Goal: Task Accomplishment & Management: Manage account settings

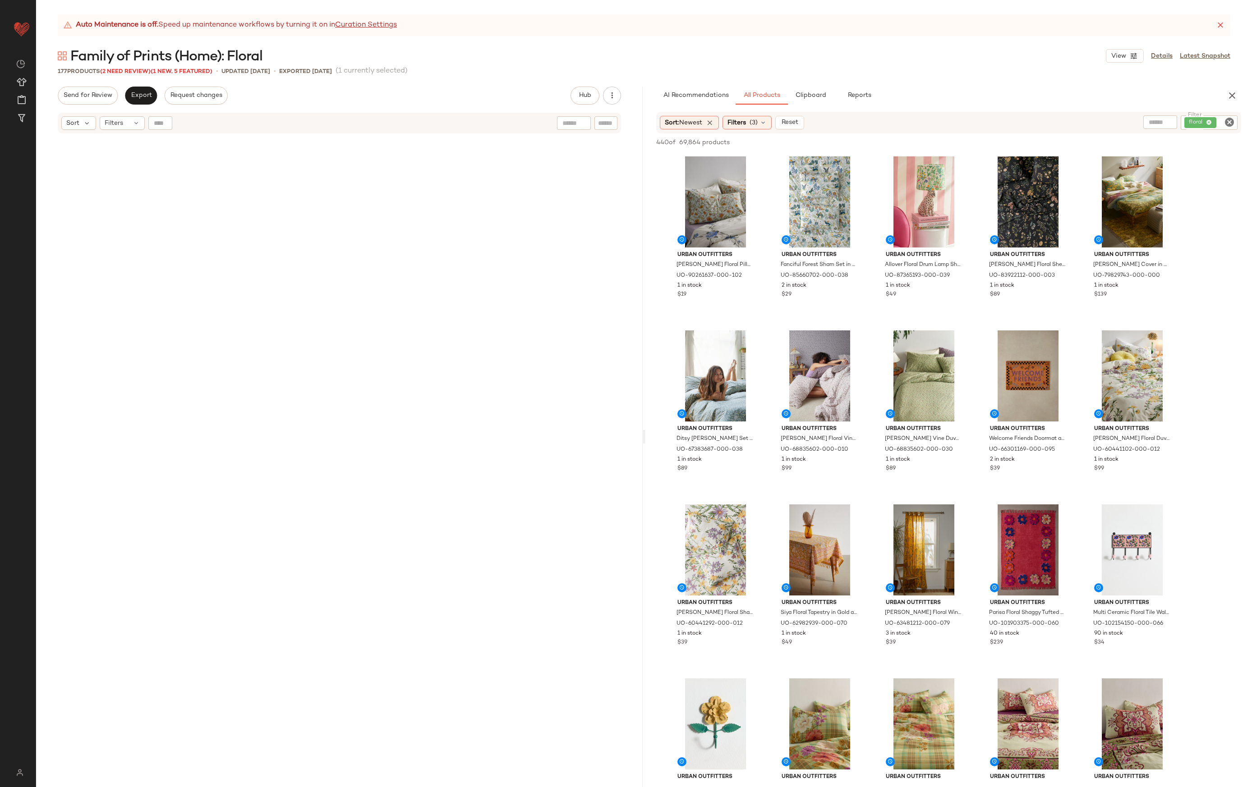
scroll to position [3233, 0]
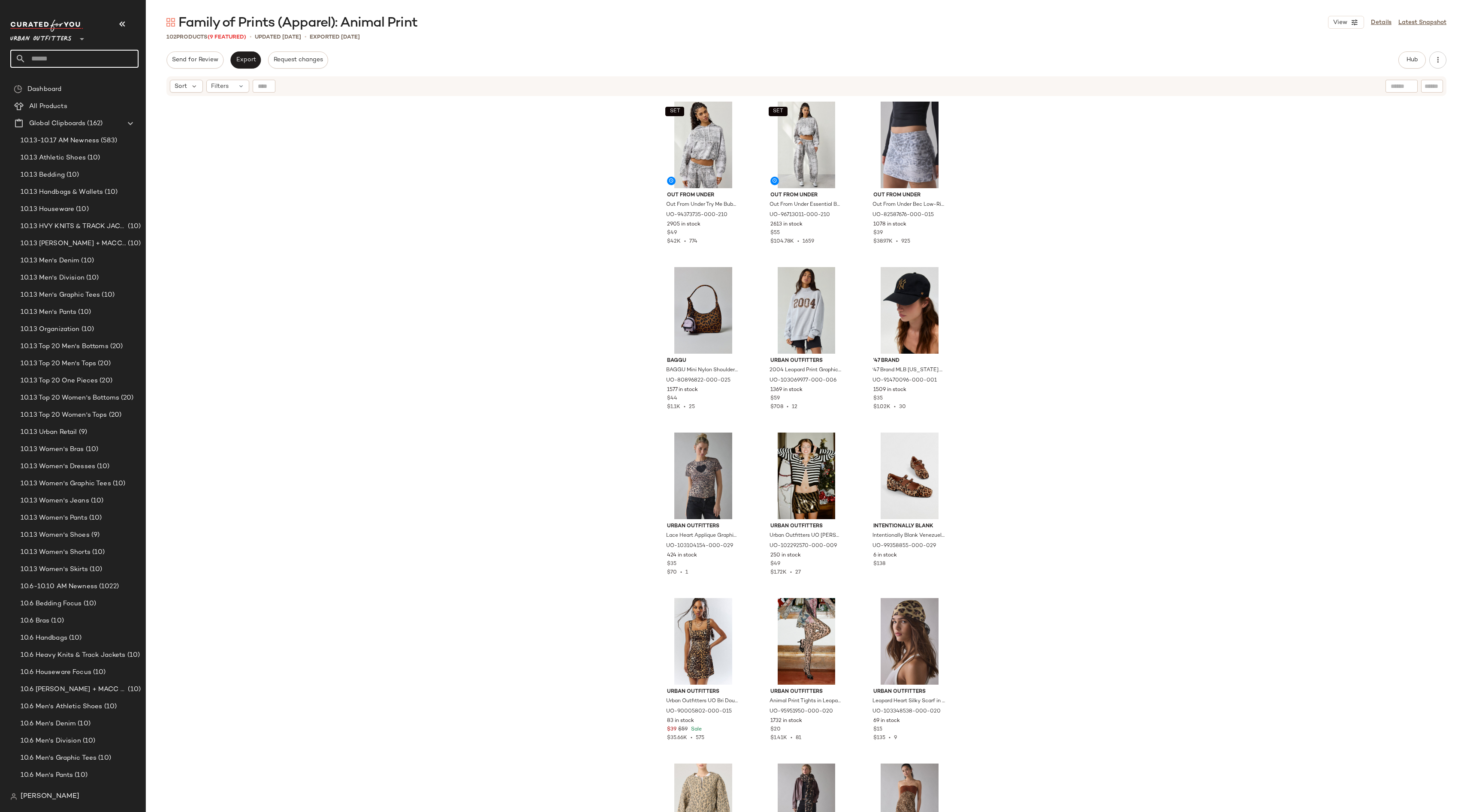
click at [67, 54] on input "text" at bounding box center [82, 58] width 113 height 18
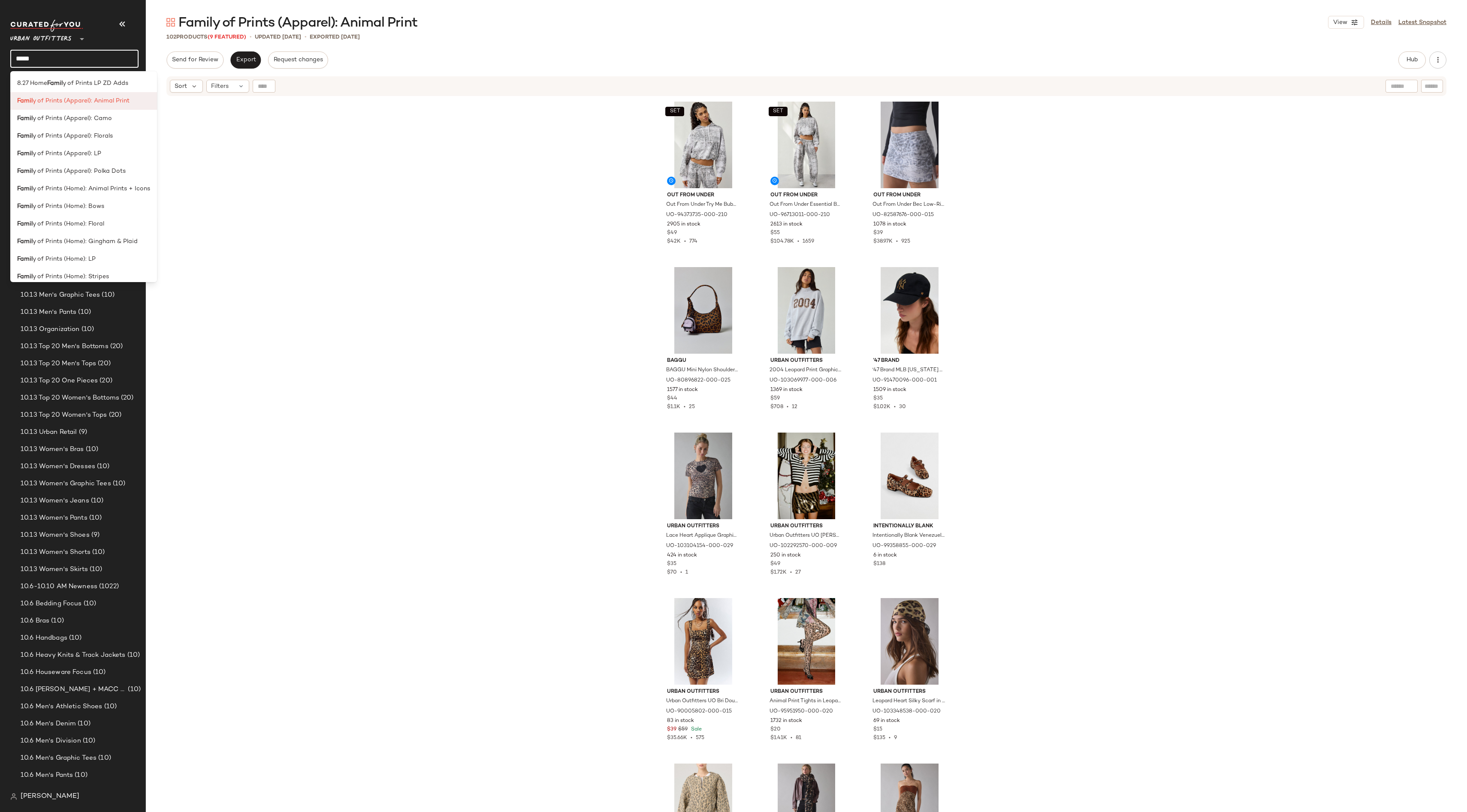
type input "*****"
click at [115, 100] on span "y of Prints (Apparel): Animal Print" at bounding box center [81, 100] width 97 height 9
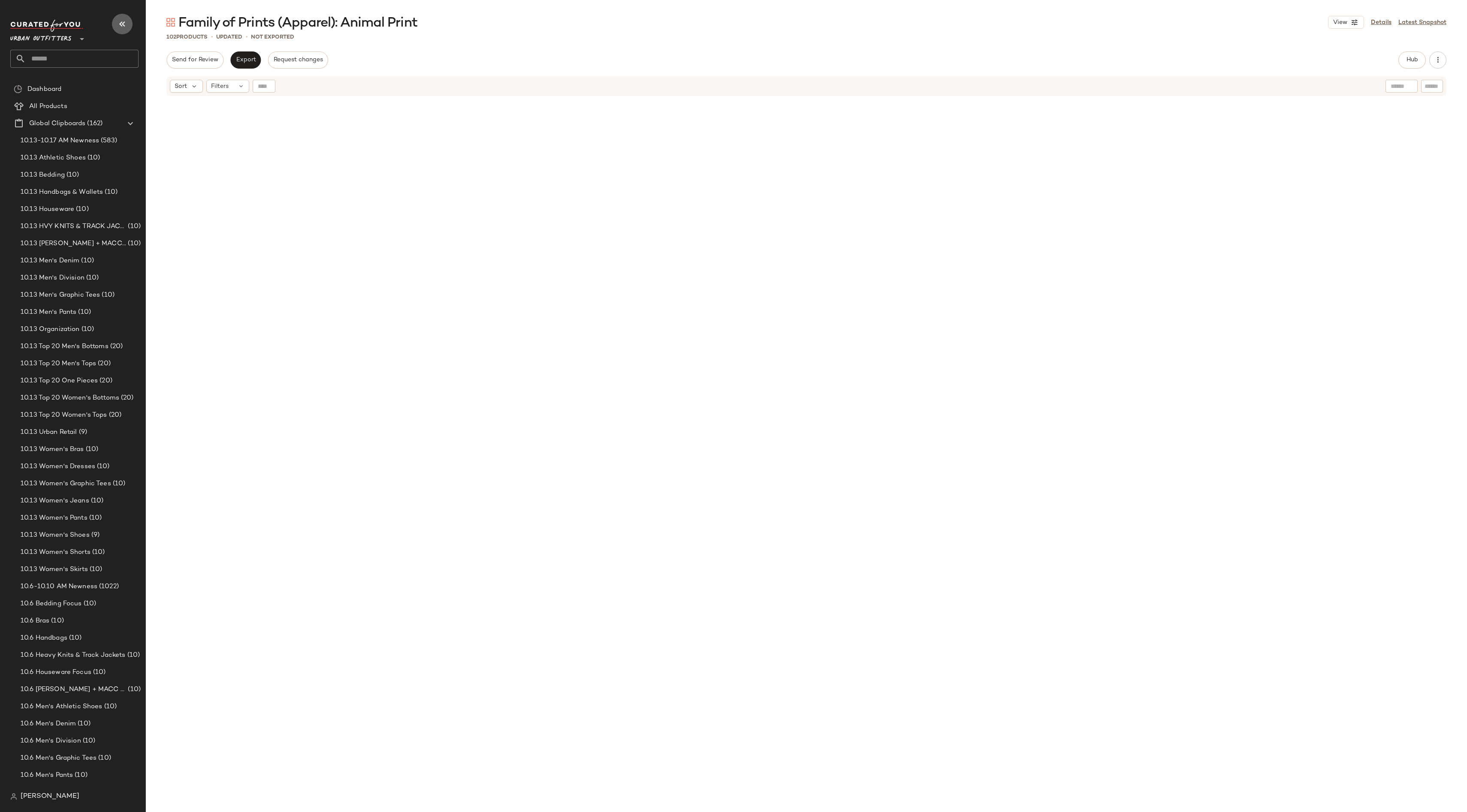
click at [119, 21] on icon "button" at bounding box center [122, 24] width 10 height 10
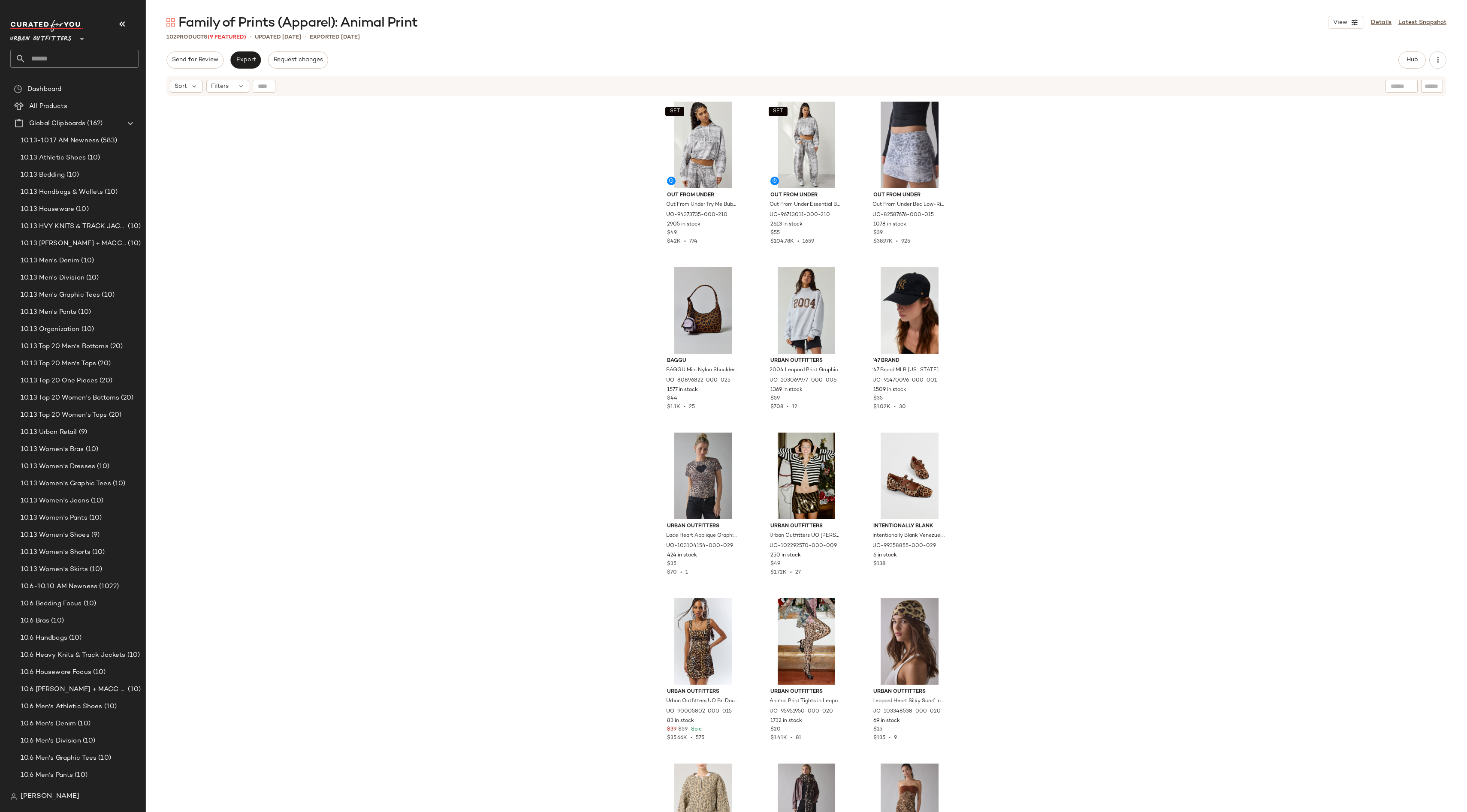
click at [882, 56] on div "Send for Review Export Request changes Hub Send for Review External Review Inte…" at bounding box center [807, 60] width 1281 height 17
click at [216, 89] on span "Filters" at bounding box center [220, 86] width 17 height 9
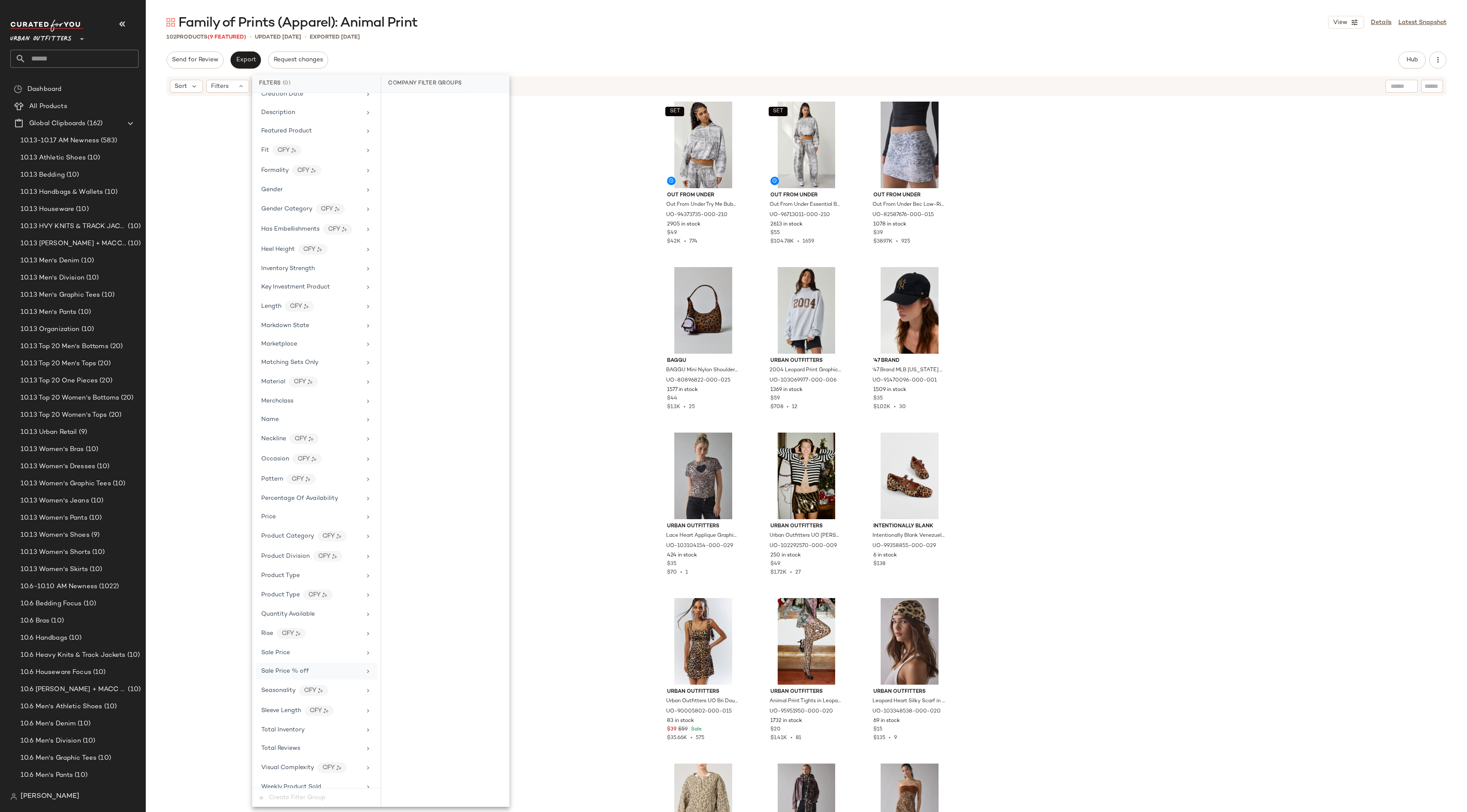
scroll to position [242, 0]
click at [1087, 491] on div "SET Out From Under Out From Under Try Me Bubble Hoodie Sweatshirt in Snow Leopa…" at bounding box center [806, 466] width 1321 height 739
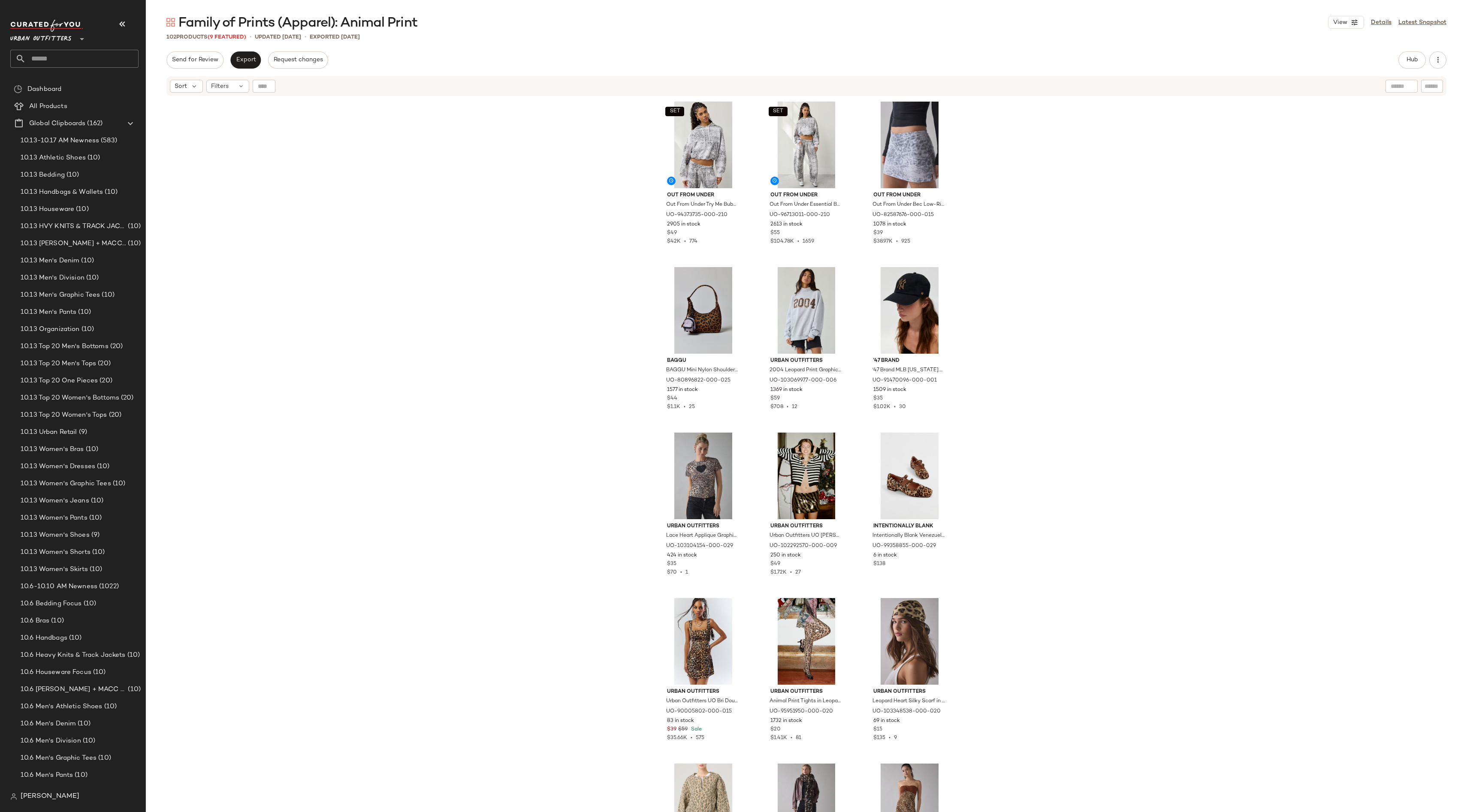
click at [1165, 42] on div "Family of Prints (Apparel): Animal Print View Details Latest Snapshot 102 Produ…" at bounding box center [806, 413] width 1321 height 799
click at [1244, 232] on div "SET Out From Under Out From Under Try Me Bubble Hoodie Sweatshirt in Snow Leopa…" at bounding box center [806, 466] width 1321 height 739
click at [1379, 26] on link "Details" at bounding box center [1381, 22] width 21 height 9
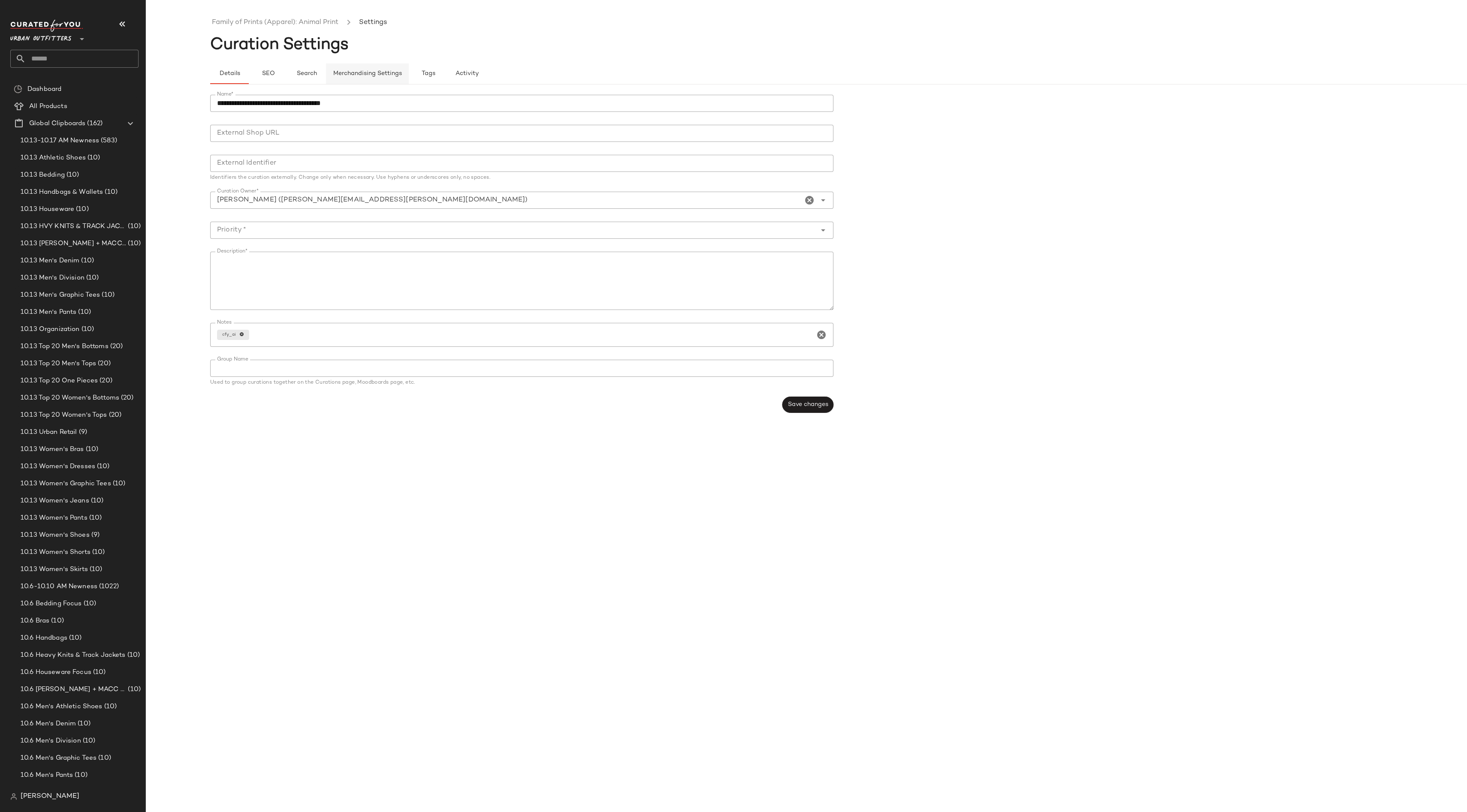
click at [363, 71] on span "Merchandising Settings" at bounding box center [367, 73] width 69 height 7
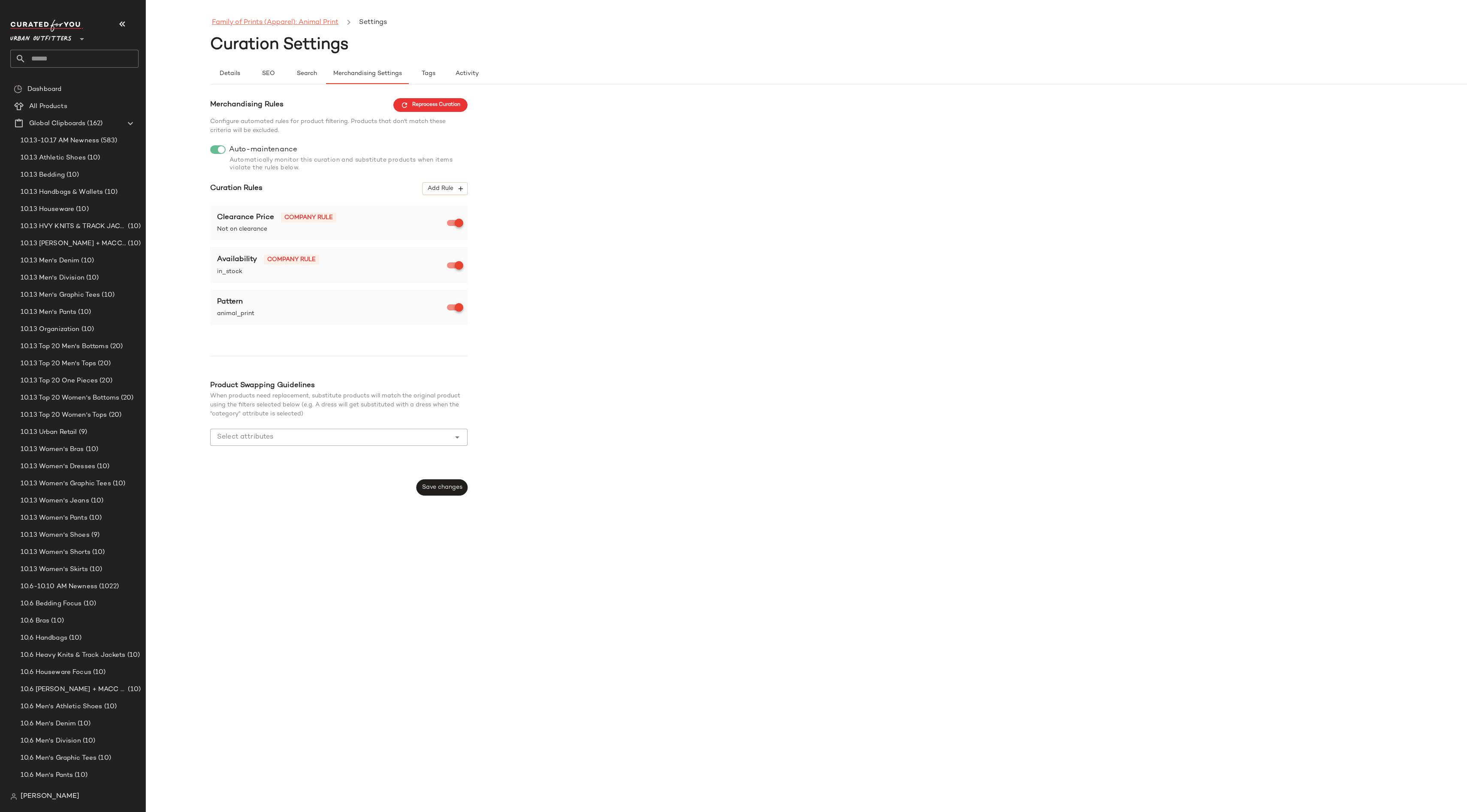
click at [259, 24] on link "Family of Prints (Apparel): Animal Print" at bounding box center [275, 23] width 127 height 11
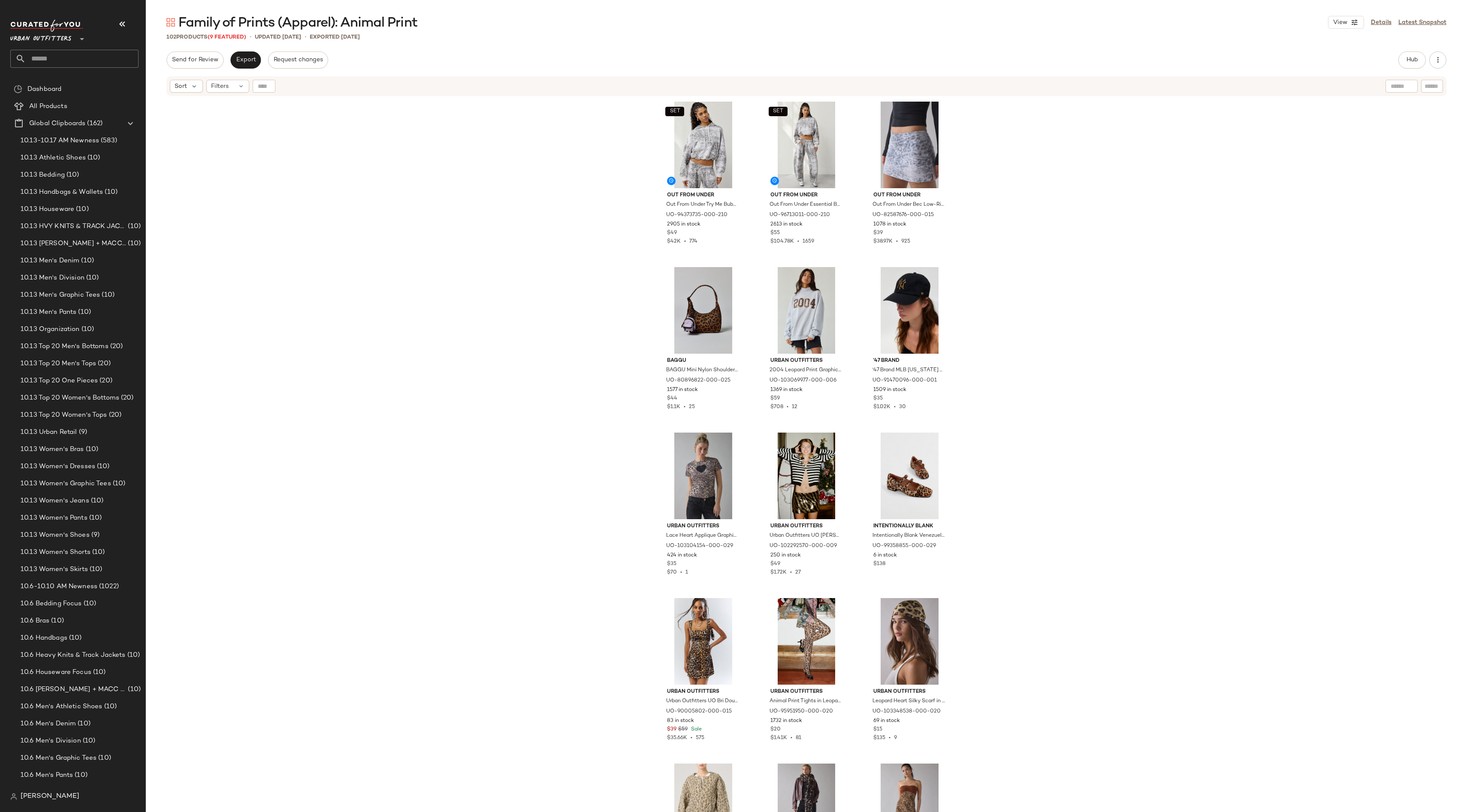
click at [51, 57] on input "text" at bounding box center [82, 58] width 113 height 18
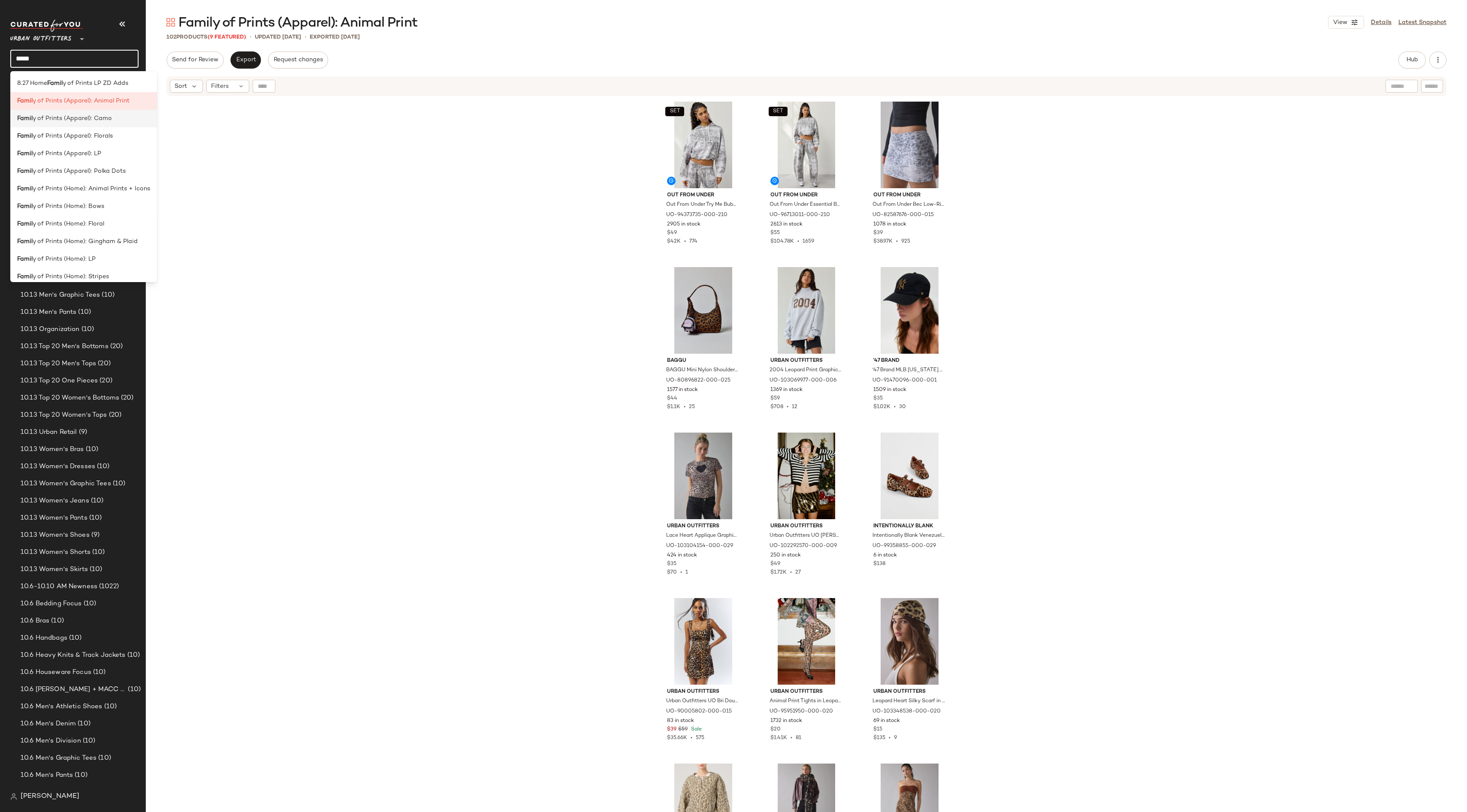
type input "*****"
click at [76, 114] on span "y of Prints (Apparel): Camo" at bounding box center [71, 118] width 79 height 9
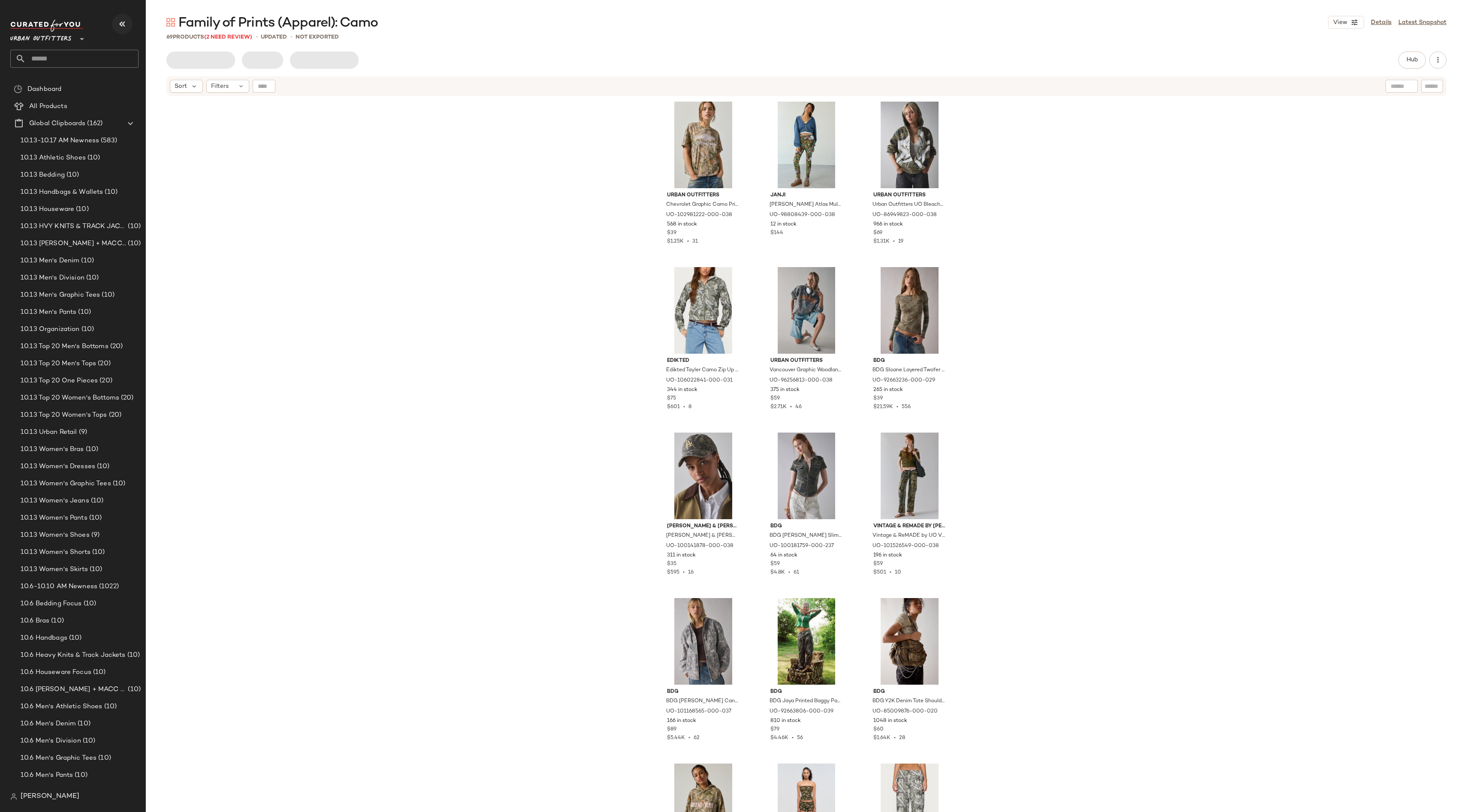
click at [125, 28] on icon "button" at bounding box center [122, 24] width 10 height 10
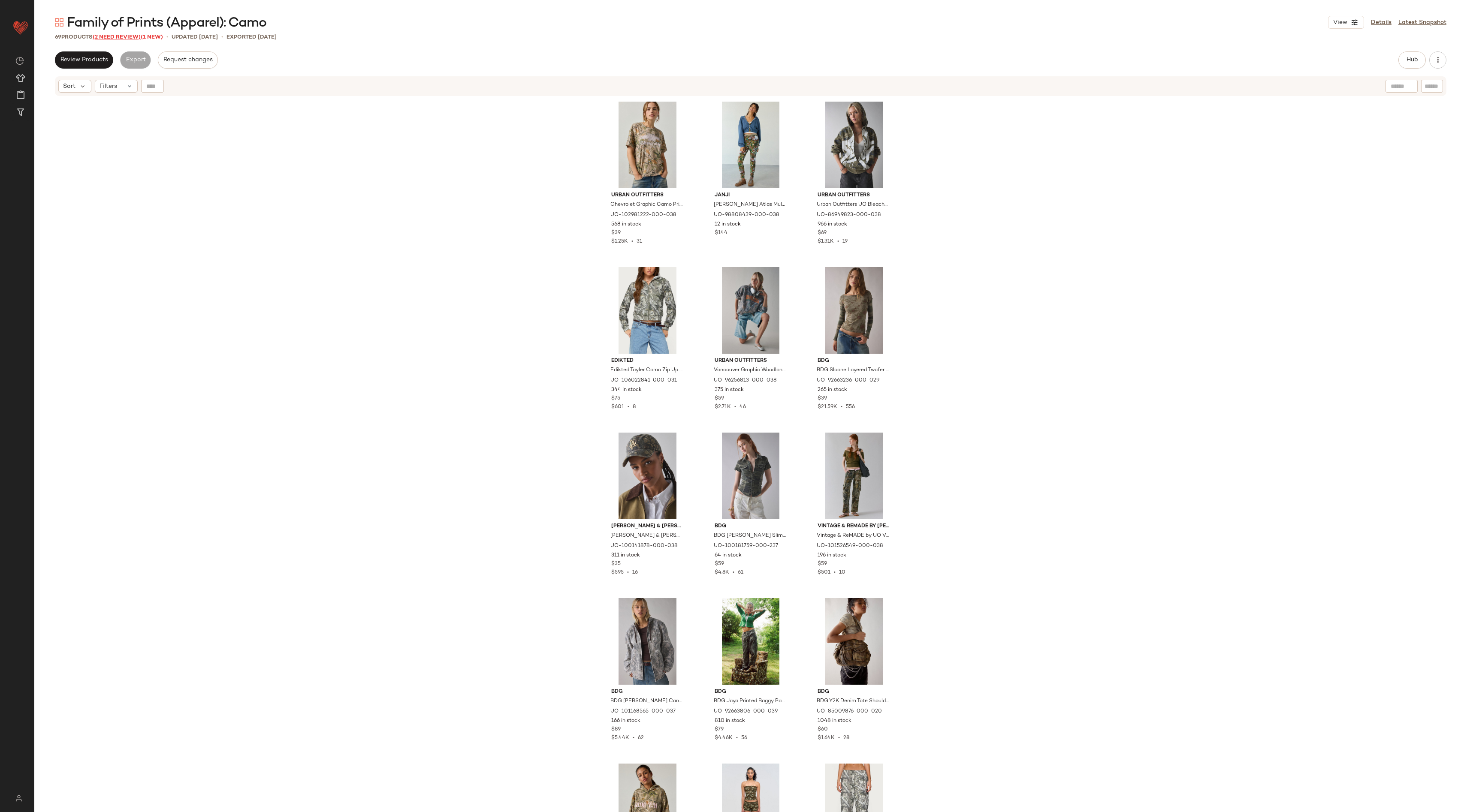
click at [125, 39] on span "(2 Need Review)" at bounding box center [116, 37] width 49 height 6
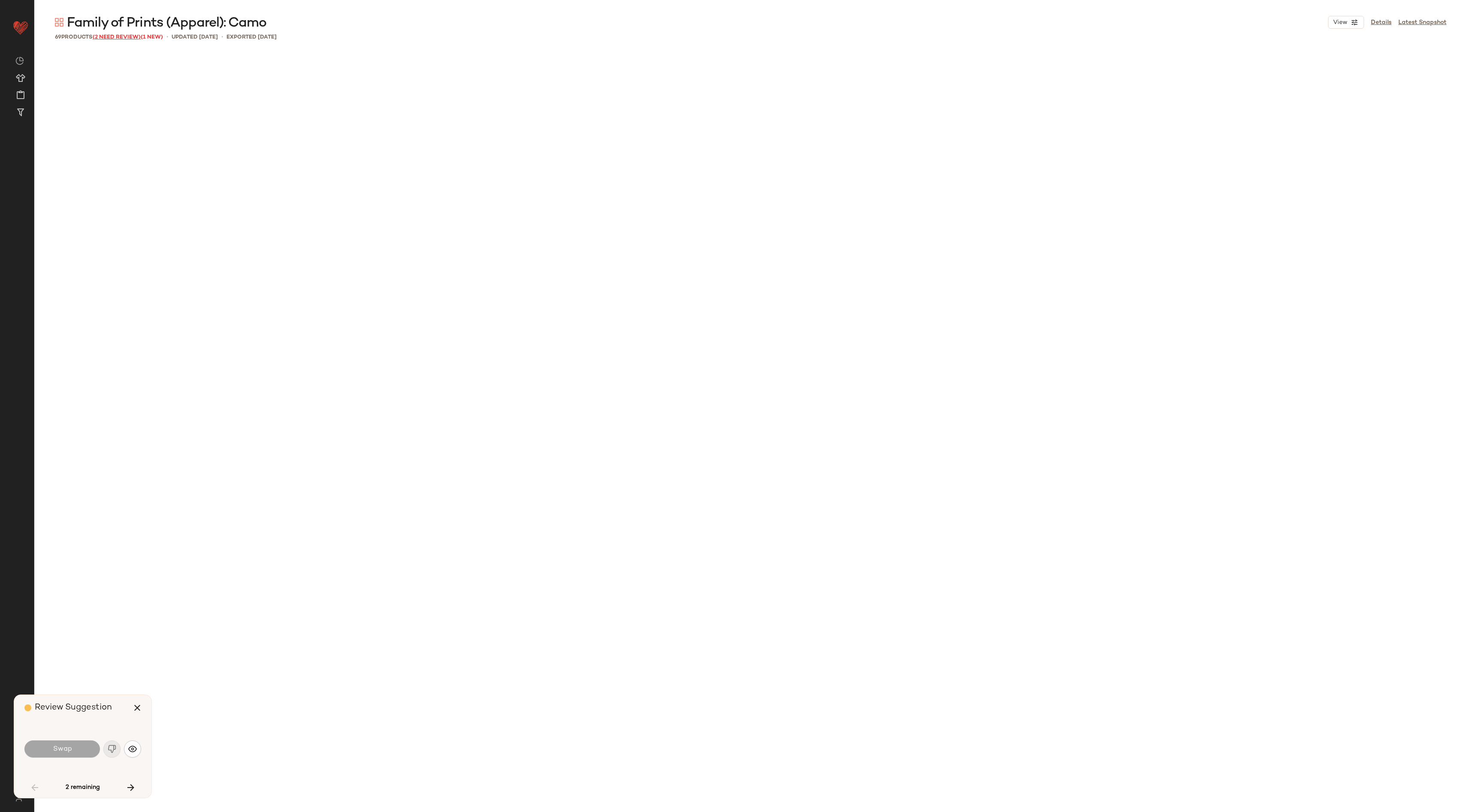
scroll to position [1324, 0]
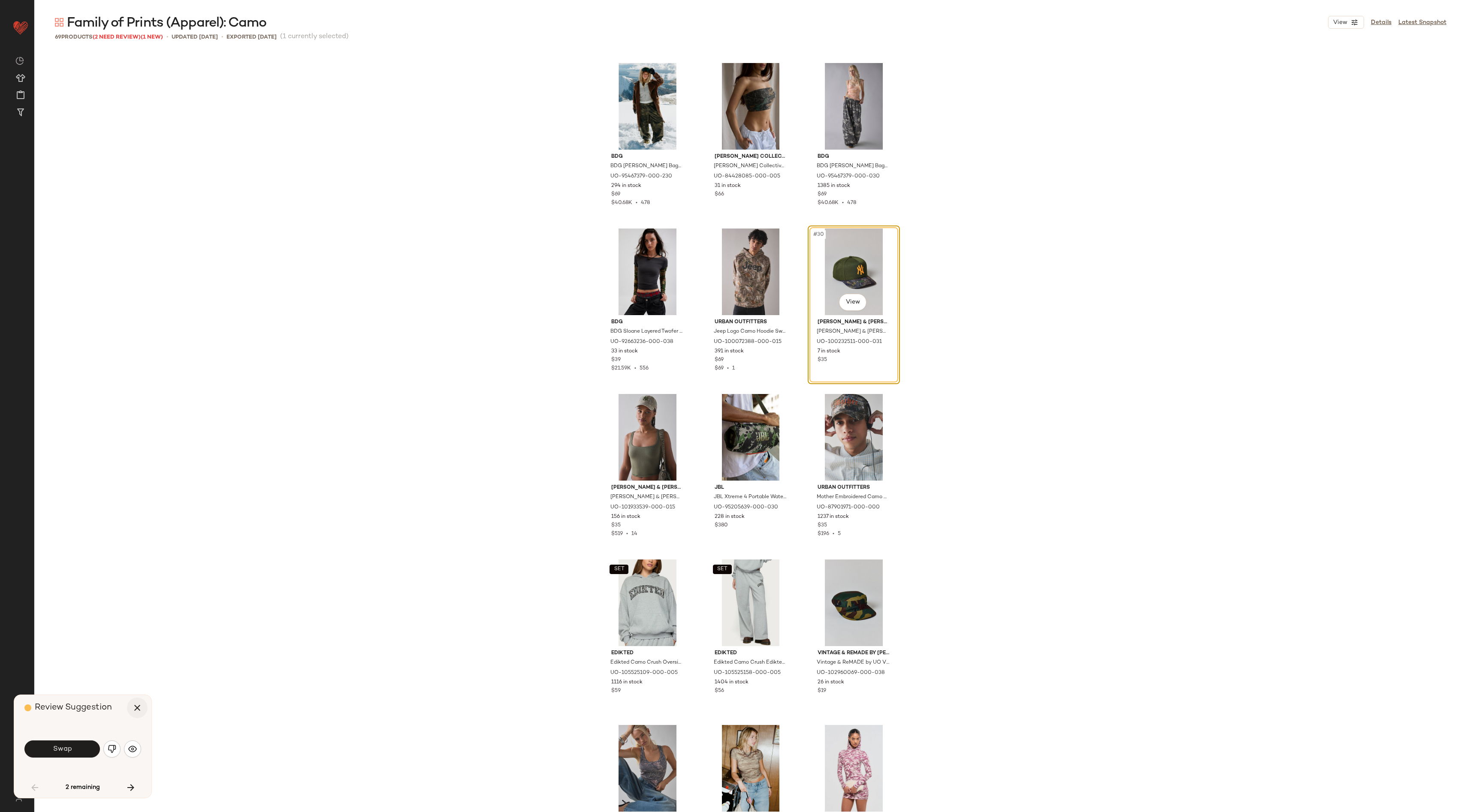
click at [132, 712] on icon "button" at bounding box center [137, 707] width 10 height 10
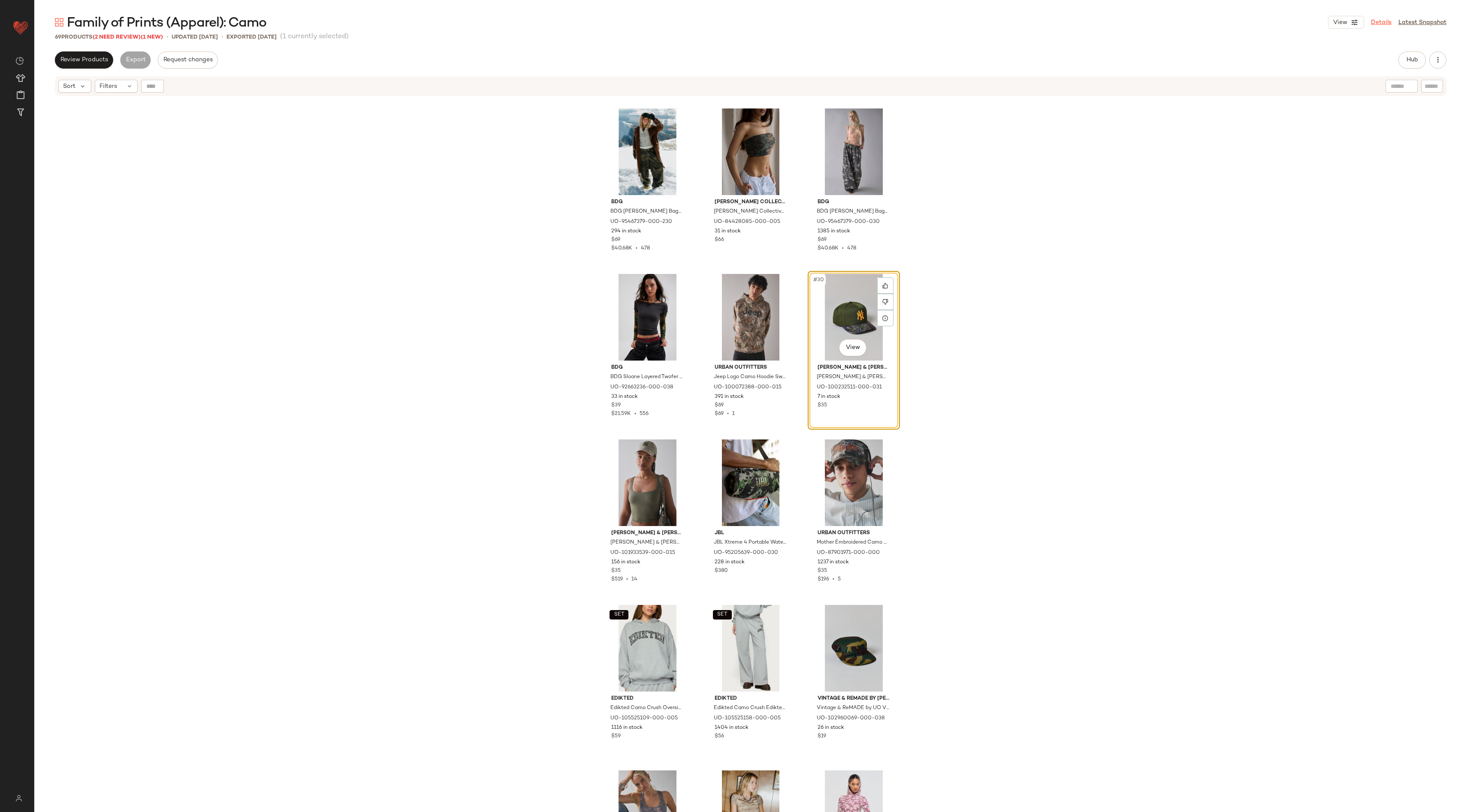
click at [1380, 26] on link "Details" at bounding box center [1381, 22] width 21 height 9
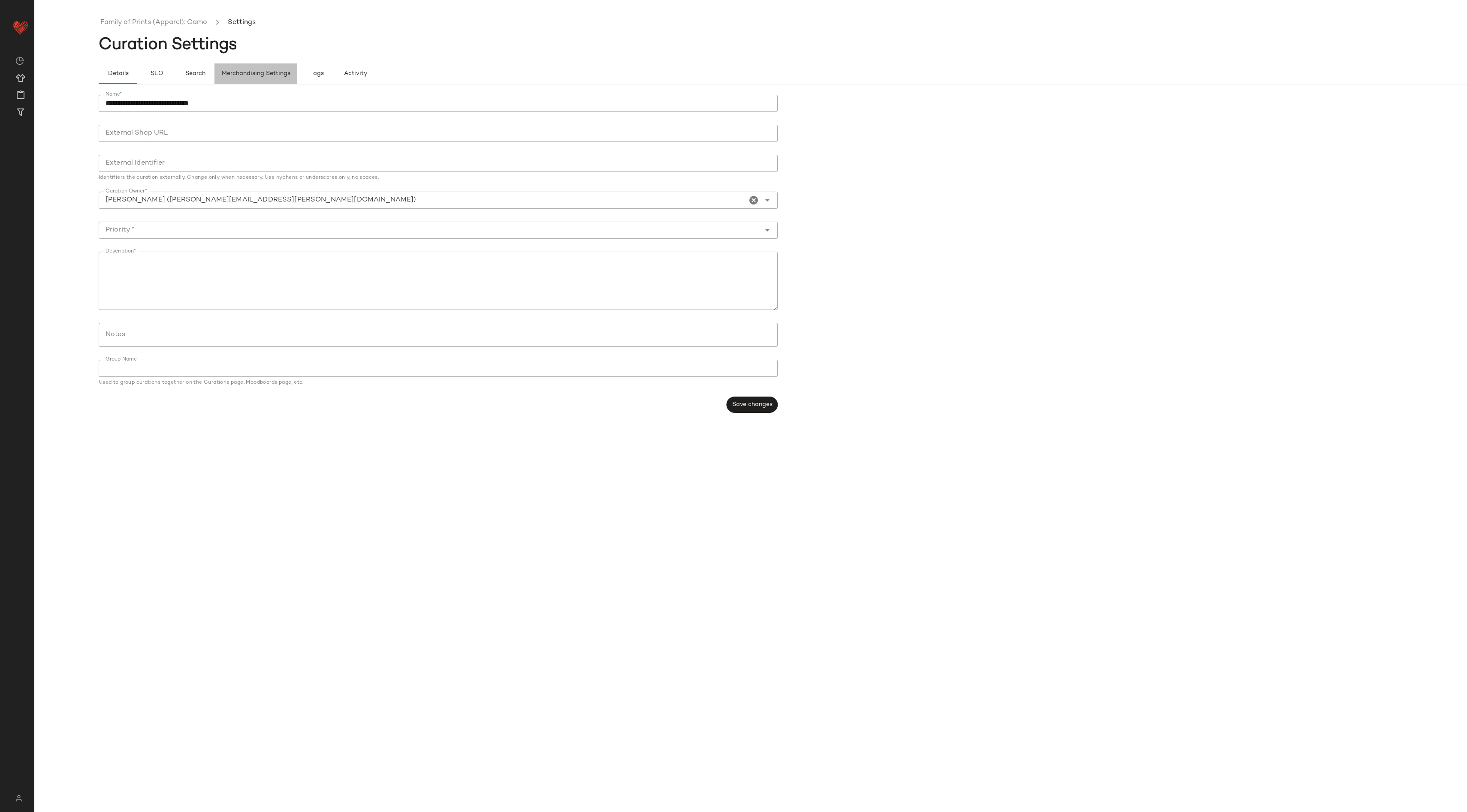
click at [268, 79] on button "Merchandising Settings" at bounding box center [256, 74] width 83 height 21
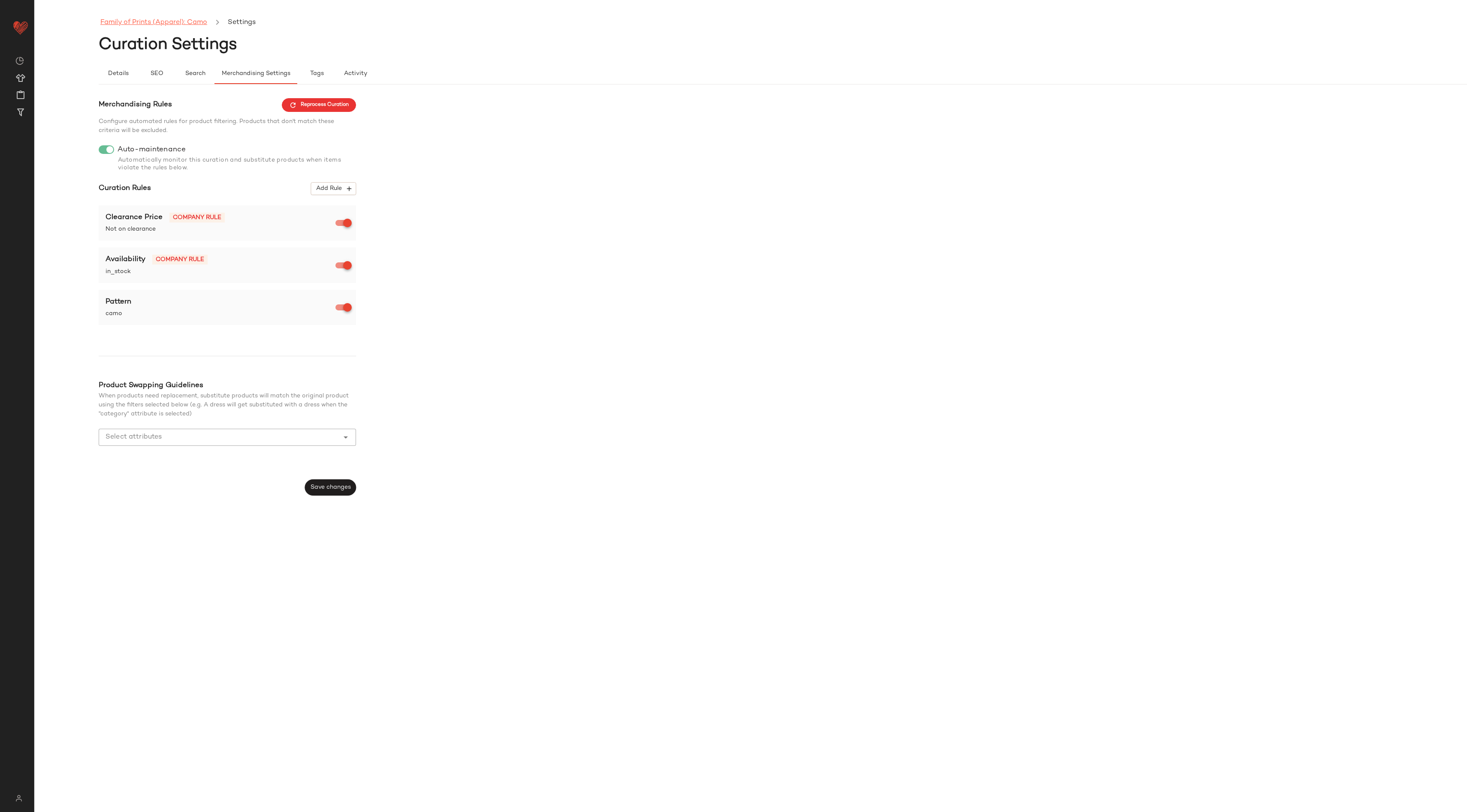
click at [171, 19] on link "Family of Prints (Apparel): Camo" at bounding box center [154, 23] width 107 height 11
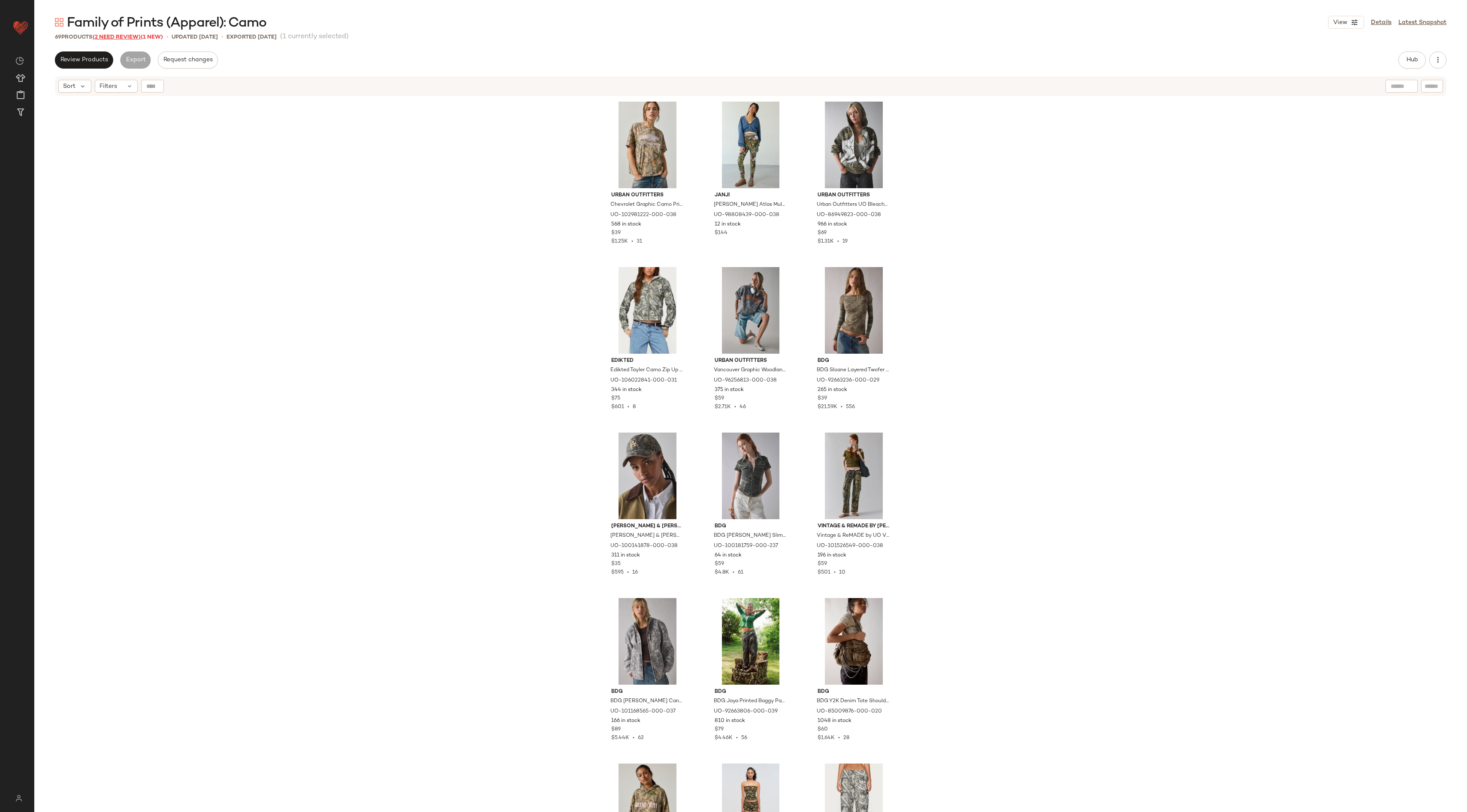
click at [140, 36] on span "(2 Need Review)" at bounding box center [116, 37] width 49 height 6
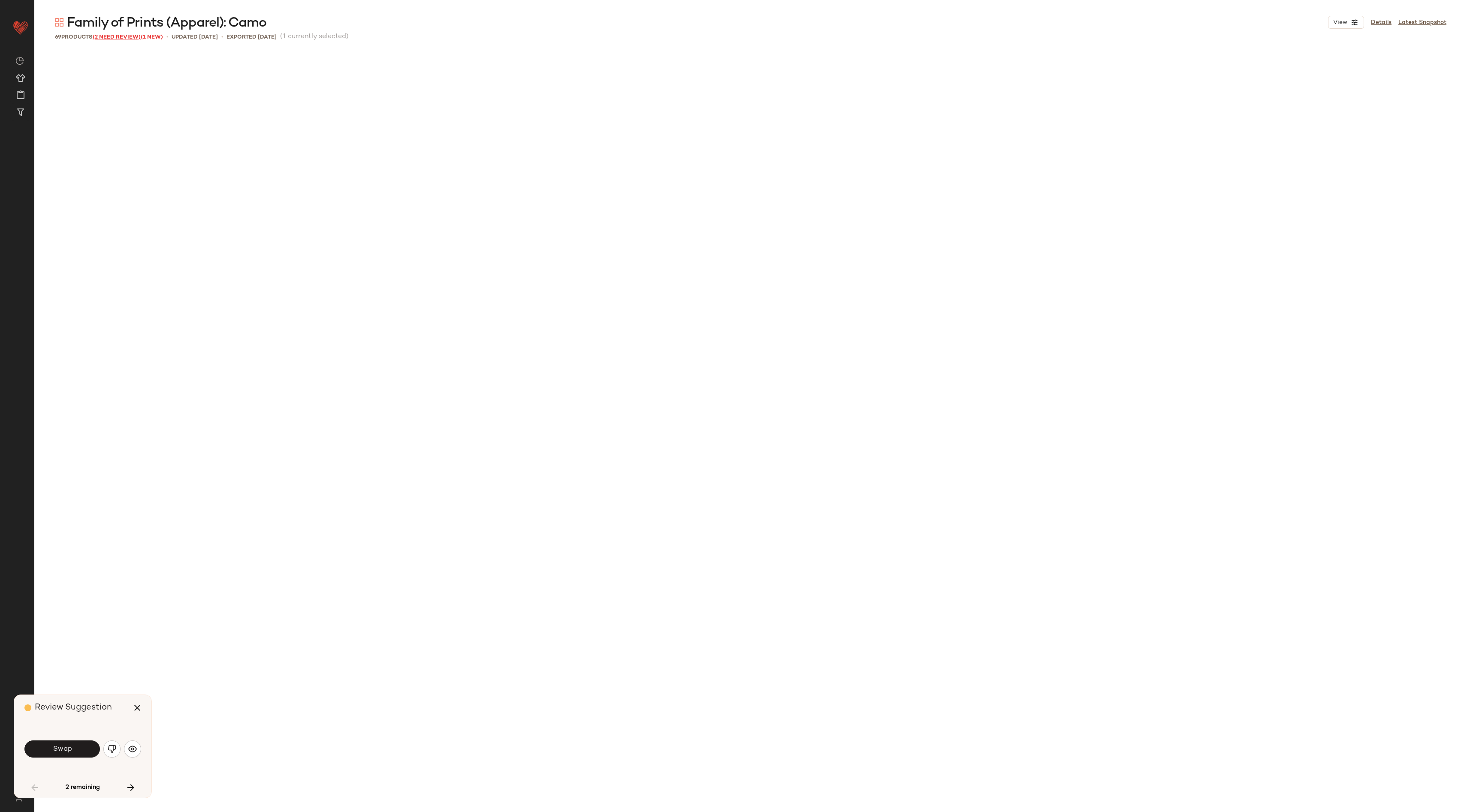
scroll to position [1324, 0]
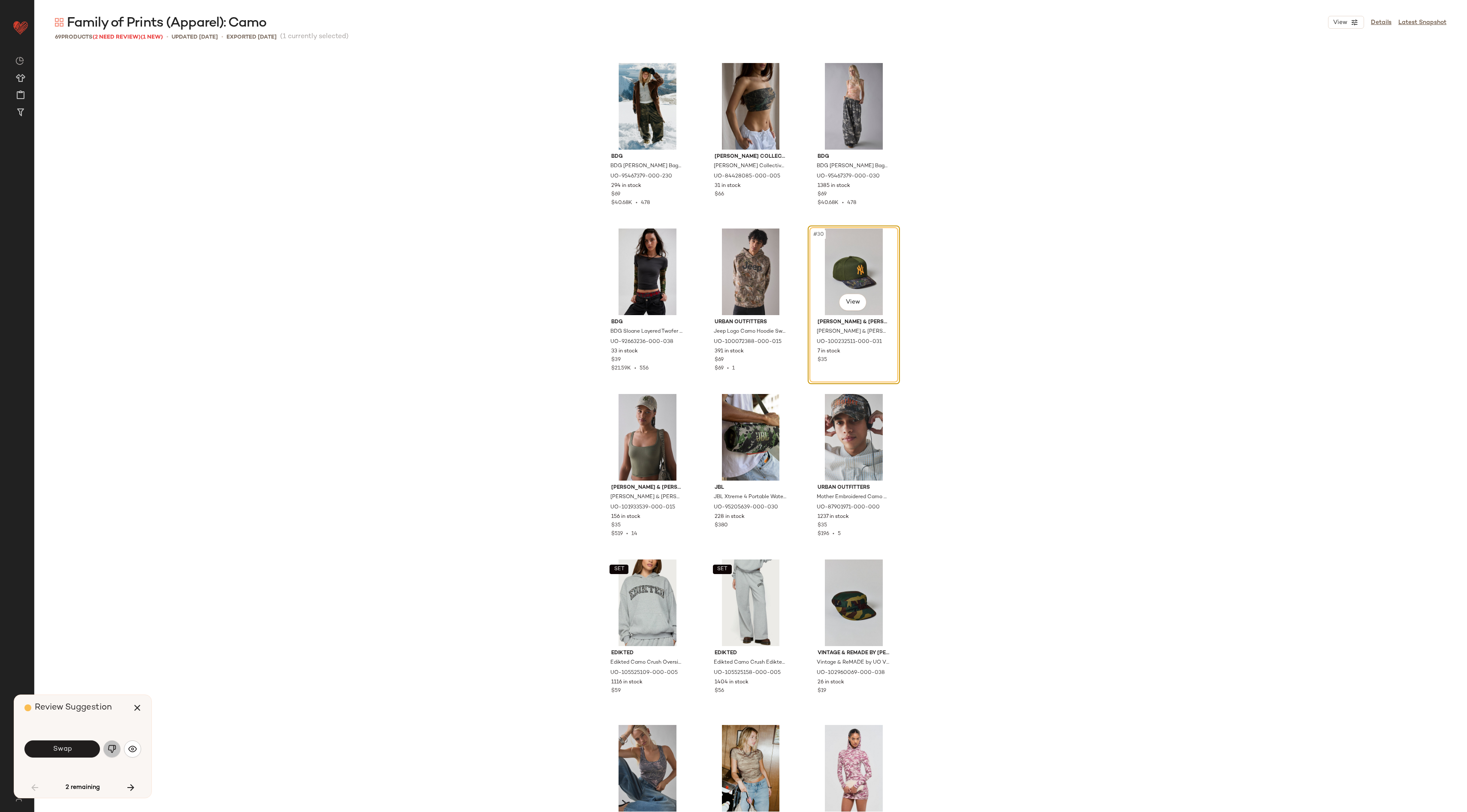
click at [115, 750] on img "button" at bounding box center [111, 748] width 9 height 9
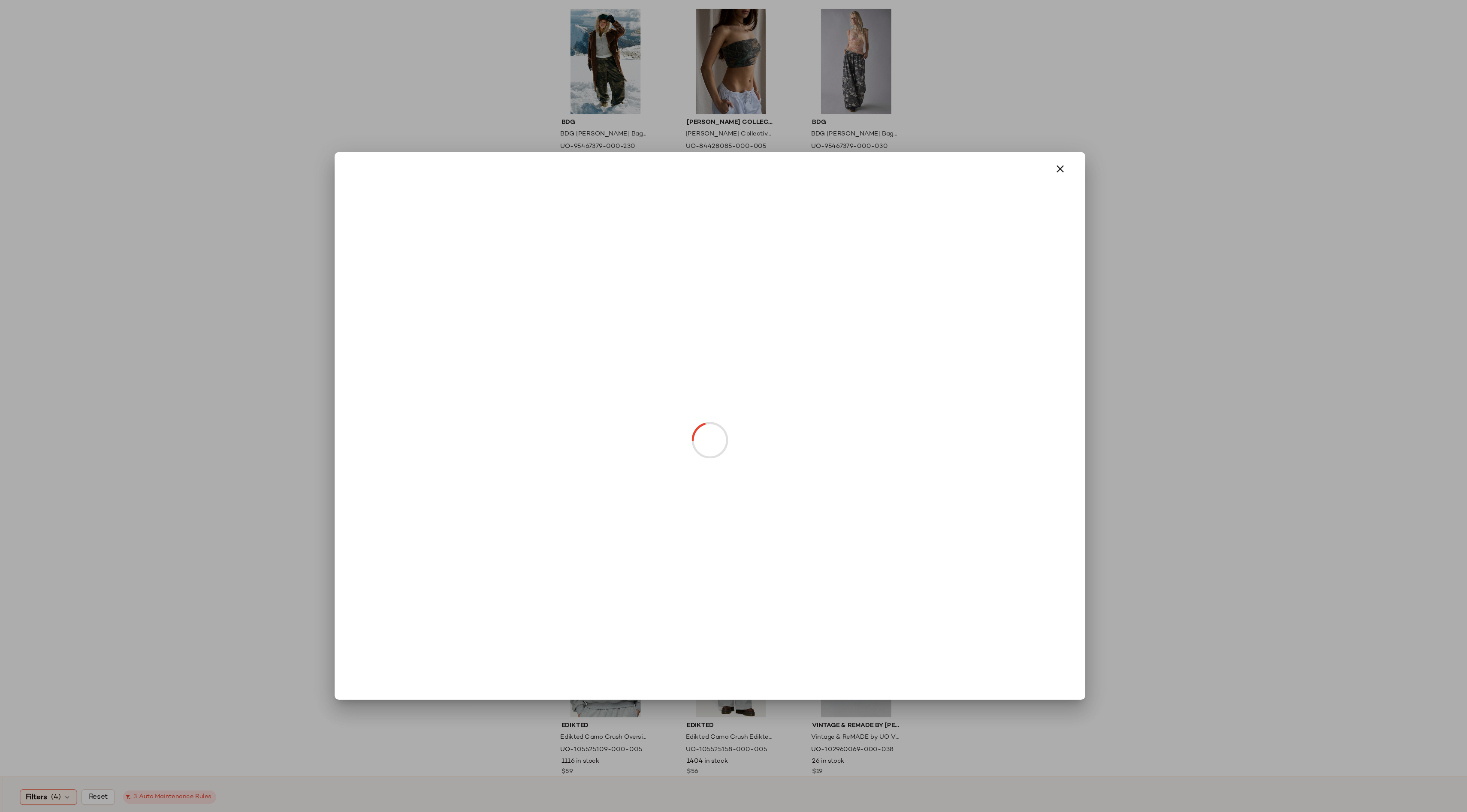
click at [854, 300] on body "Urban Outfitters ** Dashboard All Products Global Clipboards (162) Curations (2…" at bounding box center [734, 406] width 1467 height 812
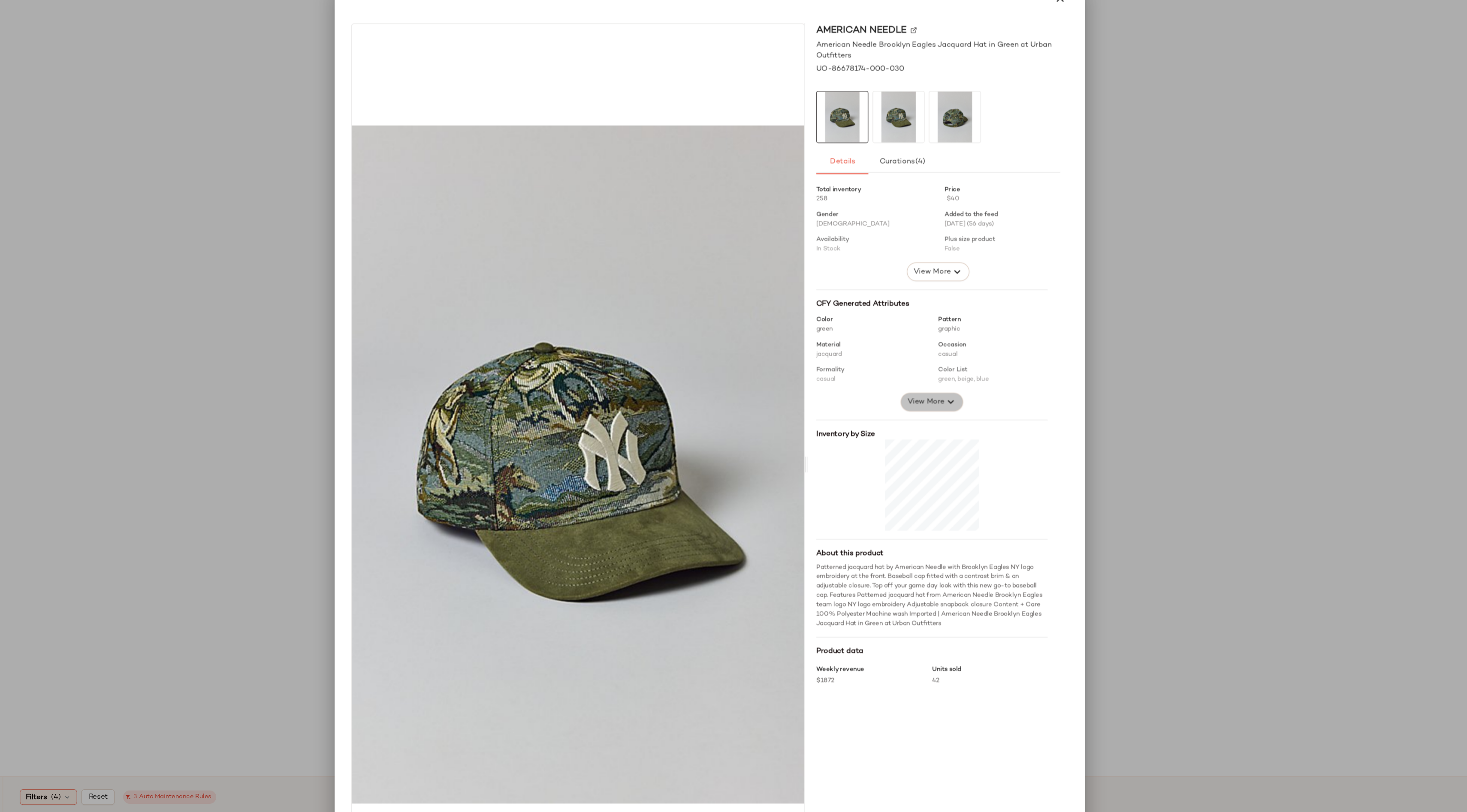
click at [907, 383] on span "View More" at bounding box center [911, 386] width 30 height 10
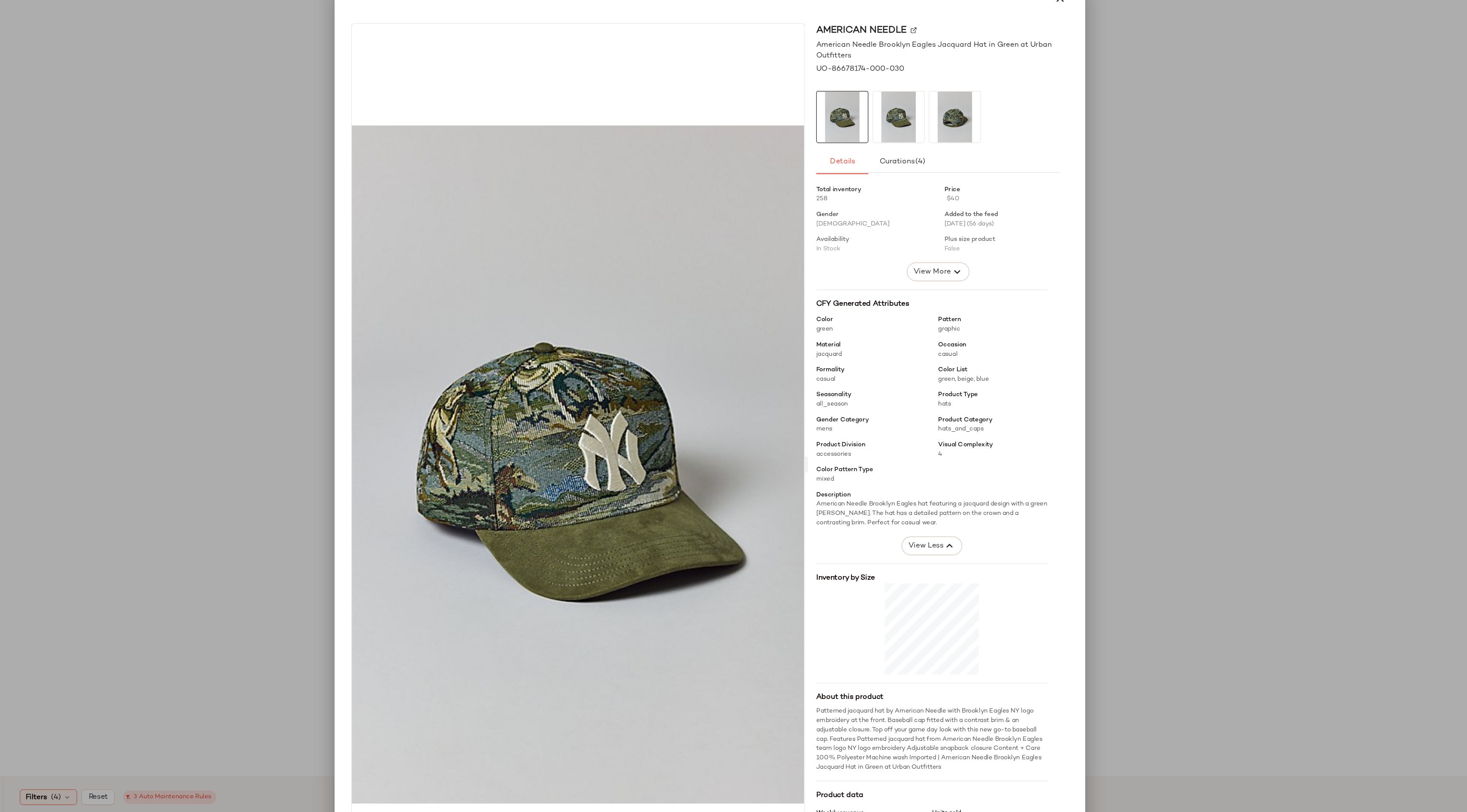
click at [1145, 104] on div at bounding box center [734, 406] width 1467 height 812
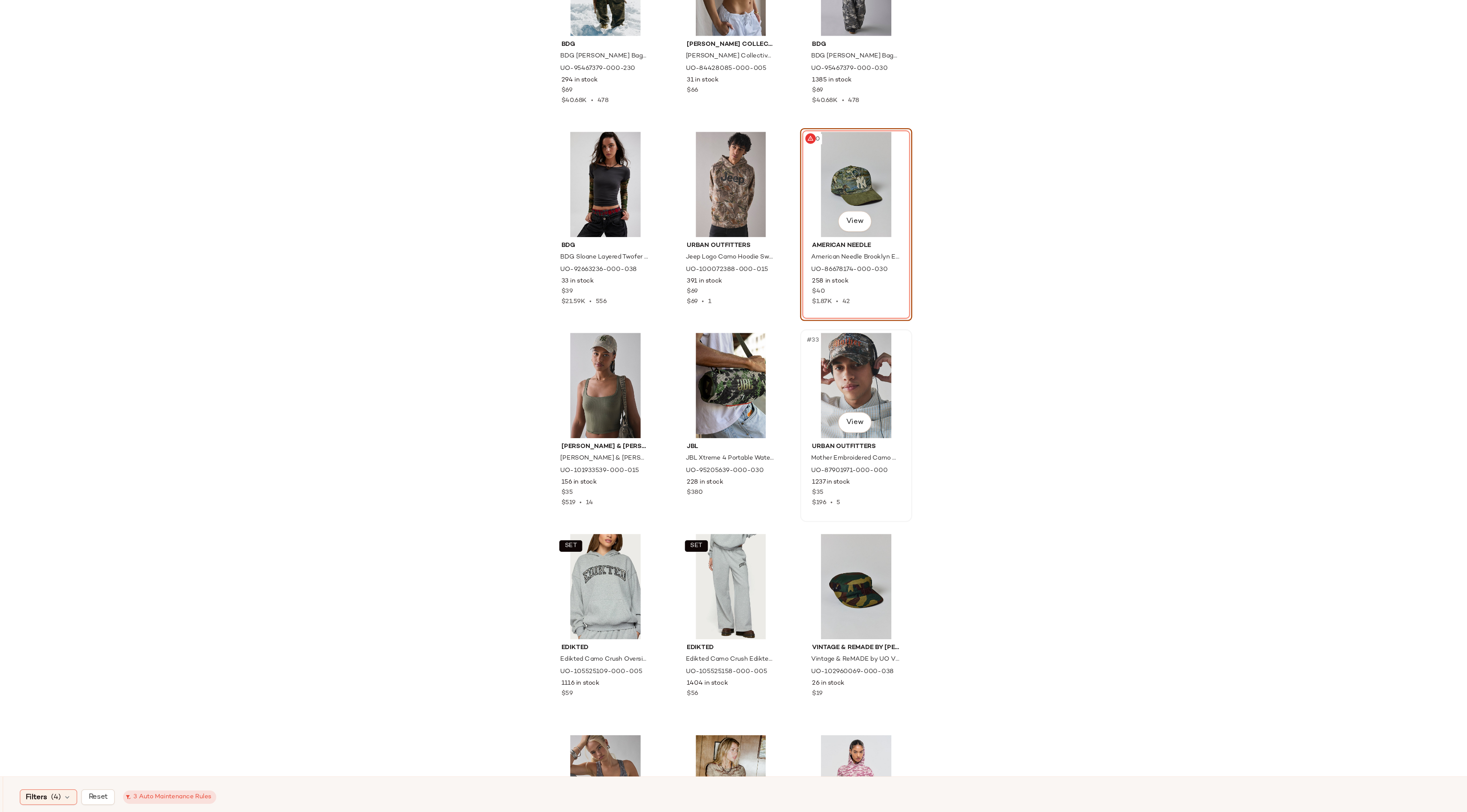
scroll to position [1394, 0]
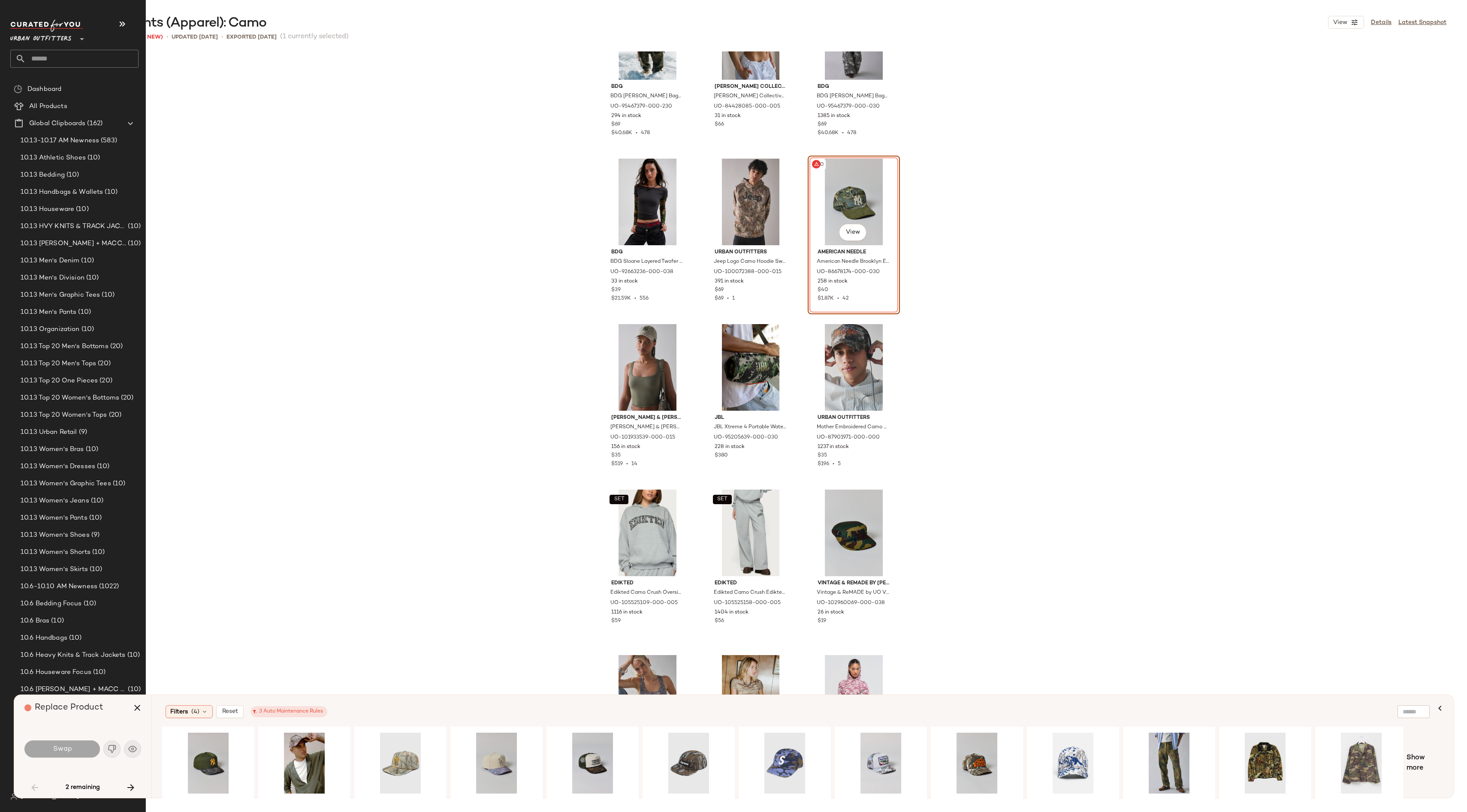
click at [101, 57] on input "text" at bounding box center [82, 58] width 113 height 18
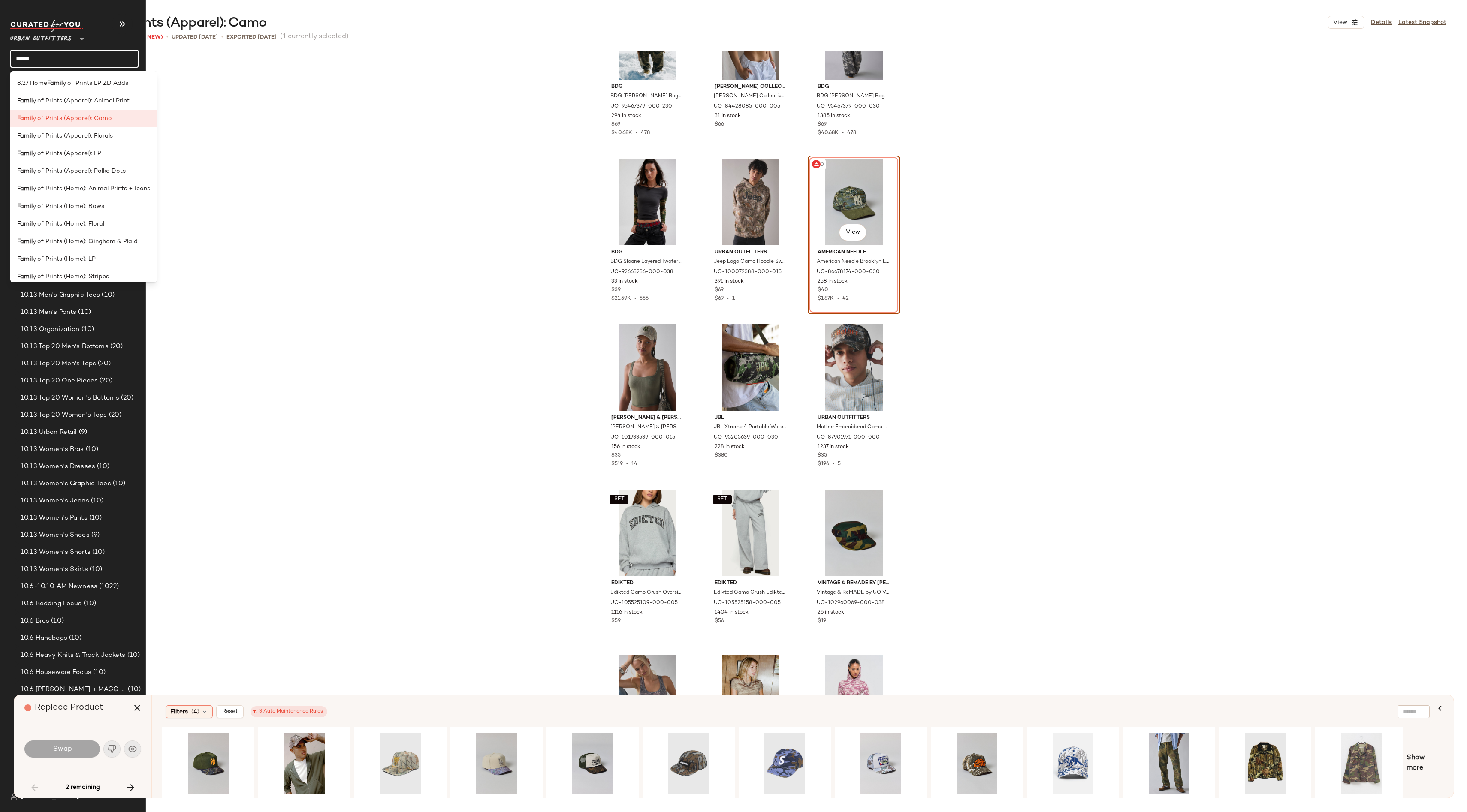
type input "*****"
click at [325, 269] on div "BDG BDG [PERSON_NAME] Baggy Pull-On Pant in Green Camo, Women's at Urban Outfit…" at bounding box center [751, 433] width 1433 height 763
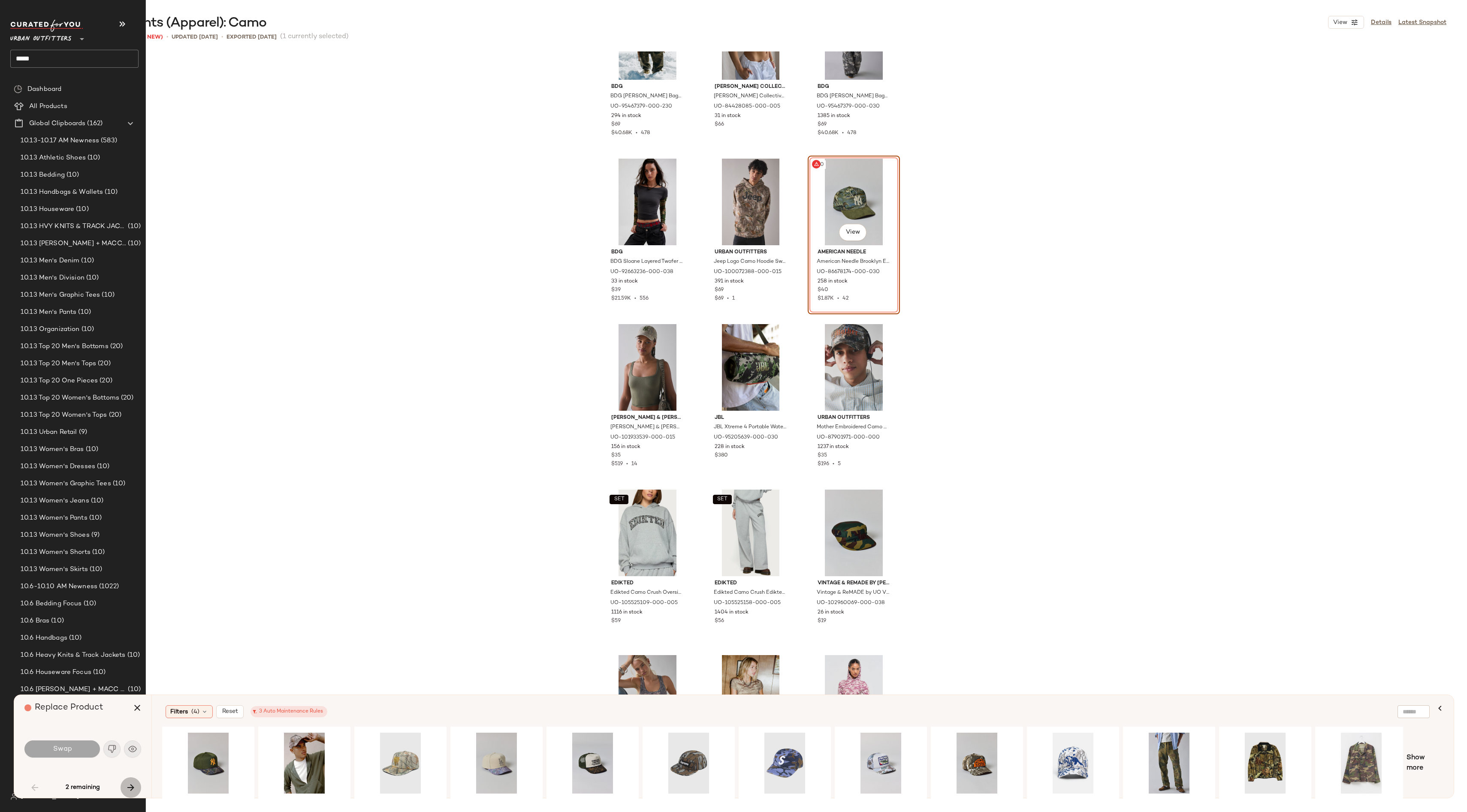
click at [133, 786] on icon "button" at bounding box center [130, 787] width 10 height 10
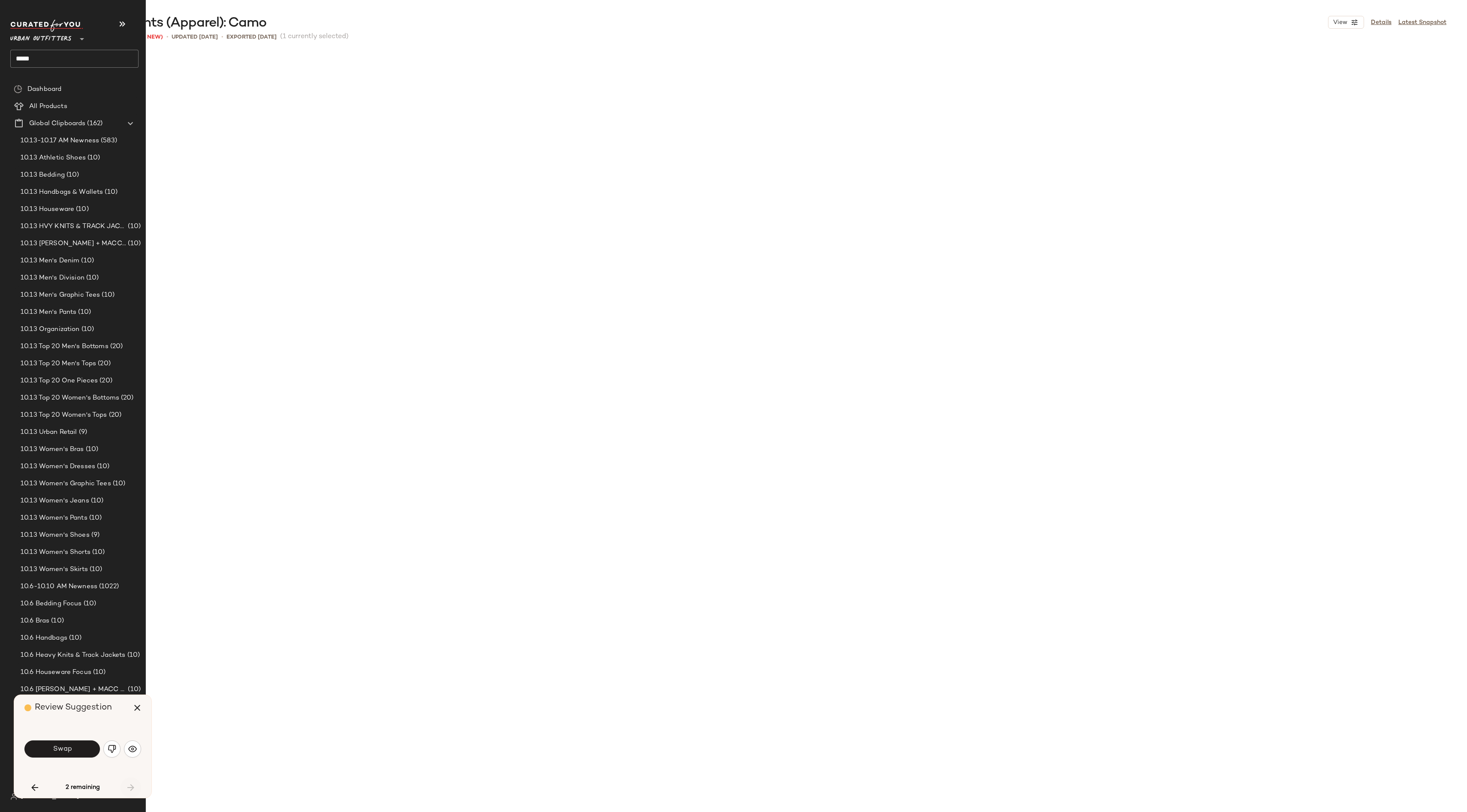
scroll to position [2152, 0]
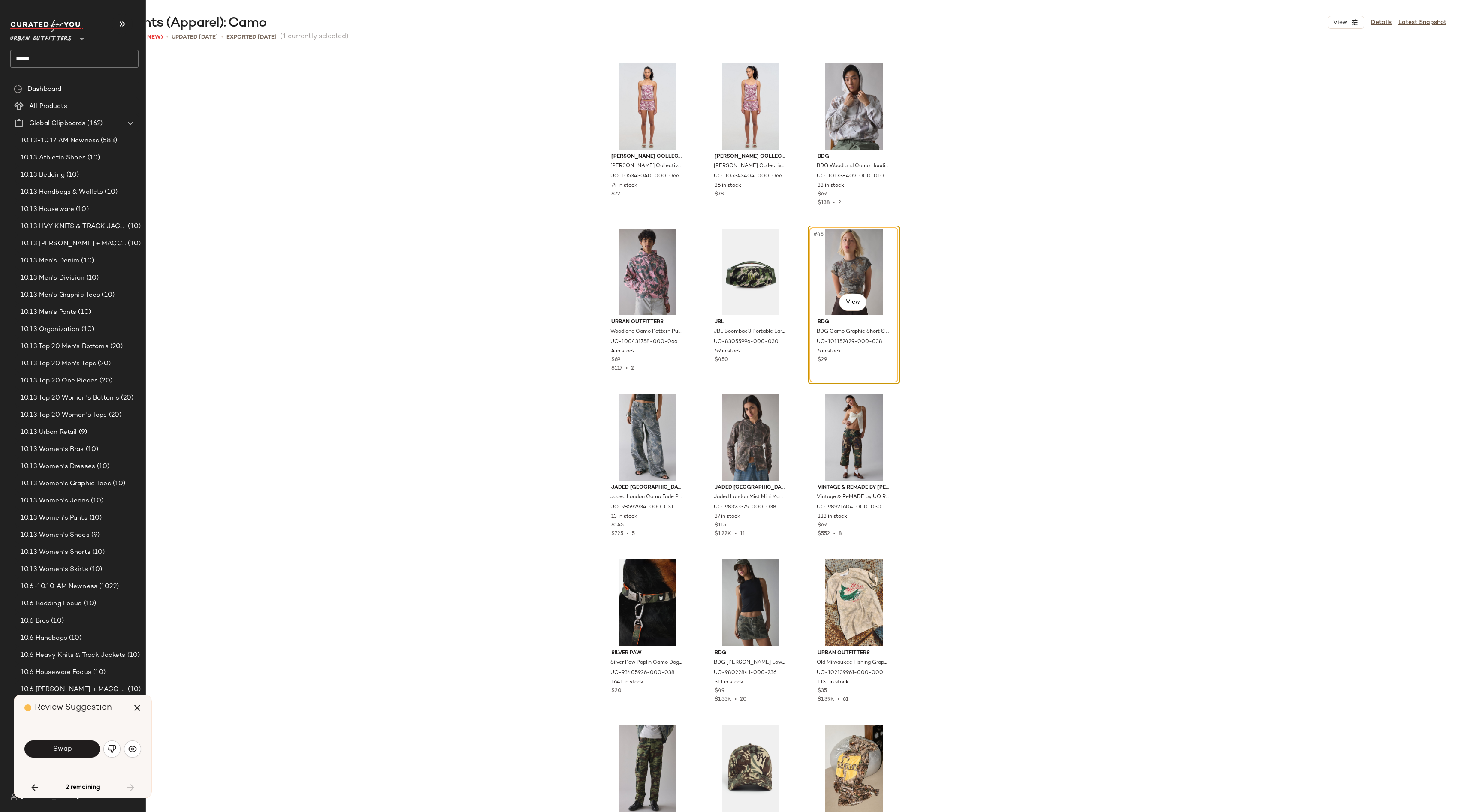
click at [910, 306] on div "[PERSON_NAME] Collective [PERSON_NAME] Collective Camo Tube Top in Pink, Women'…" at bounding box center [751, 433] width 1433 height 763
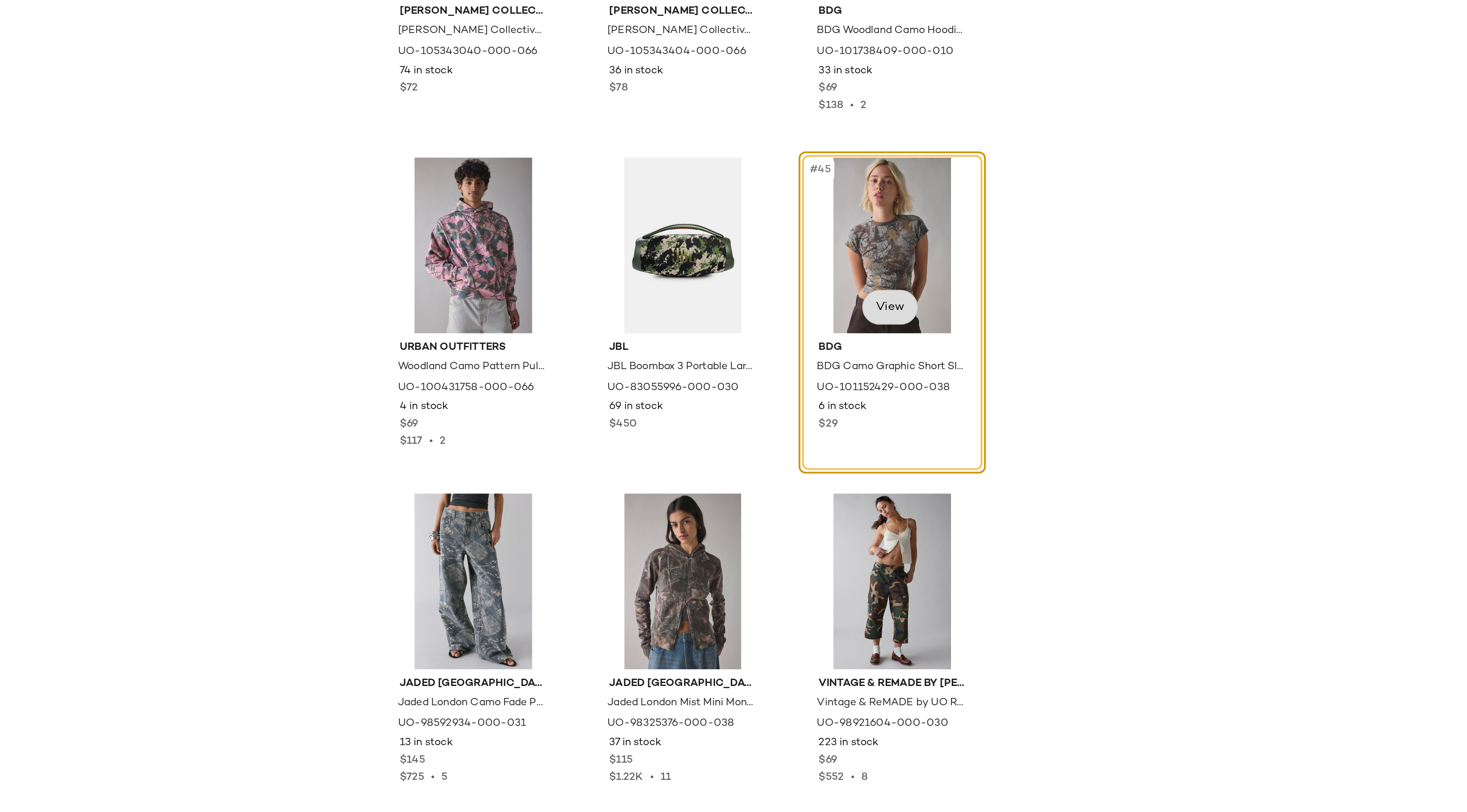
click at [849, 307] on body "Urban Outfitters ** ***** Dashboard All Products Global Clipboards (162) 10.13-…" at bounding box center [734, 406] width 1467 height 812
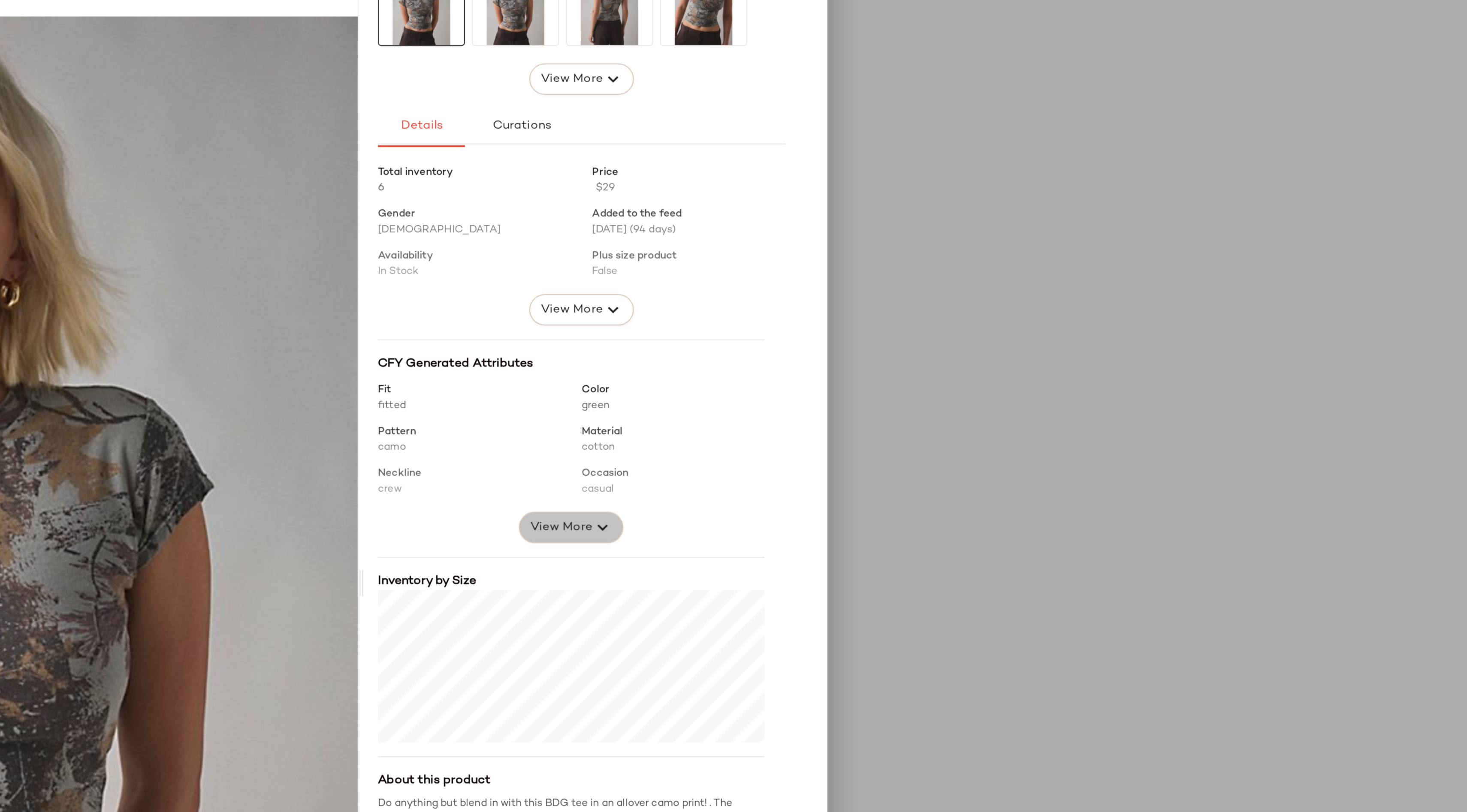
click at [913, 414] on span "View More" at bounding box center [911, 411] width 30 height 10
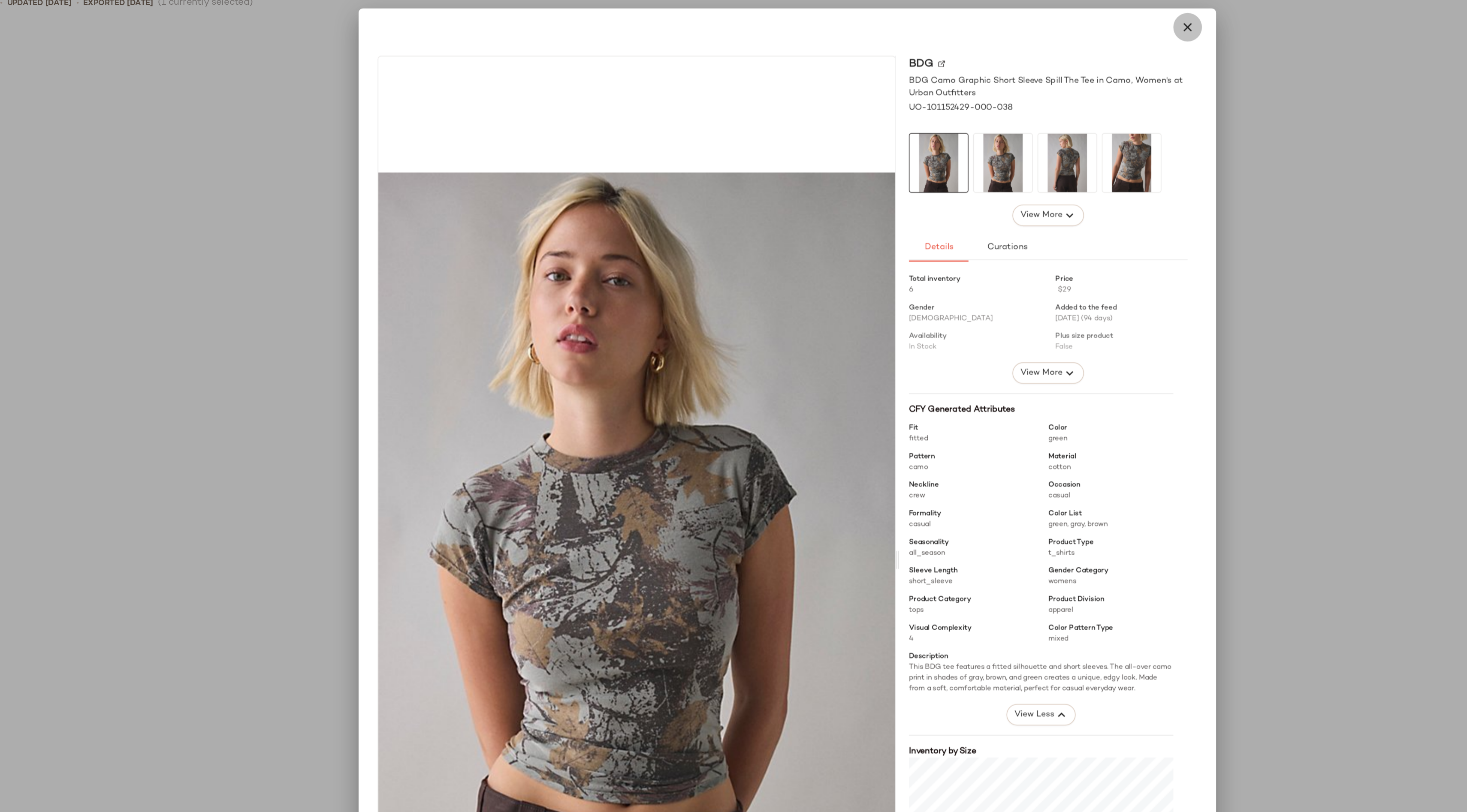
click at [1017, 56] on icon "button" at bounding box center [1022, 54] width 10 height 10
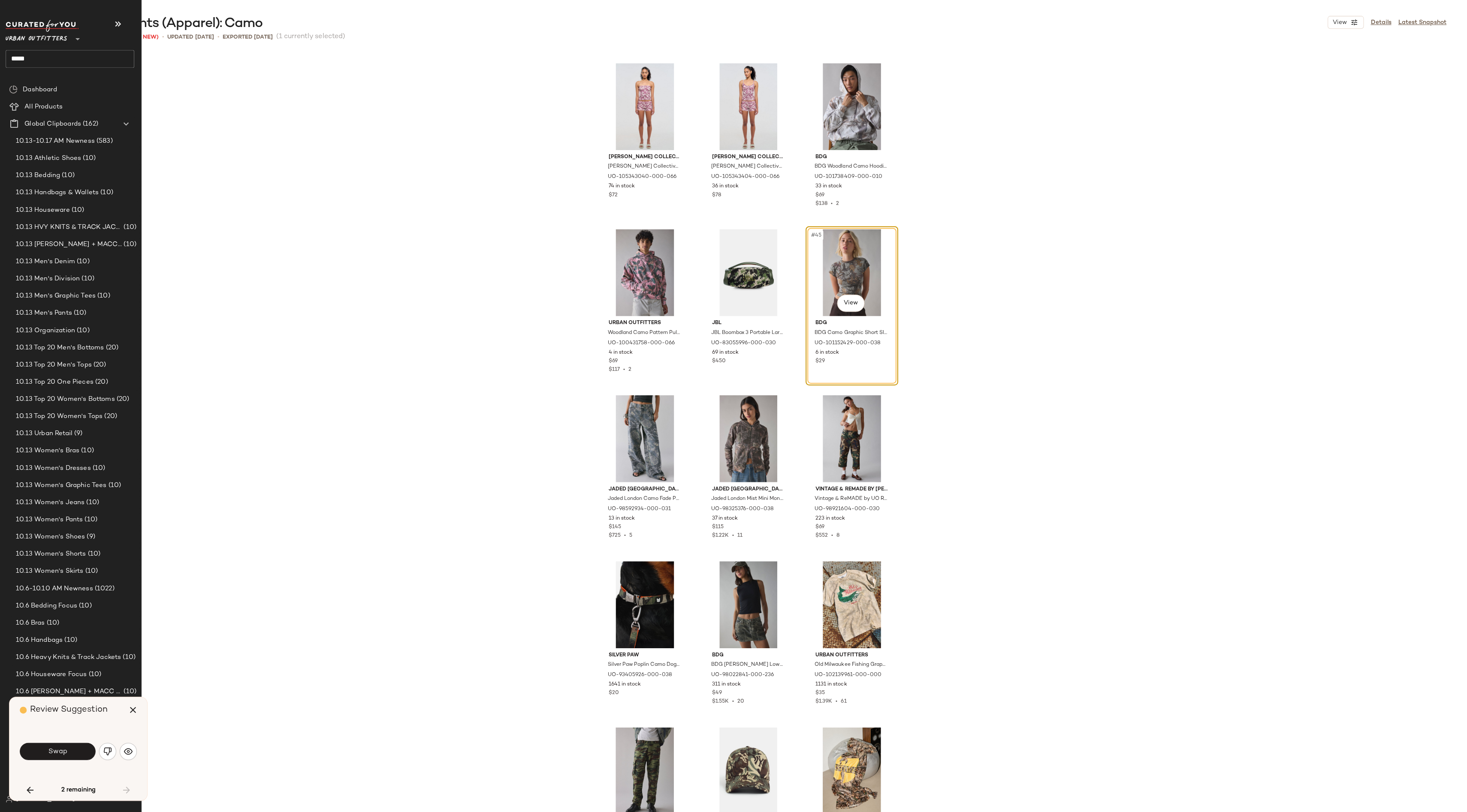
scroll to position [0, 0]
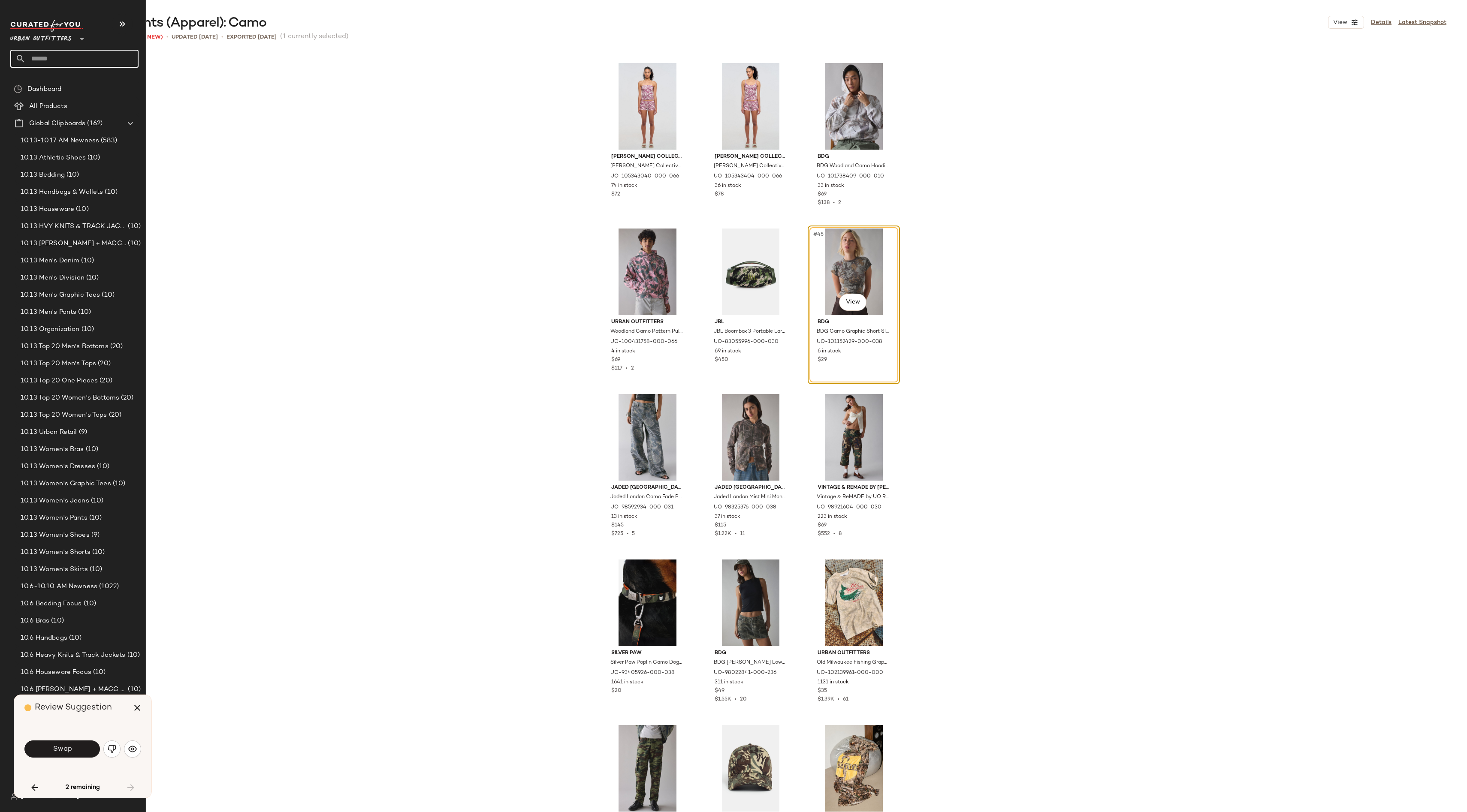
click at [62, 57] on input "text" at bounding box center [82, 58] width 113 height 18
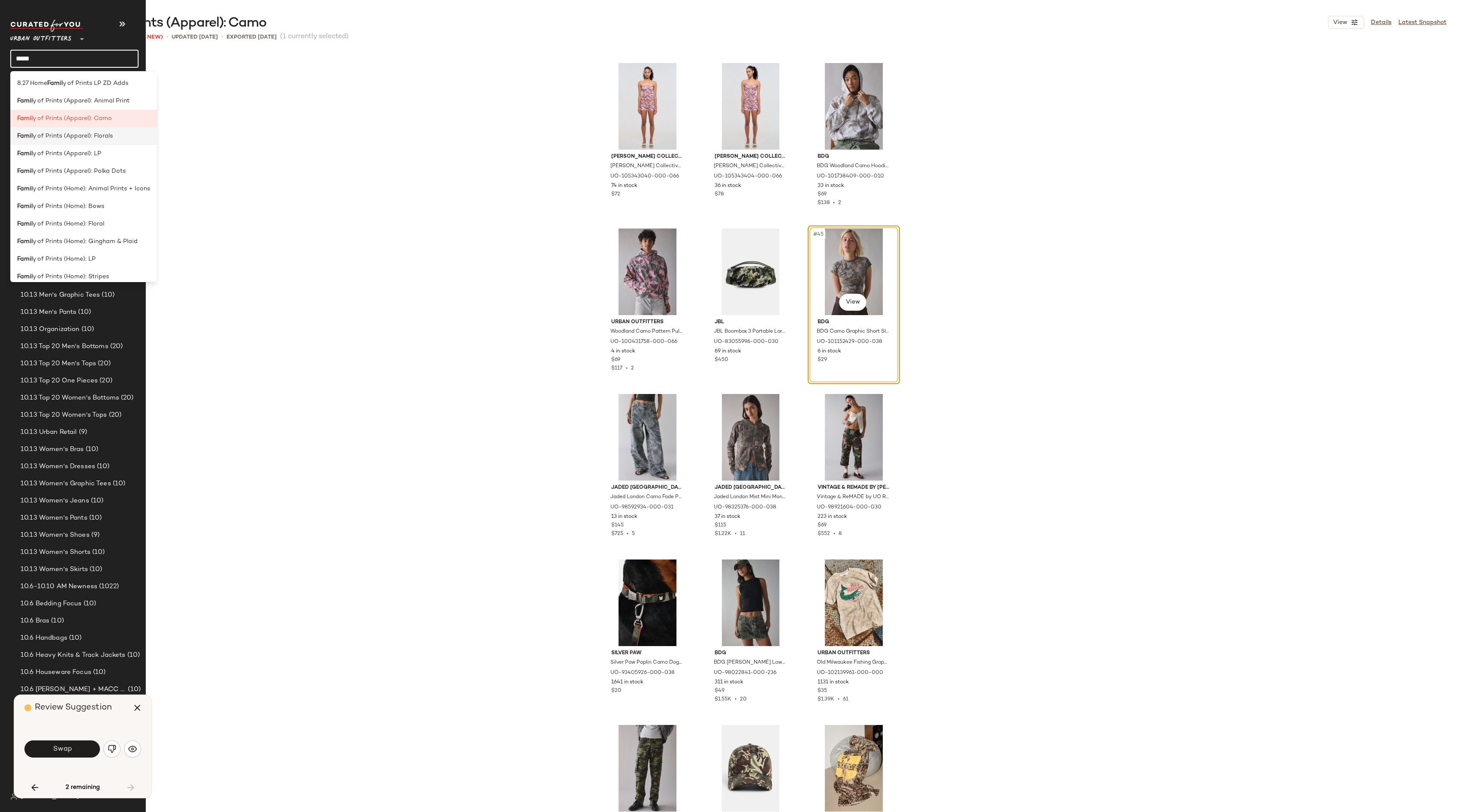
type input "*****"
click at [80, 140] on span "y of Prints (Apparel): Florals" at bounding box center [72, 135] width 80 height 9
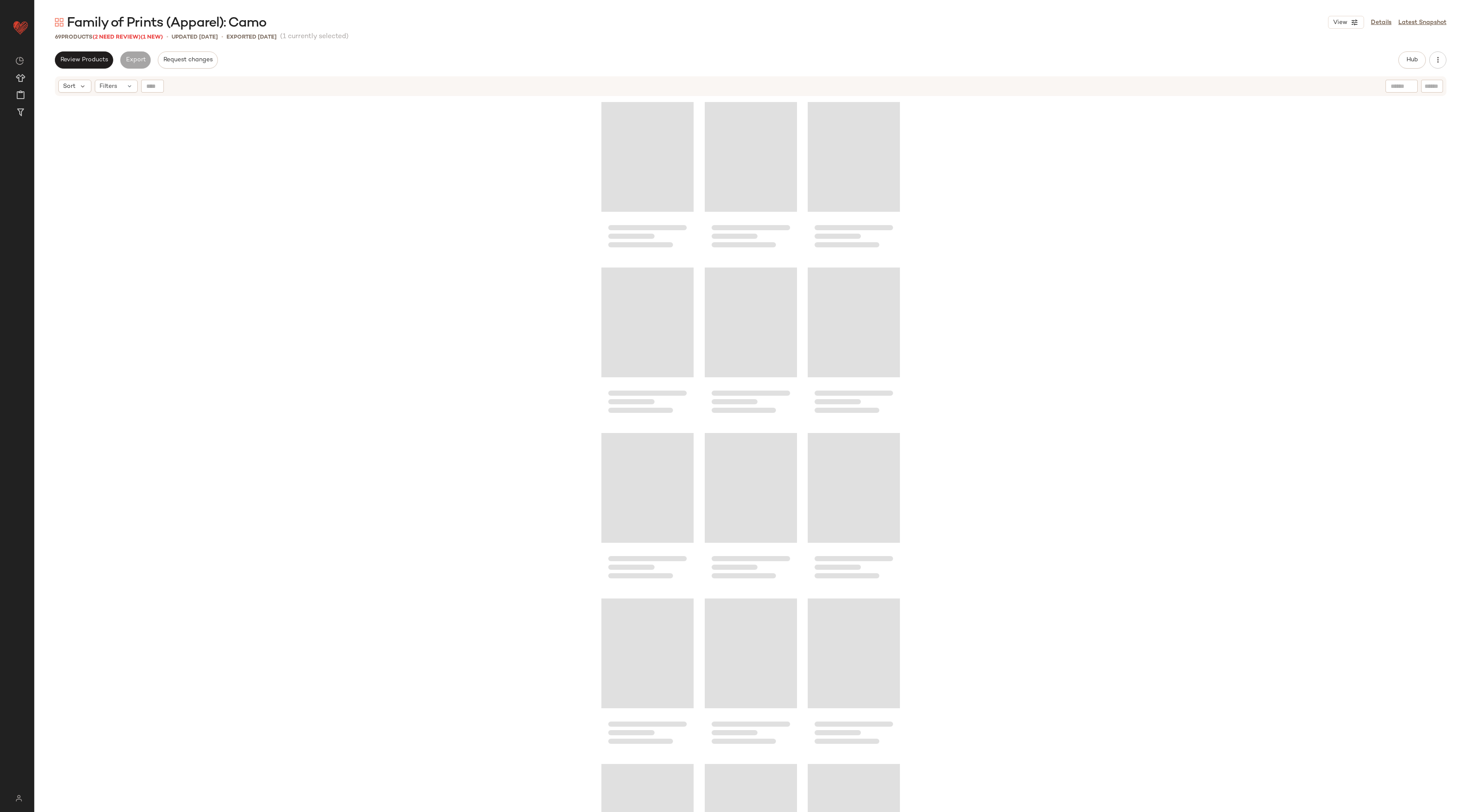
scroll to position [2152, 0]
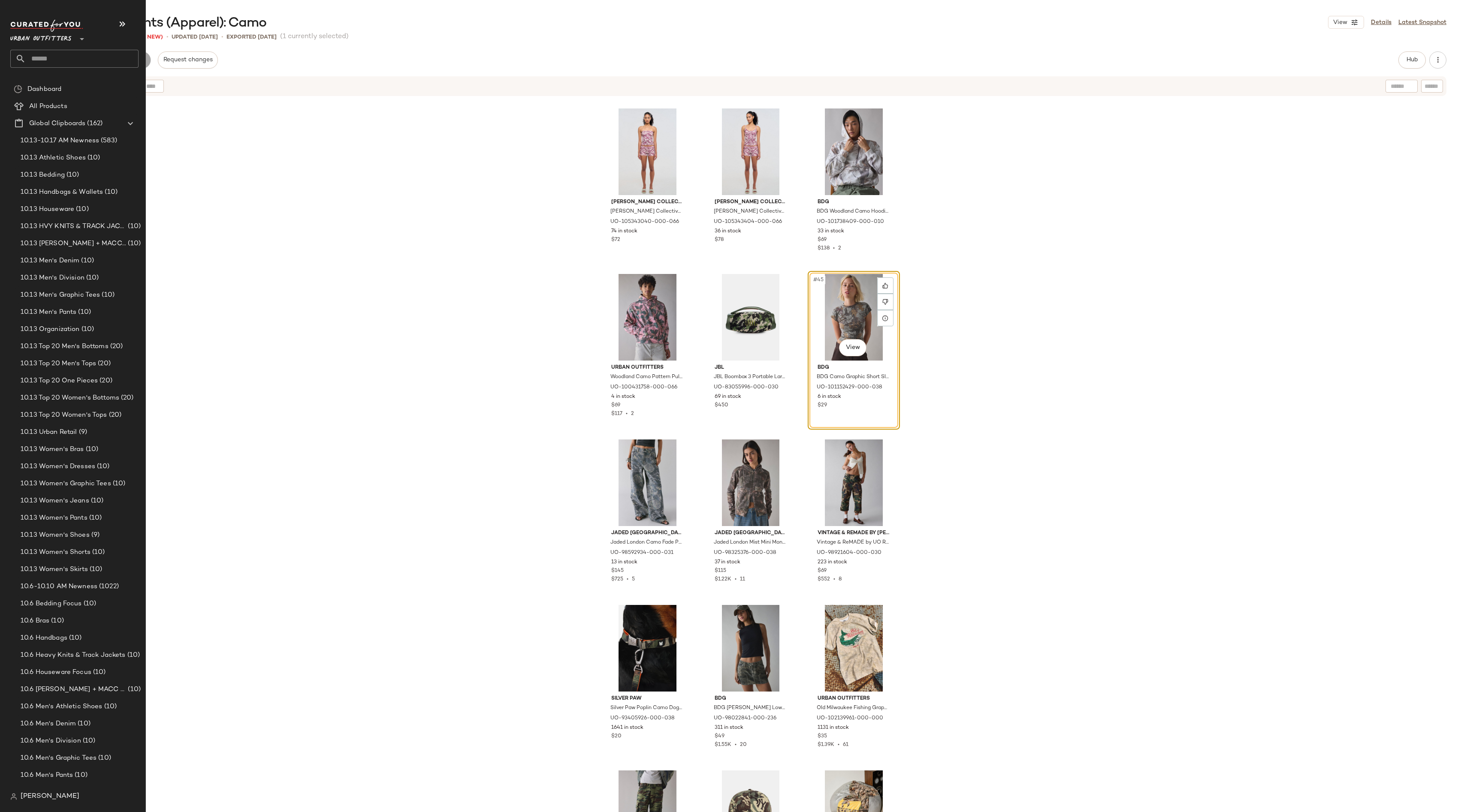
click at [54, 56] on input "text" at bounding box center [82, 58] width 113 height 18
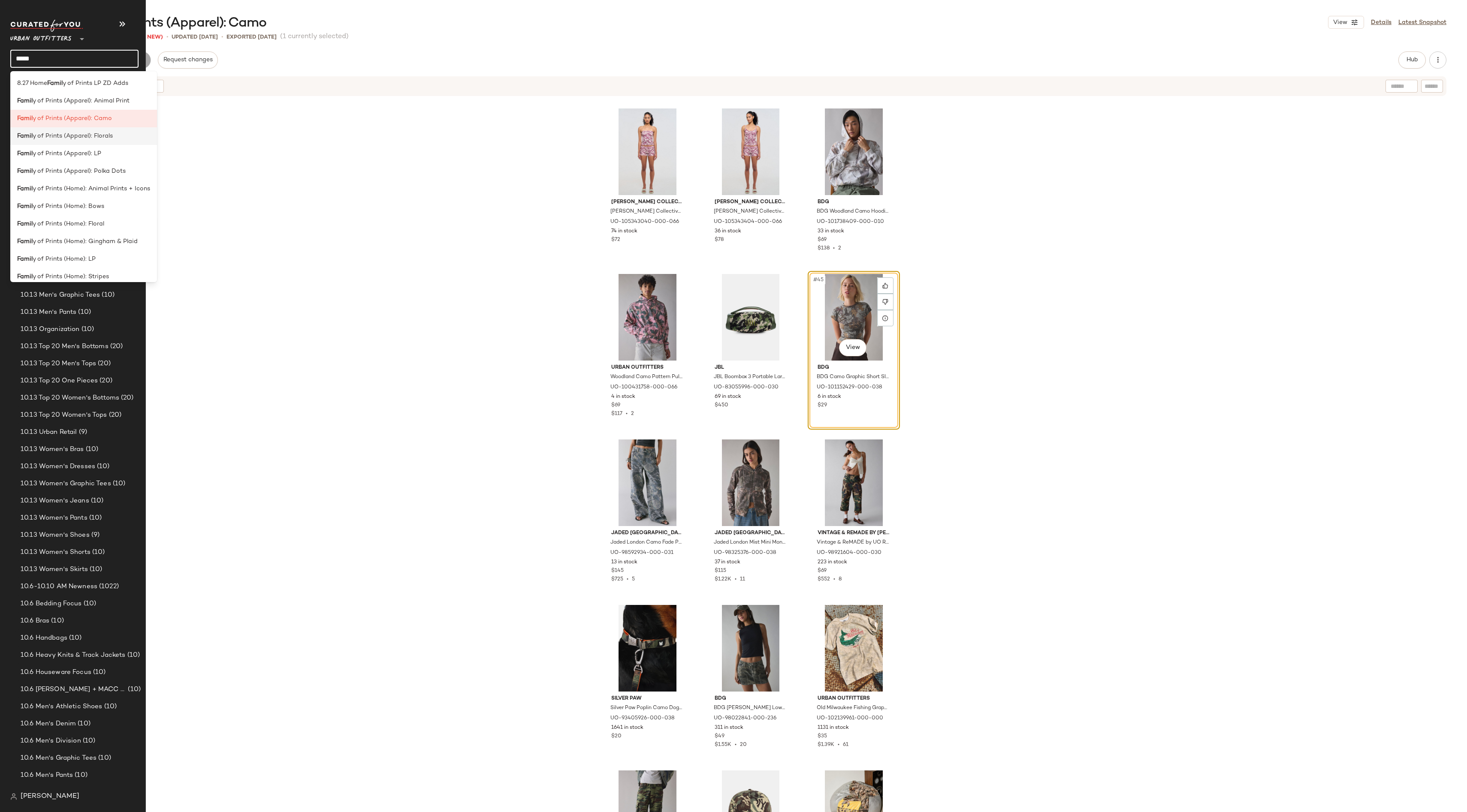
type input "*****"
click at [108, 132] on span "y of Prints (Apparel): Florals" at bounding box center [72, 135] width 80 height 9
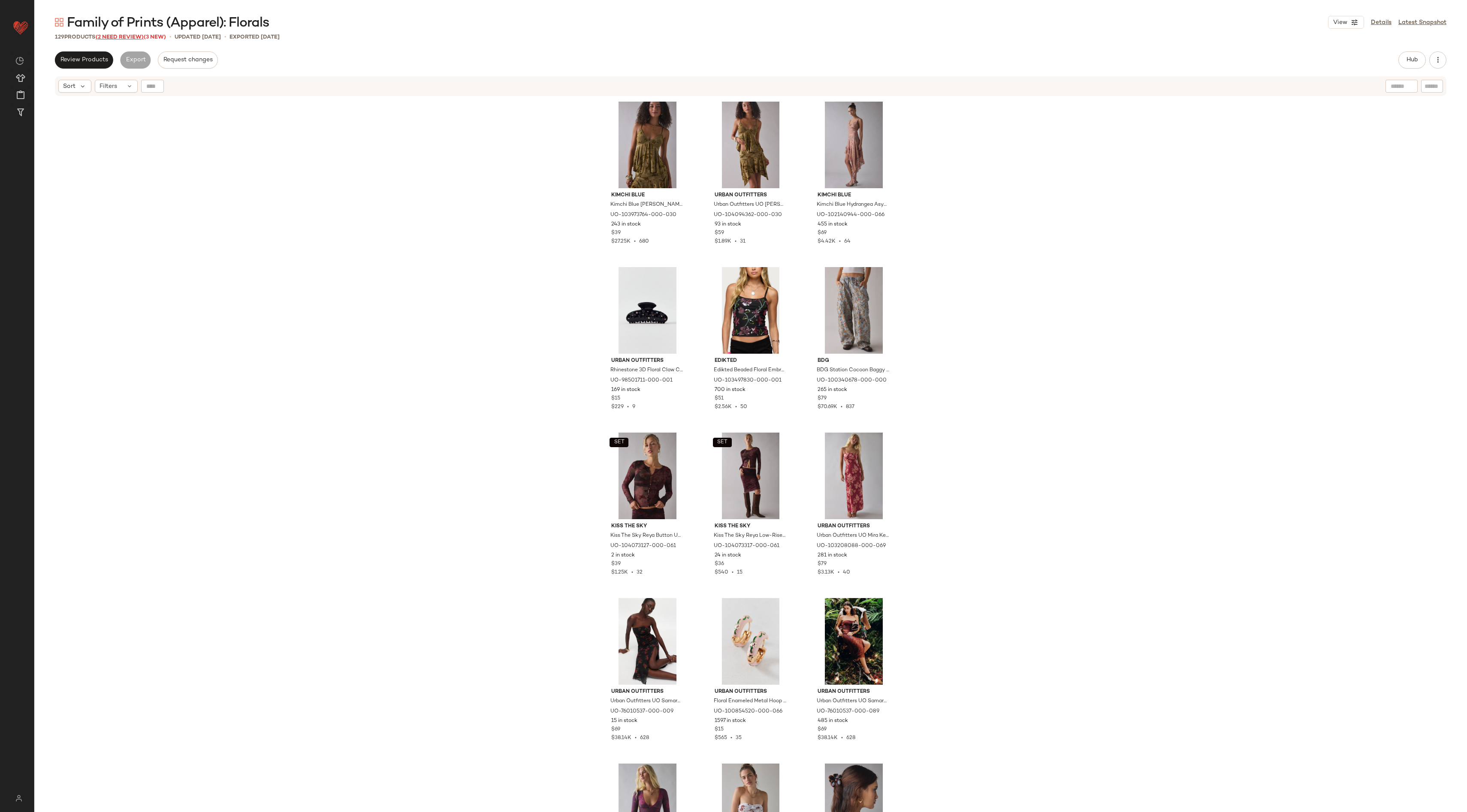
click at [130, 38] on span "(2 Need Review)" at bounding box center [120, 37] width 49 height 6
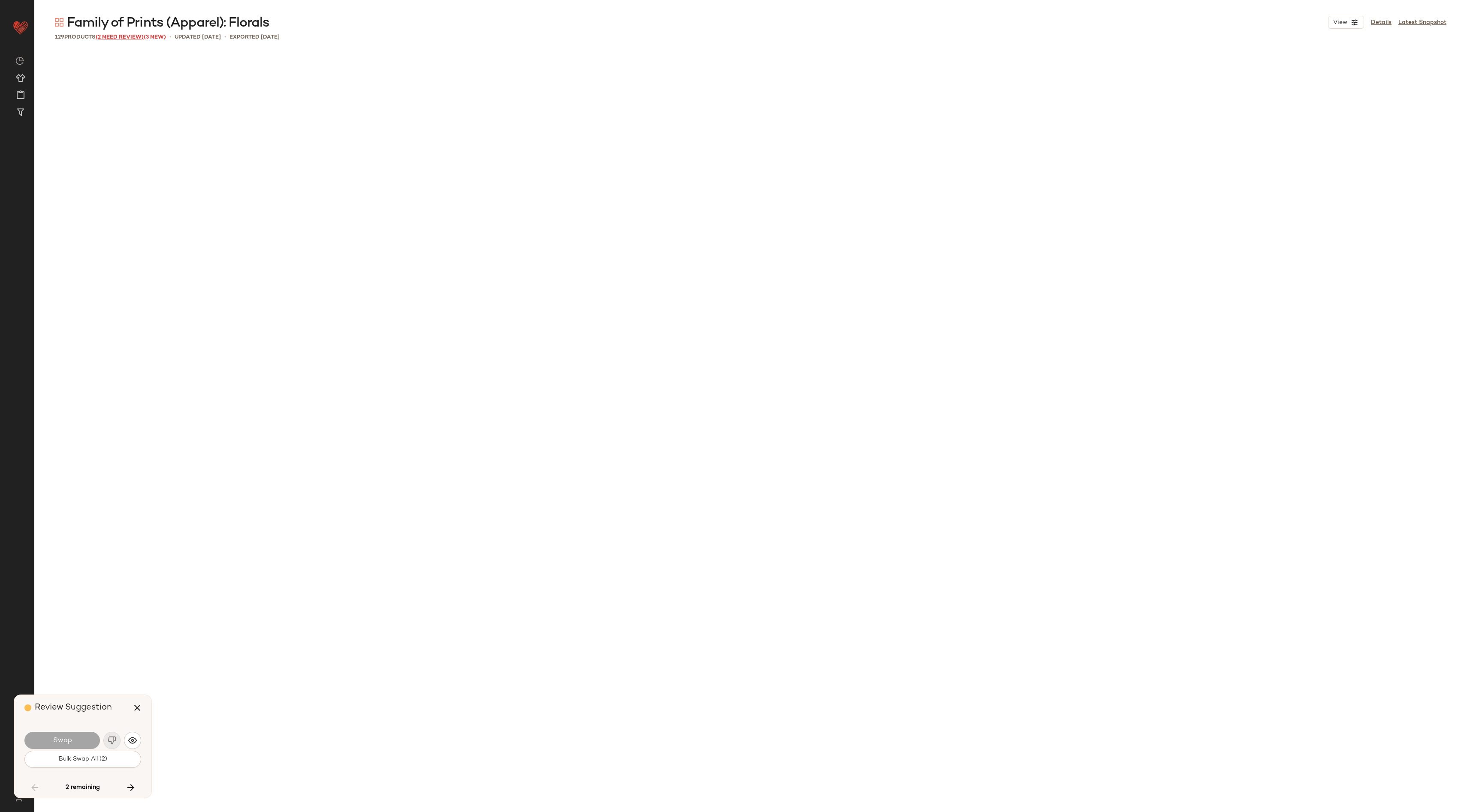
scroll to position [6124, 0]
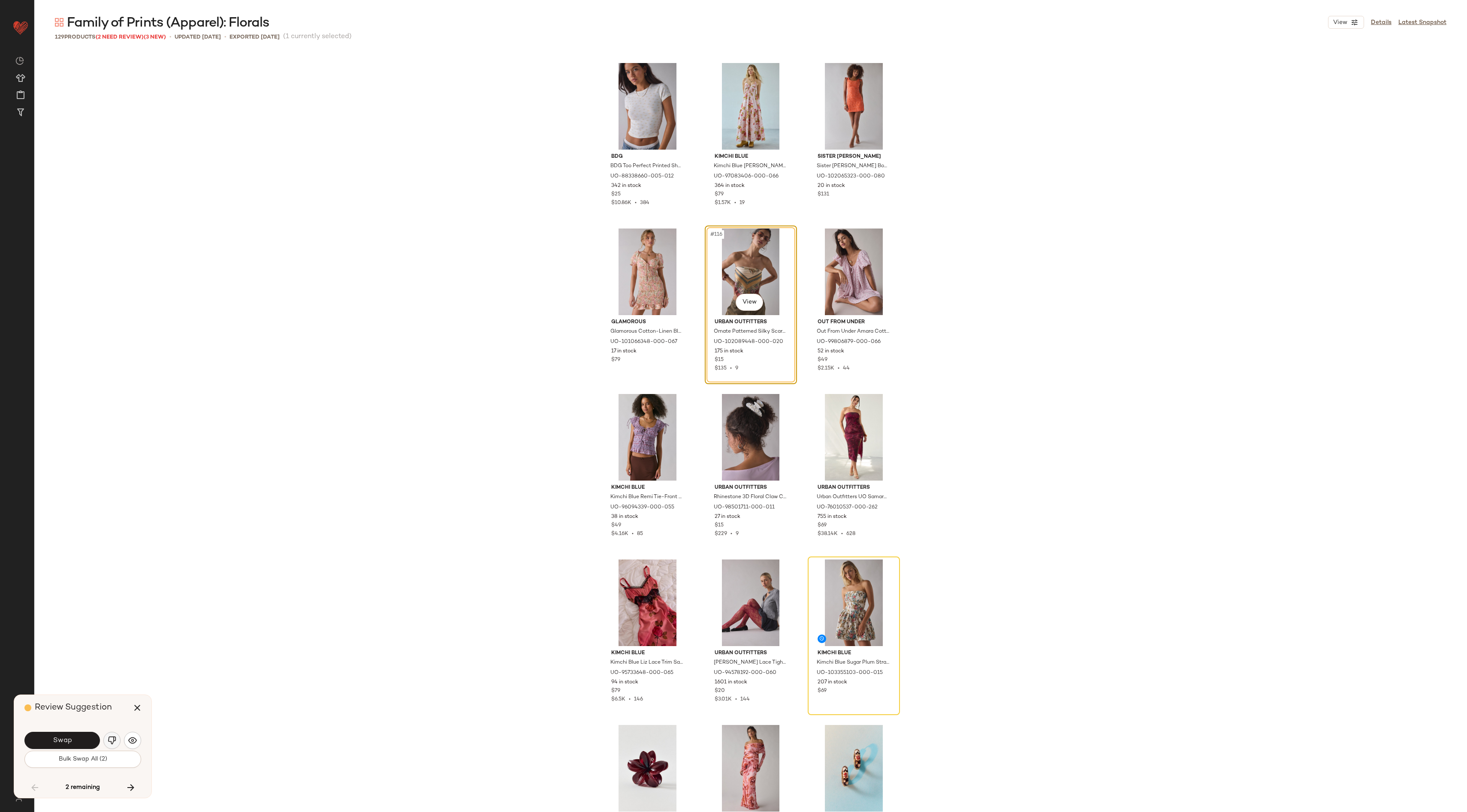
click at [109, 740] on img "button" at bounding box center [111, 740] width 9 height 9
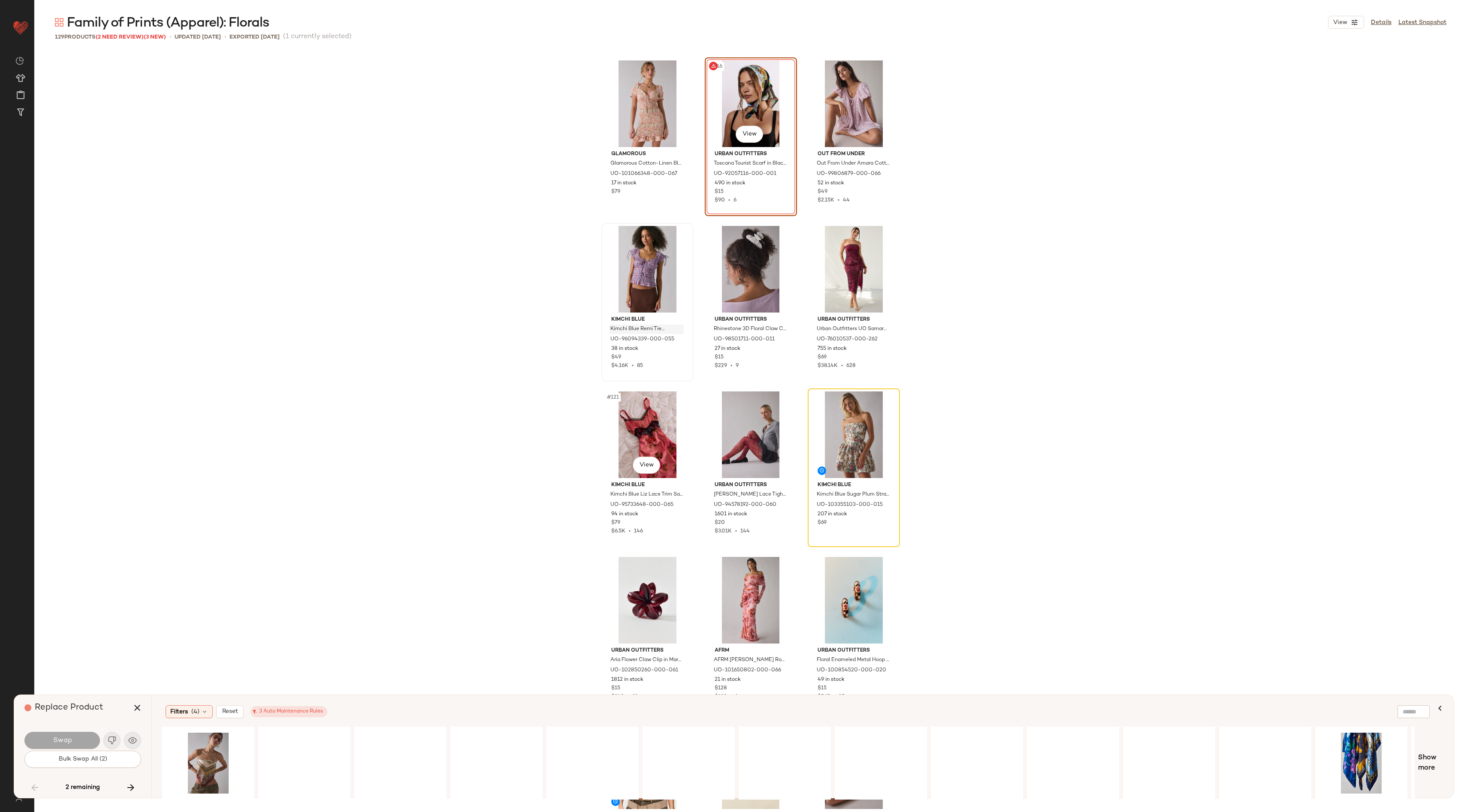
scroll to position [6279, 0]
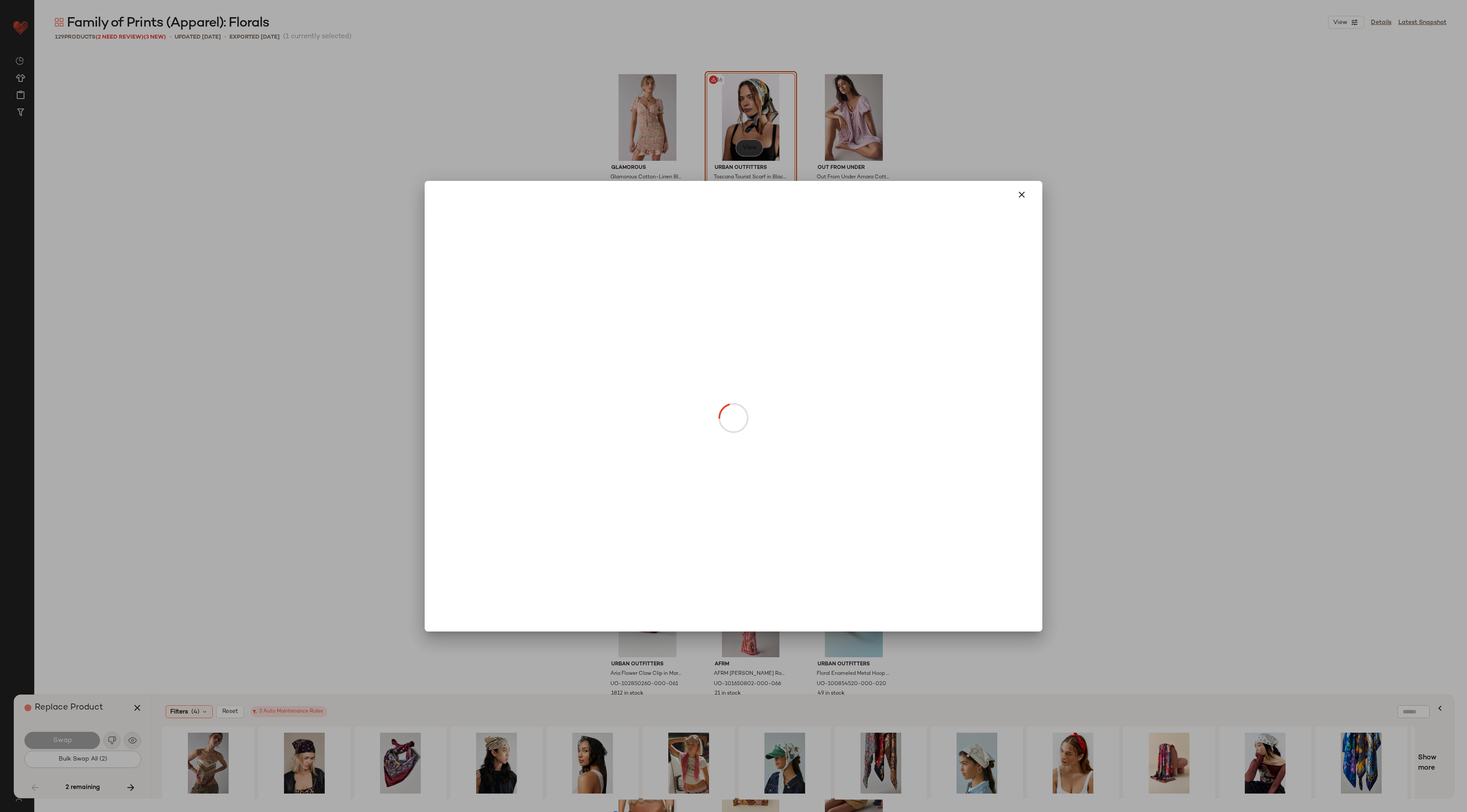
click at [746, 147] on body "Urban Outfitters ** Dashboard All Products Global Clipboards (162) Curations (2…" at bounding box center [734, 406] width 1467 height 812
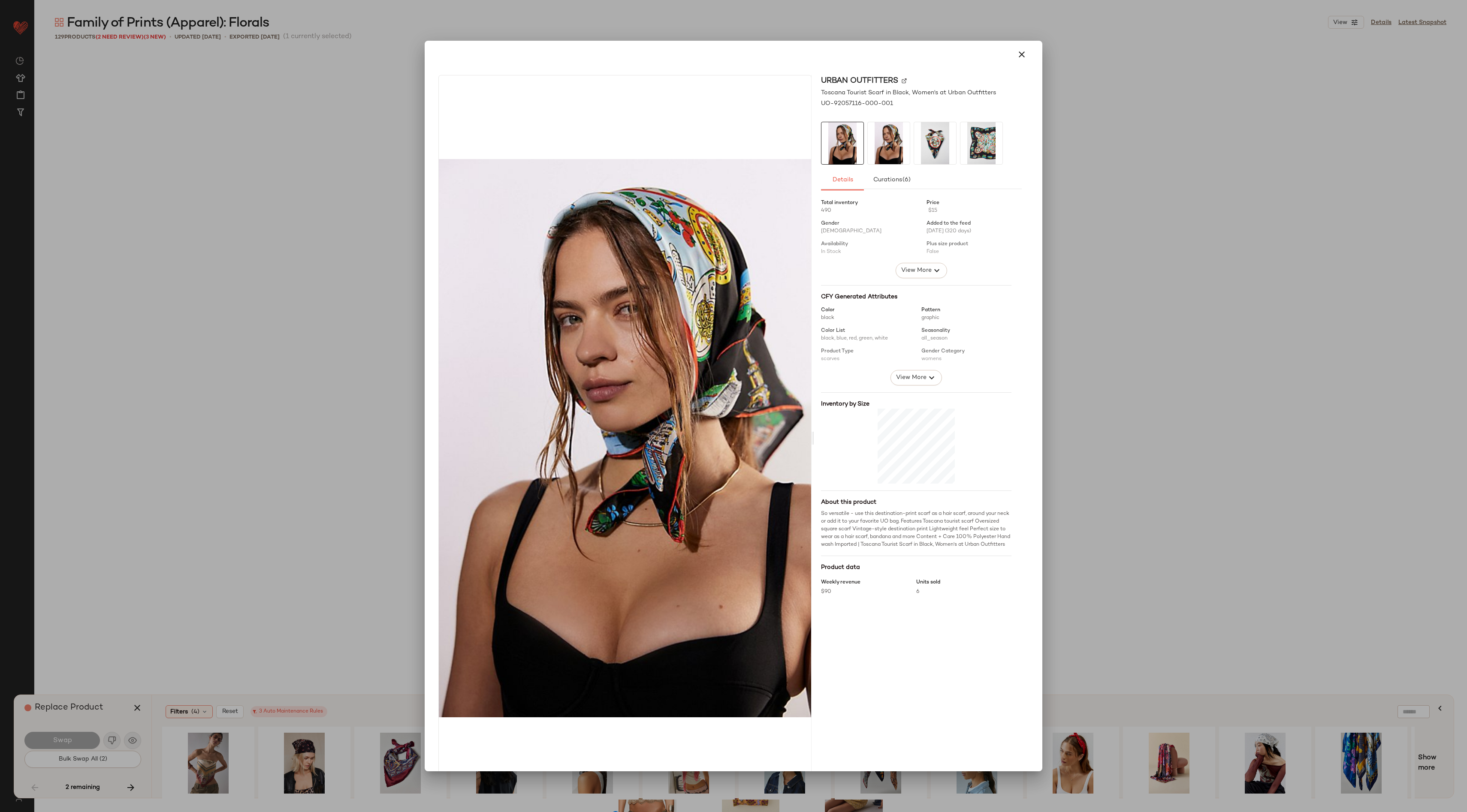
click at [1087, 87] on div at bounding box center [734, 406] width 1467 height 812
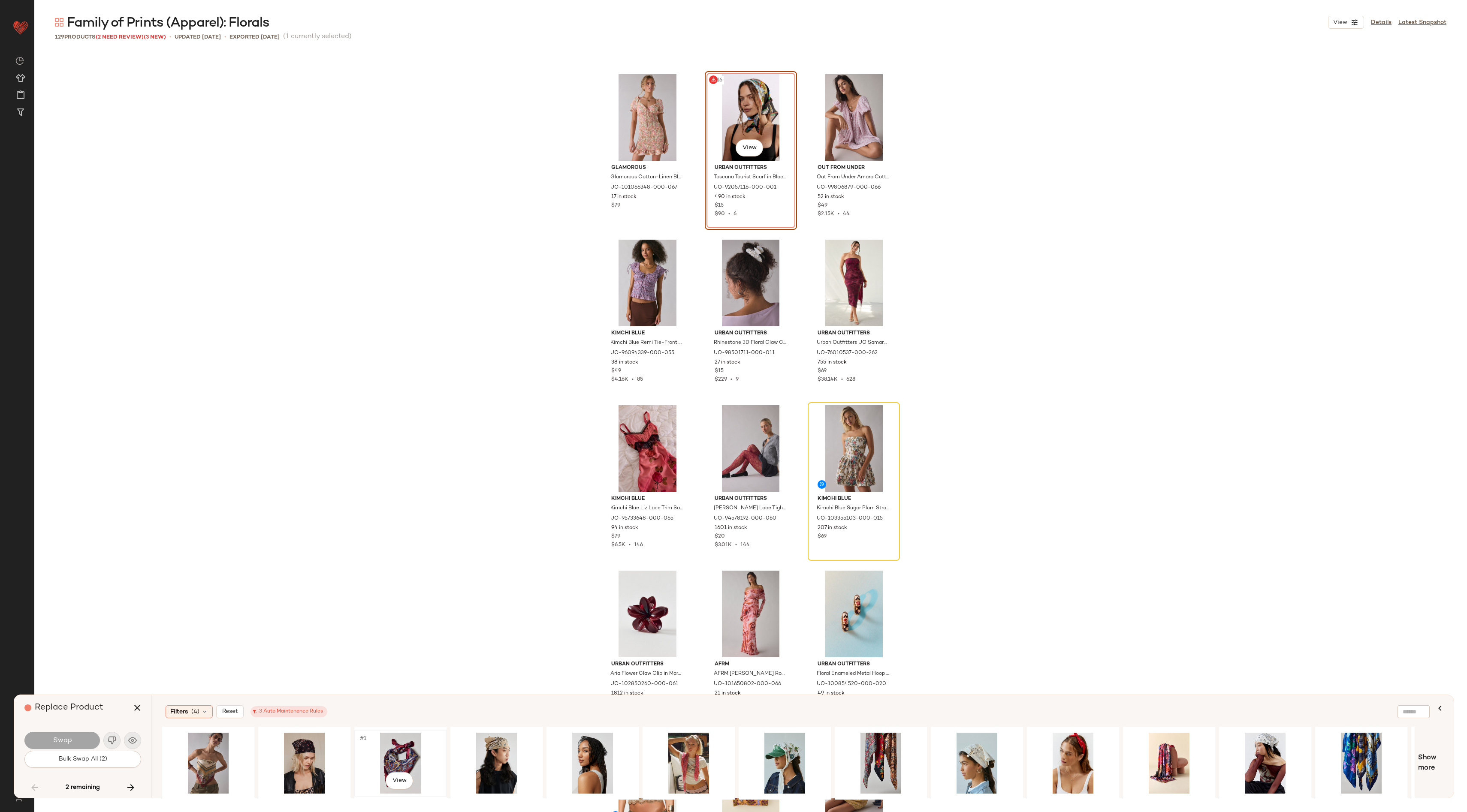
click at [394, 757] on div "#1 View" at bounding box center [401, 764] width 87 height 61
click at [206, 758] on div "#1 View" at bounding box center [208, 764] width 87 height 61
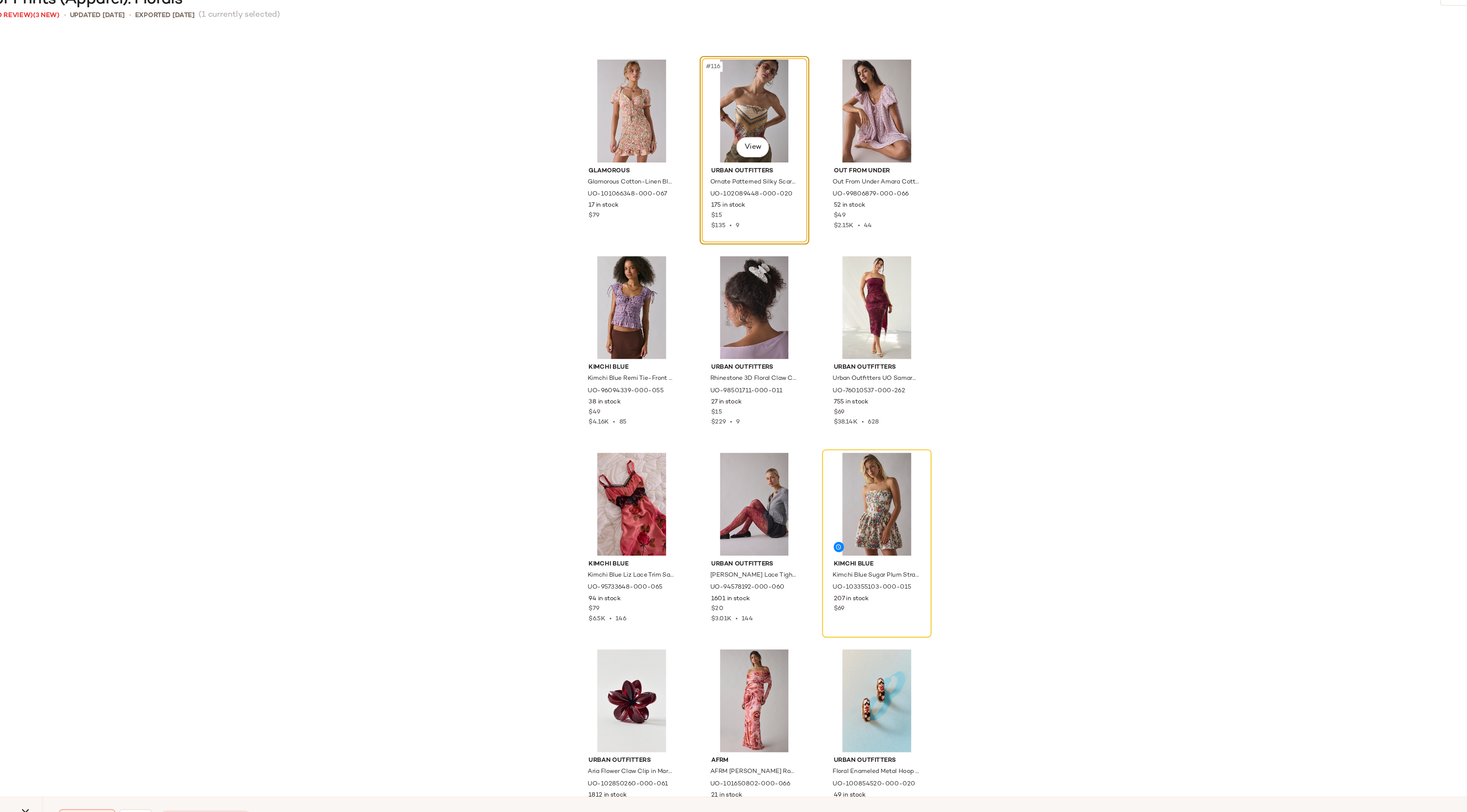
click at [729, 168] on div "#116 View Urban Outfitters Ornate Patterned Silky Scarf in Brown, Women's at Ur…" at bounding box center [751, 150] width 92 height 159
click at [746, 140] on body "Urban Outfitters ** Dashboard All Products Global Clipboards (162) Curations (2…" at bounding box center [734, 406] width 1467 height 812
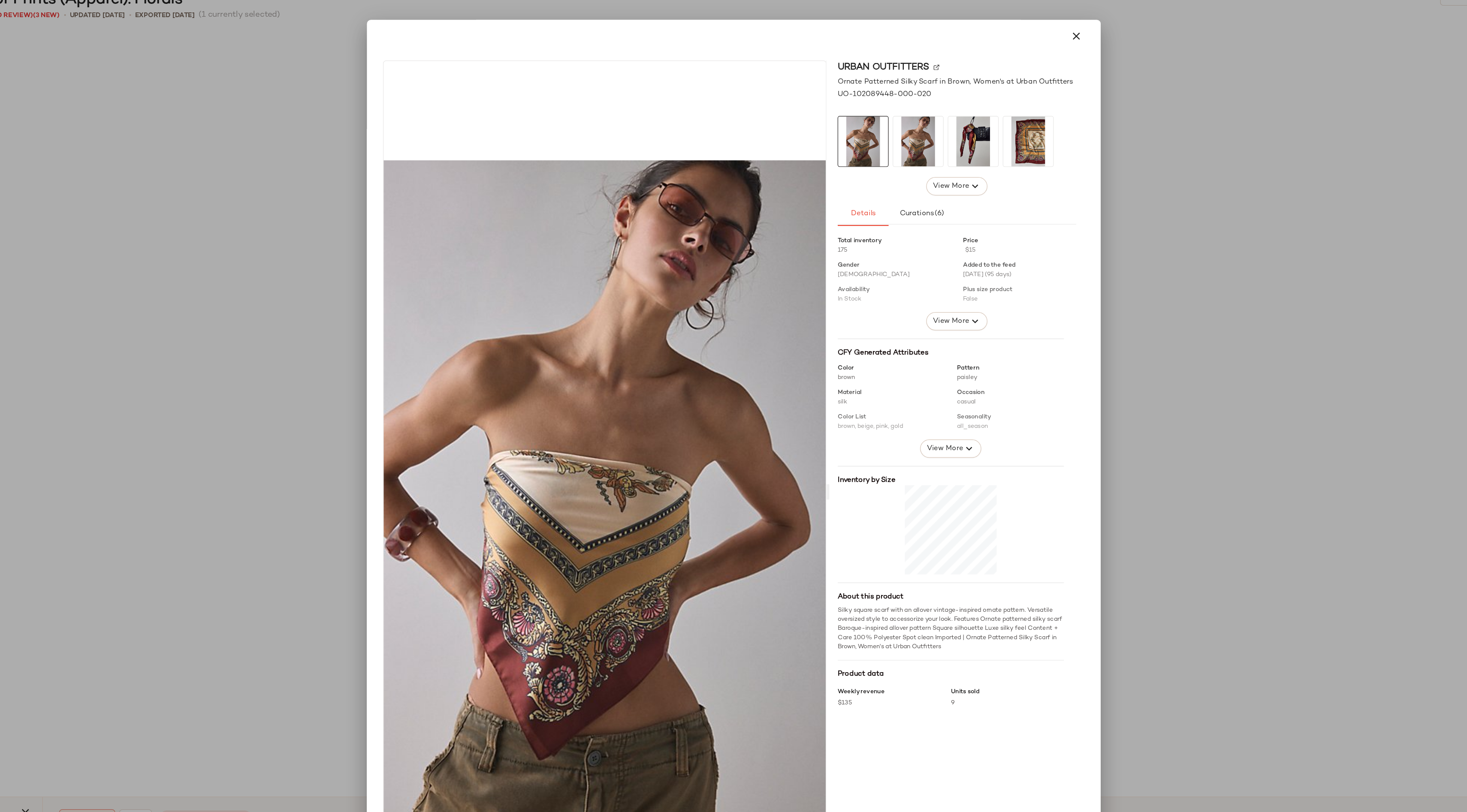
click at [1142, 86] on div at bounding box center [734, 406] width 1467 height 812
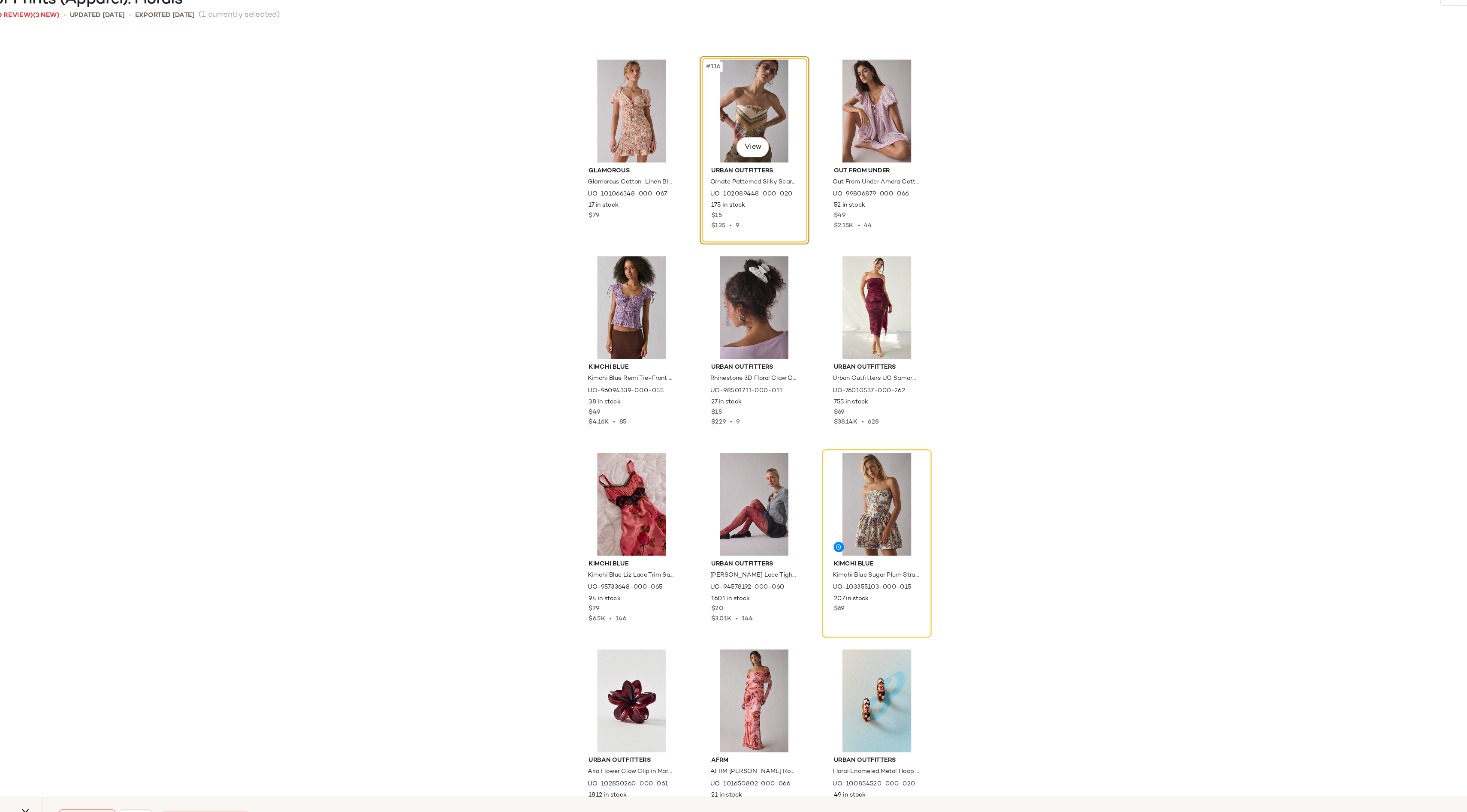
click at [376, 528] on div "BDG BDG Too Perfect Printed Short Sleeve Tee in Ditsy Floral, Women's at Urban …" at bounding box center [751, 433] width 1433 height 763
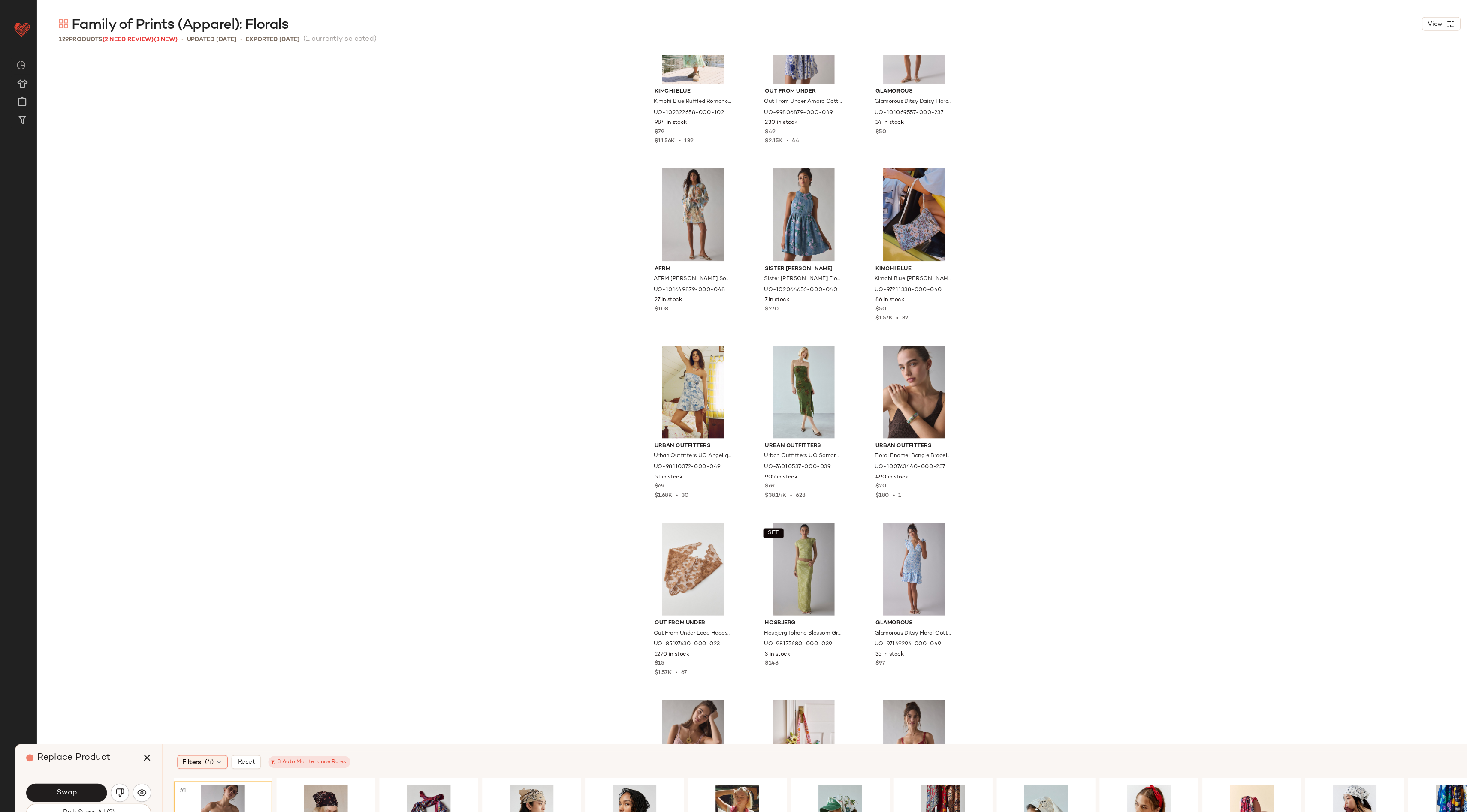
scroll to position [4210, 0]
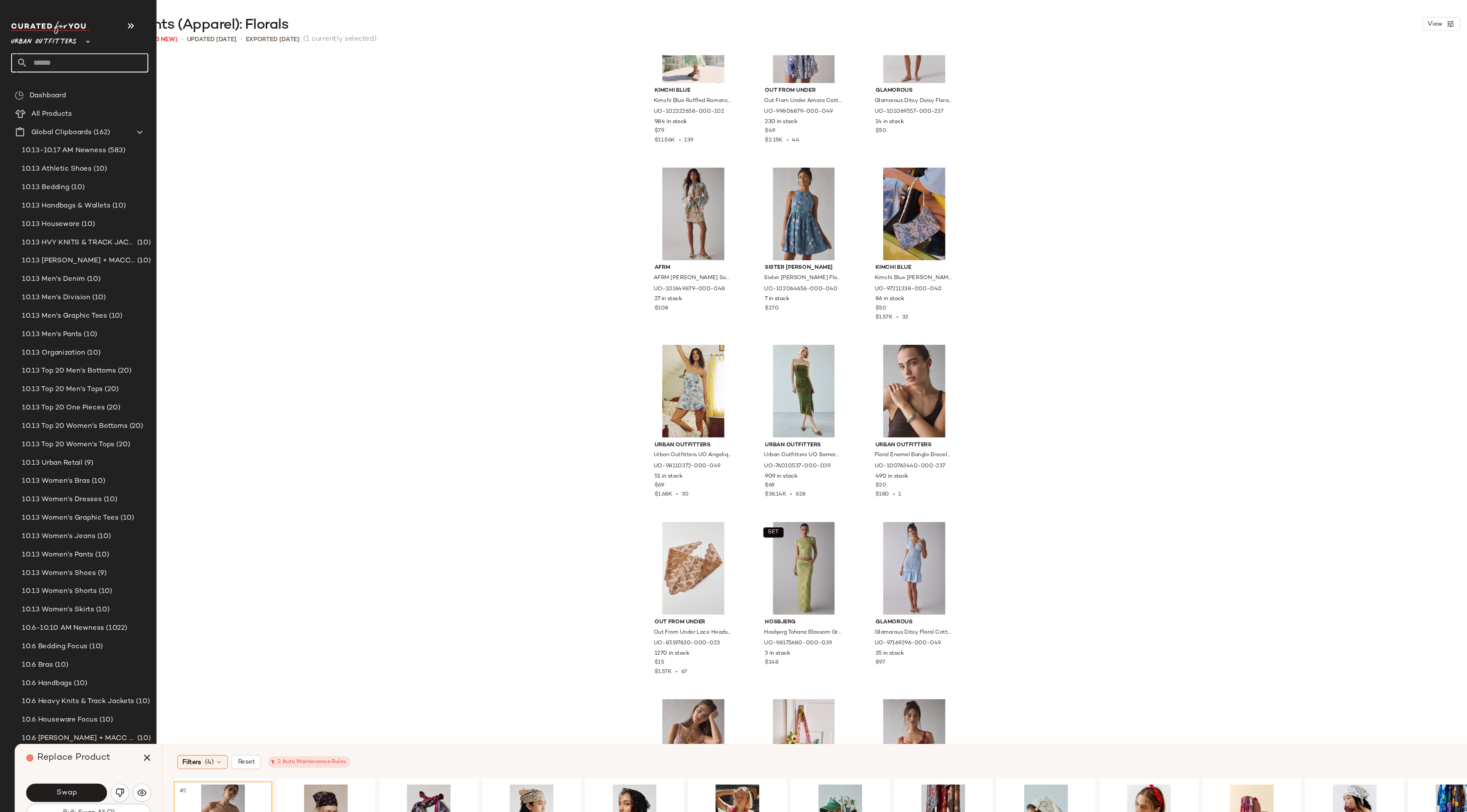
click at [44, 59] on input "text" at bounding box center [82, 58] width 113 height 18
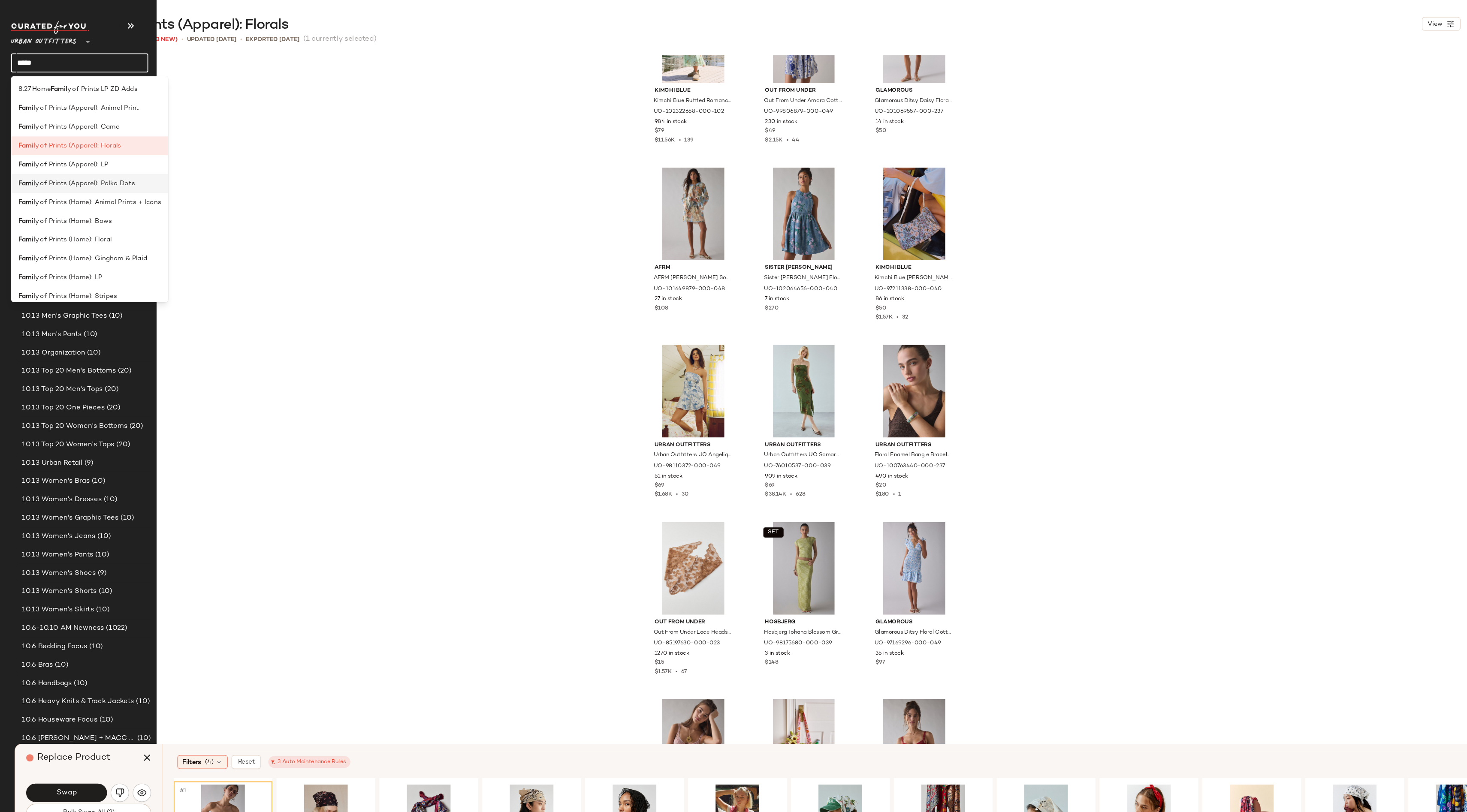
type input "*****"
click at [98, 168] on span "y of Prints (Apparel): Polka Dots" at bounding box center [79, 170] width 93 height 9
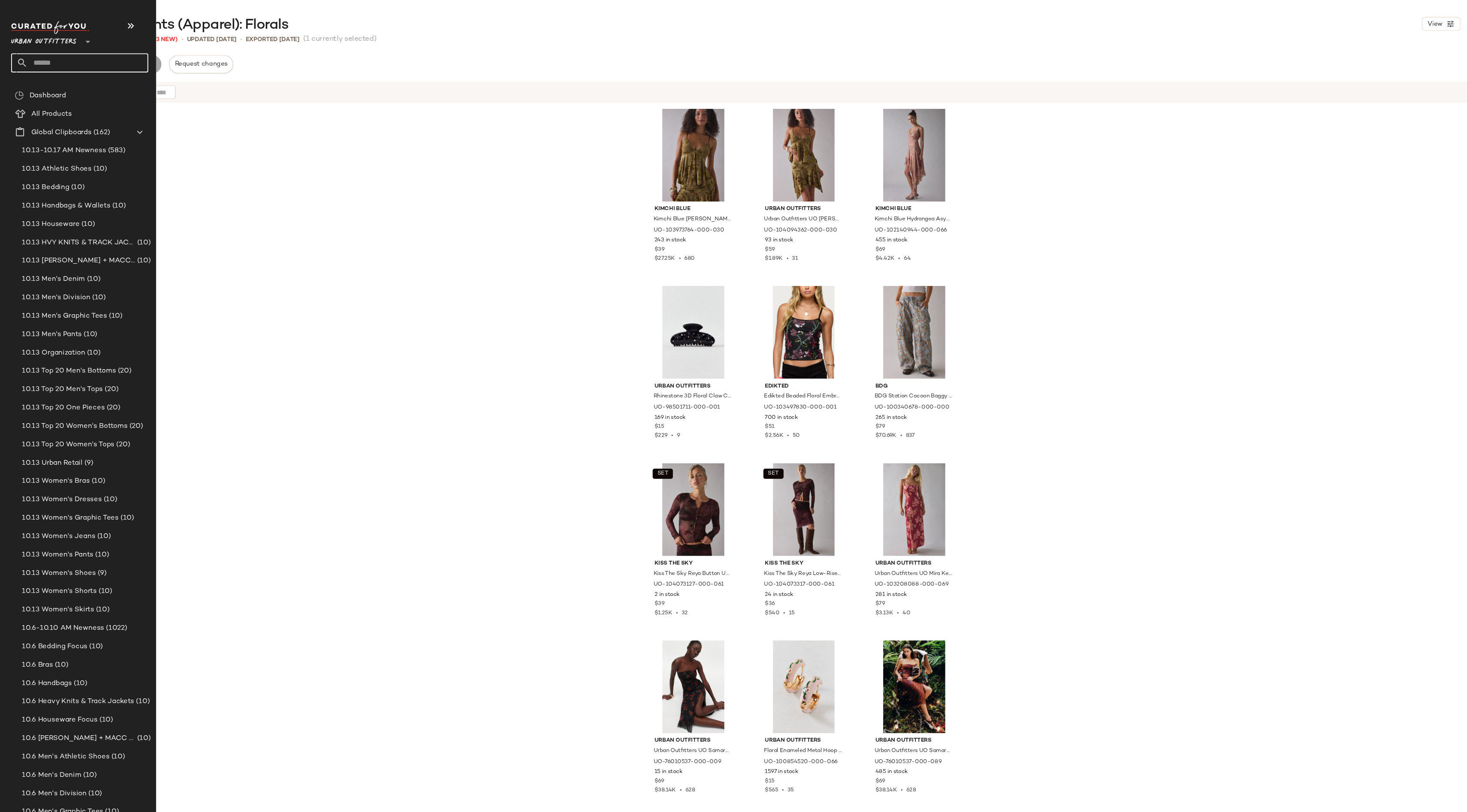
click at [66, 56] on input "text" at bounding box center [82, 58] width 113 height 18
type input "***"
click at [86, 79] on span "Family of Prints (Apparel):" at bounding box center [54, 83] width 75 height 9
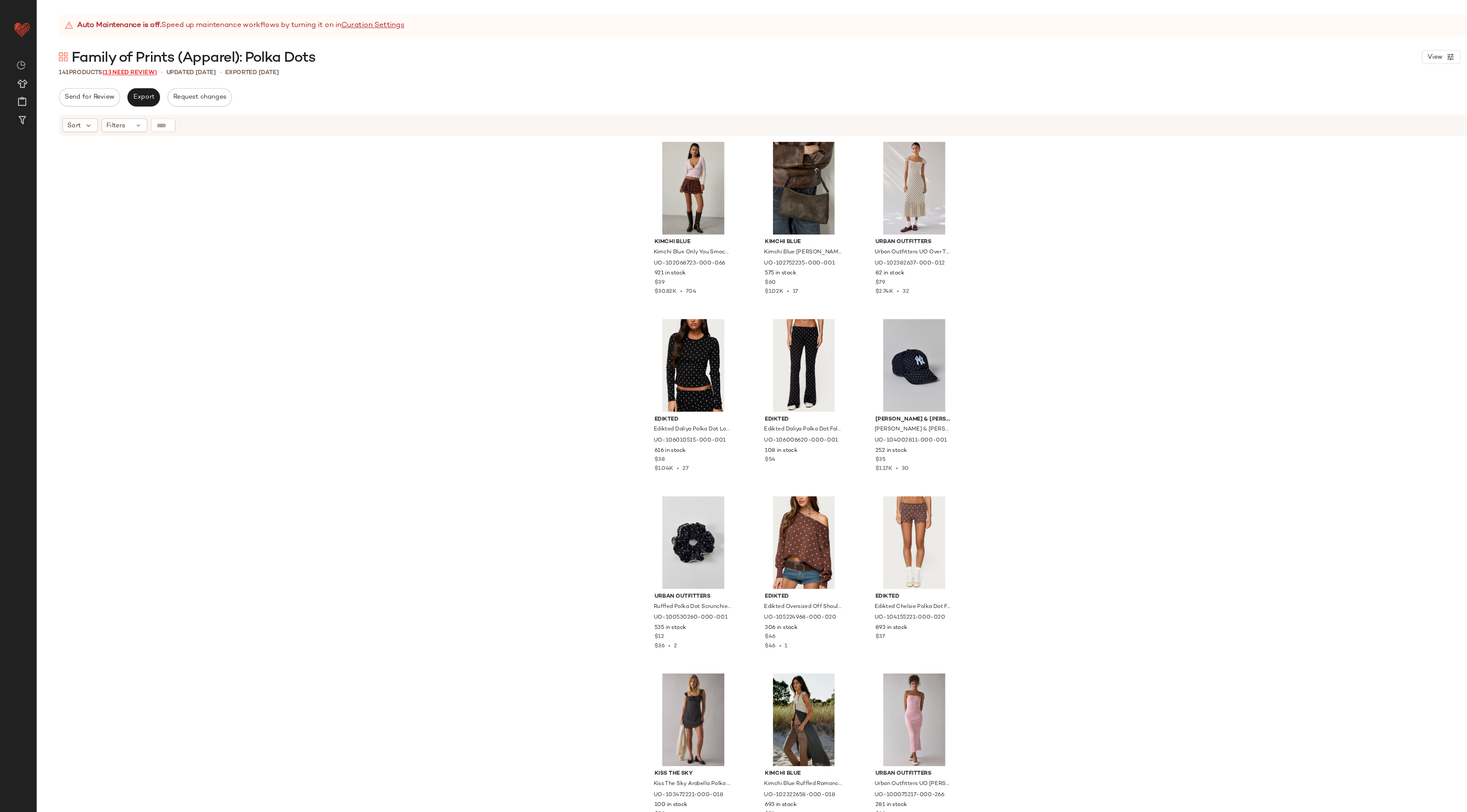
click at [126, 67] on span "(13 Need Review)" at bounding box center [122, 68] width 51 height 6
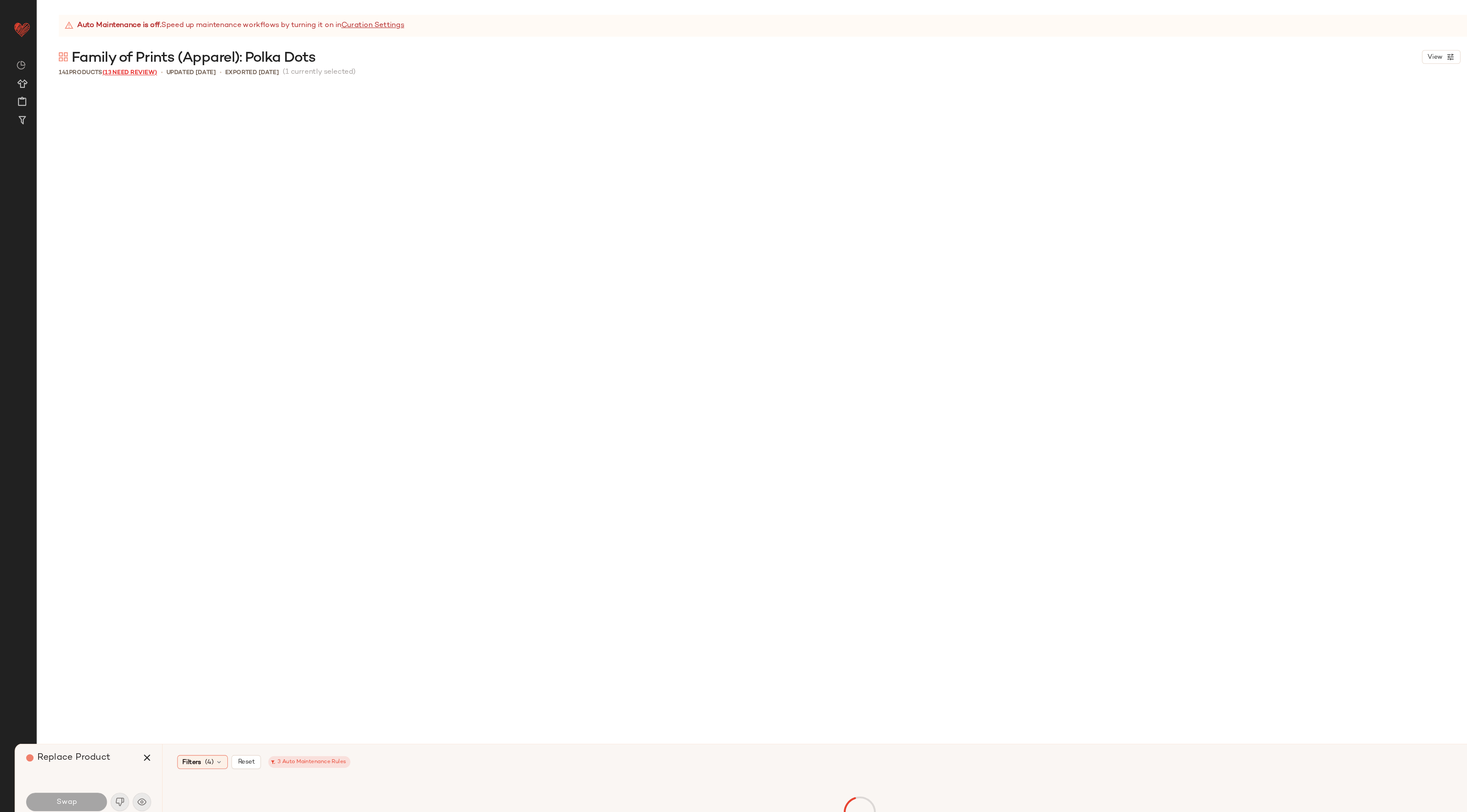
scroll to position [1324, 0]
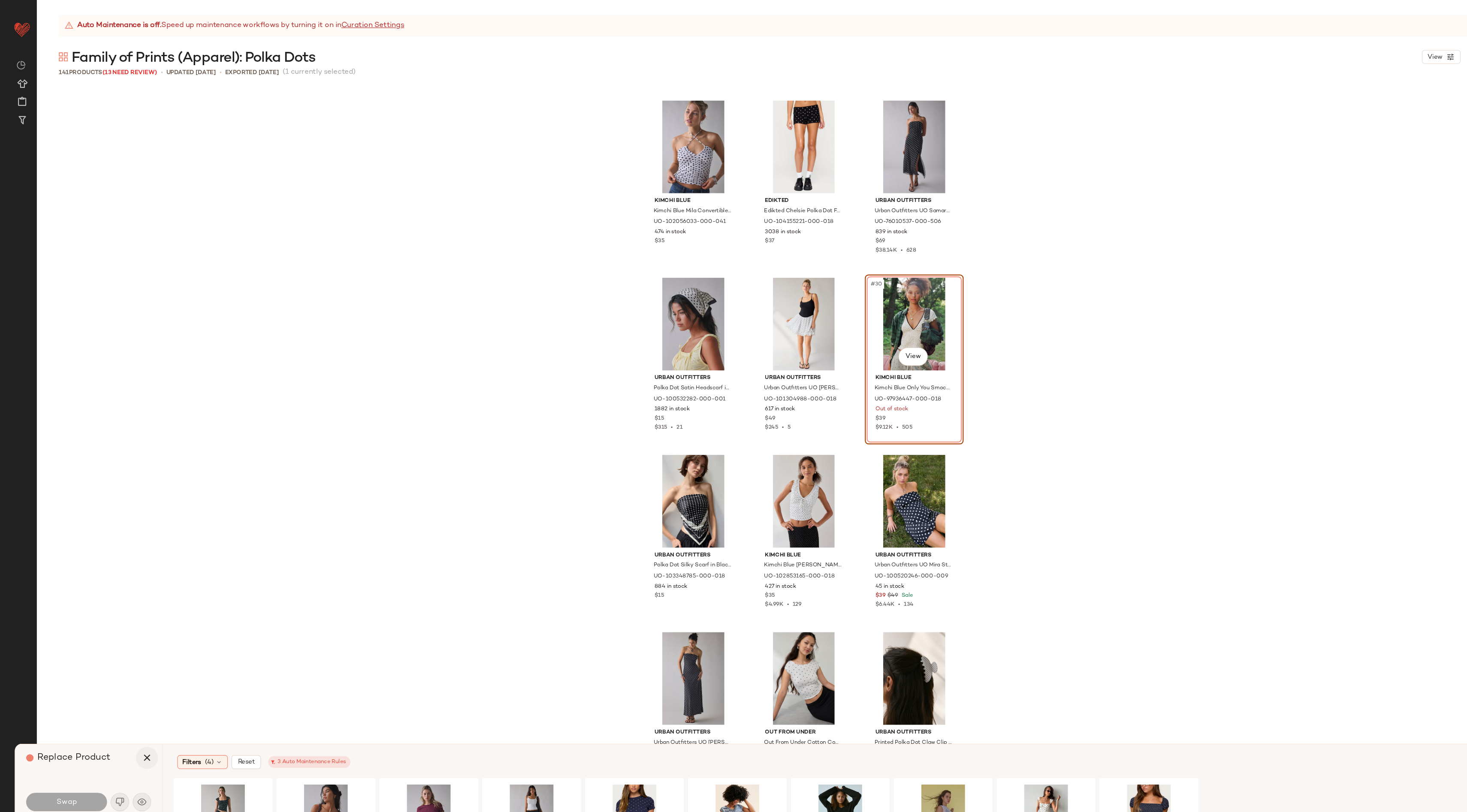
click at [129, 710] on button "button" at bounding box center [137, 708] width 21 height 21
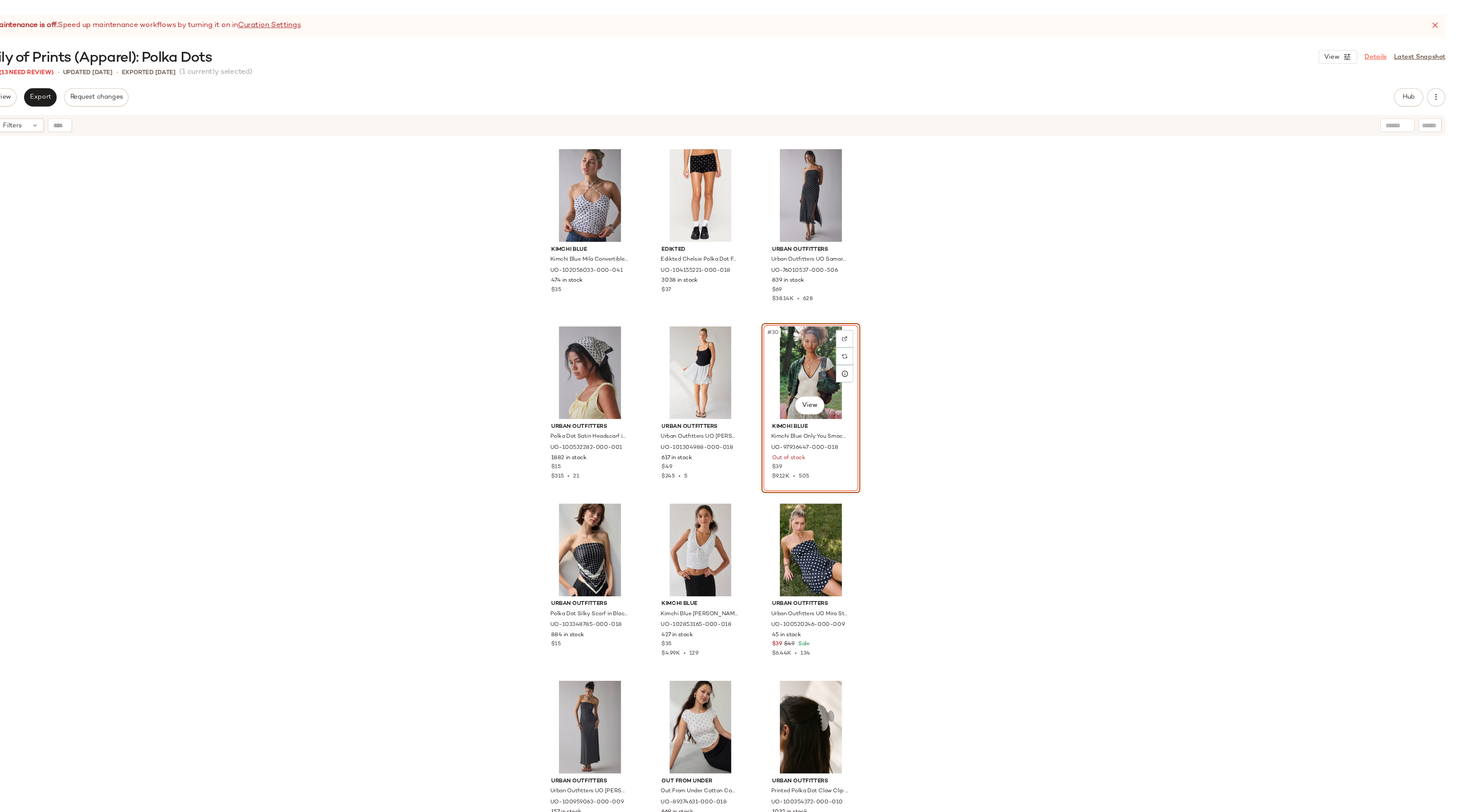
click at [1381, 57] on div "View Details Latest Snapshot" at bounding box center [1387, 53] width 118 height 13
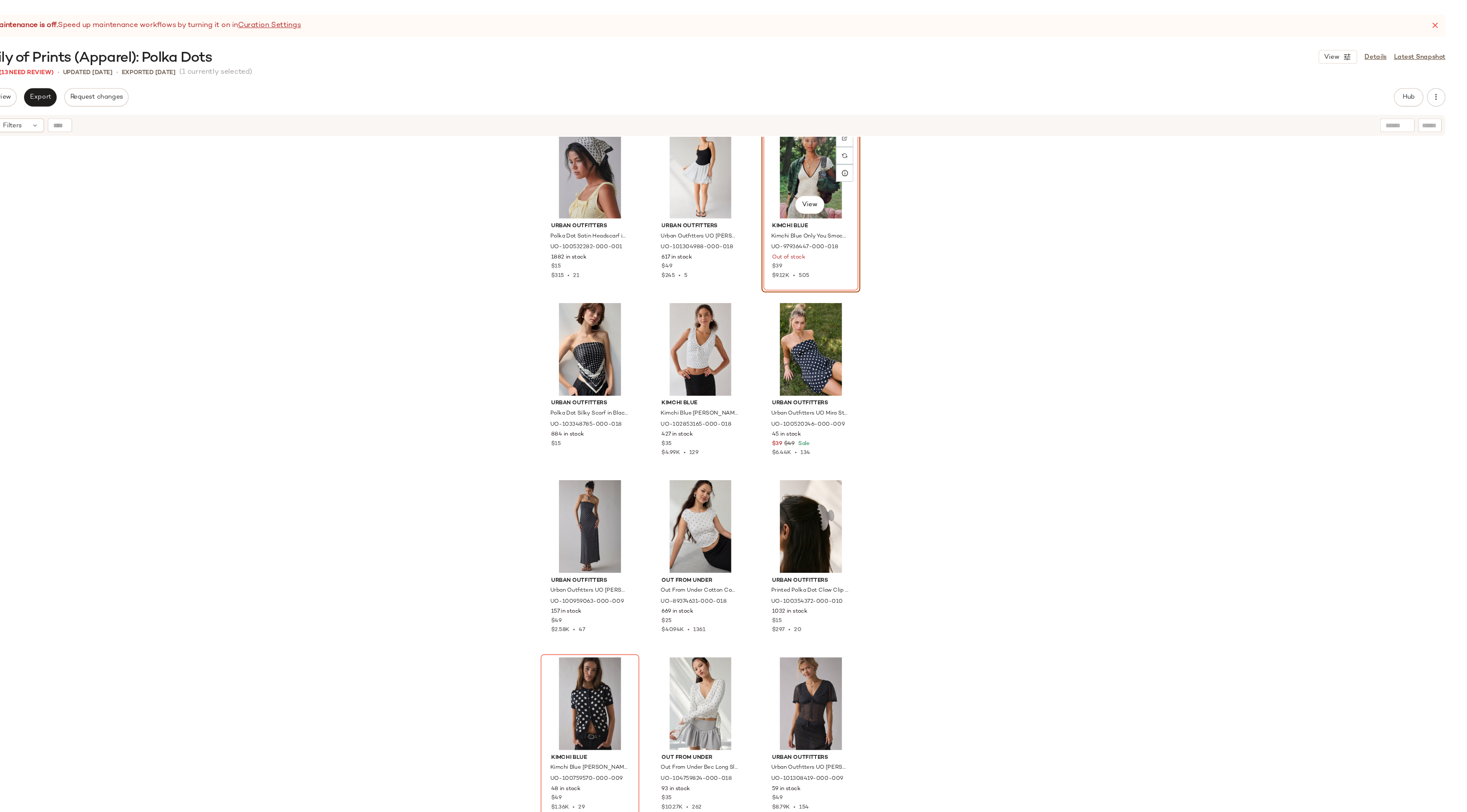
scroll to position [1554, 0]
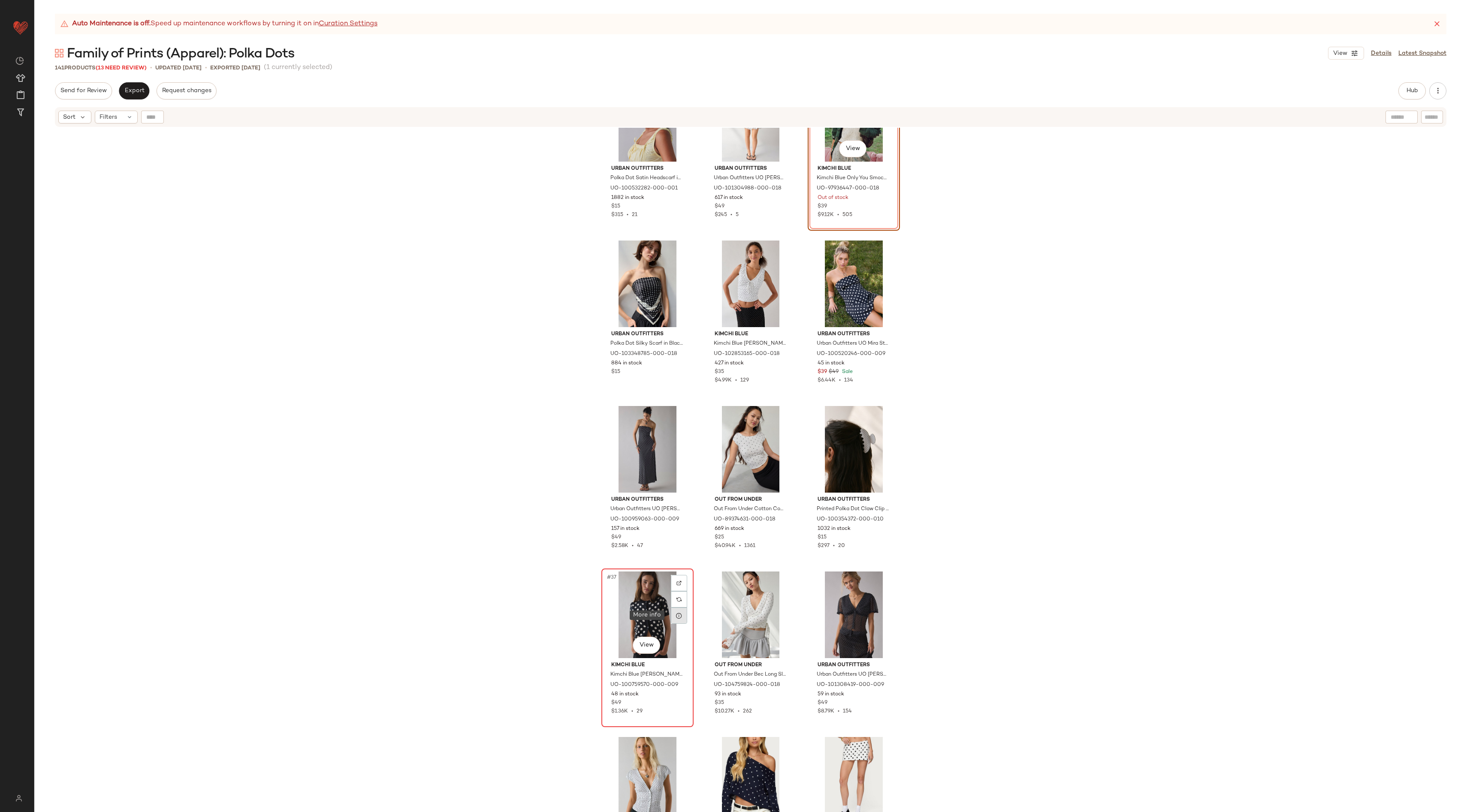
click at [676, 617] on icon at bounding box center [678, 615] width 7 height 7
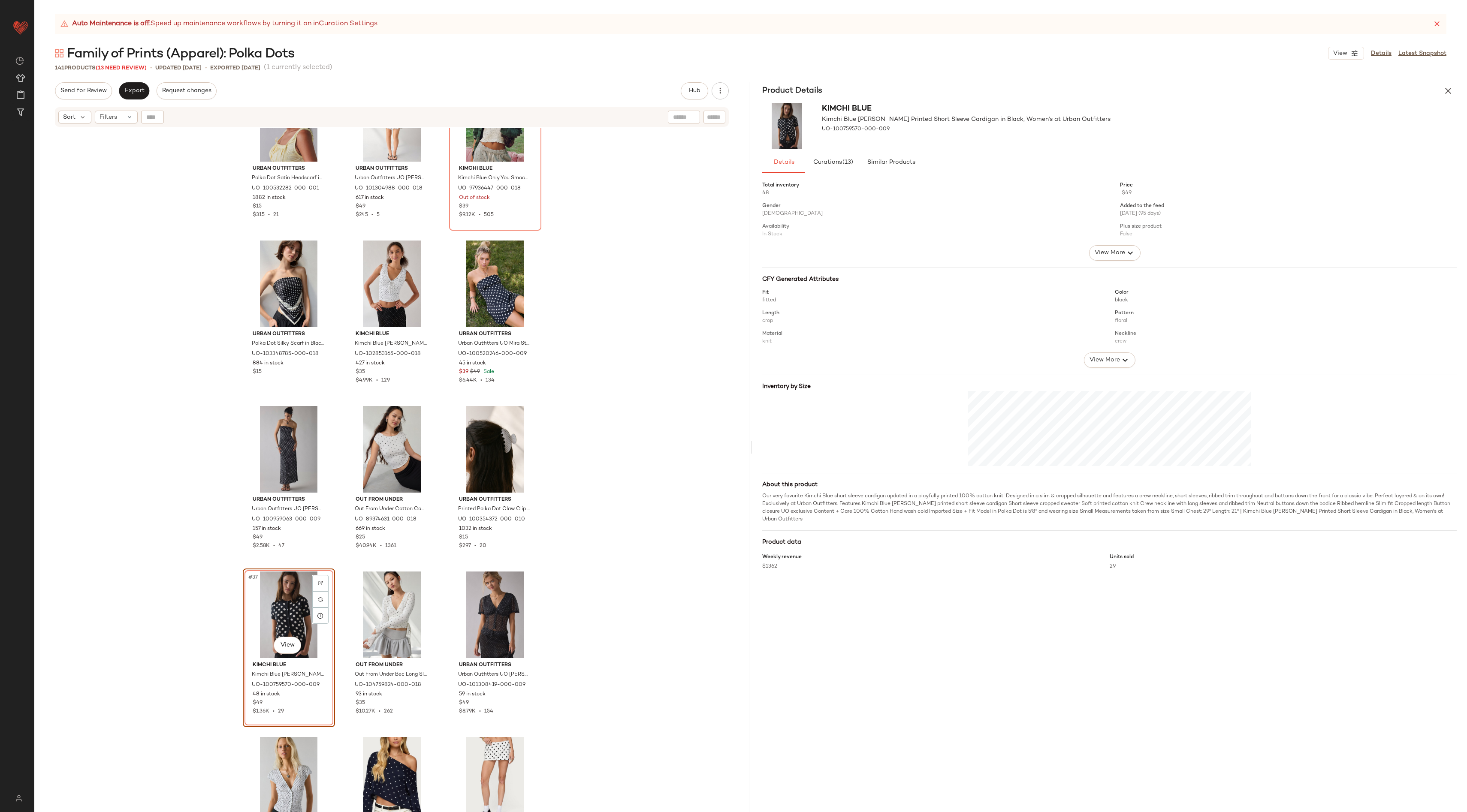
click at [839, 396] on div at bounding box center [1109, 428] width 694 height 75
click at [1447, 92] on icon "button" at bounding box center [1448, 90] width 10 height 10
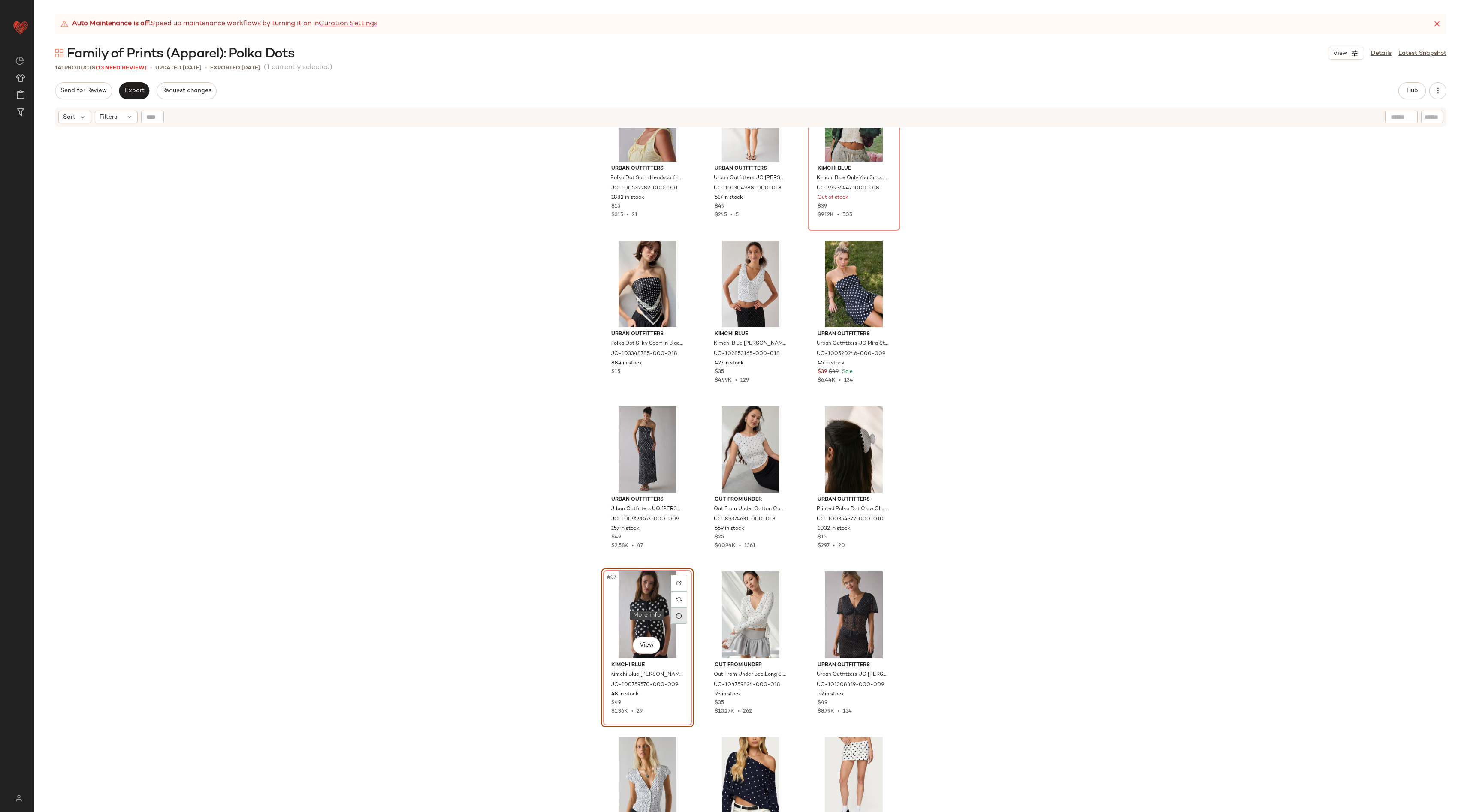
click at [675, 618] on icon at bounding box center [678, 615] width 7 height 7
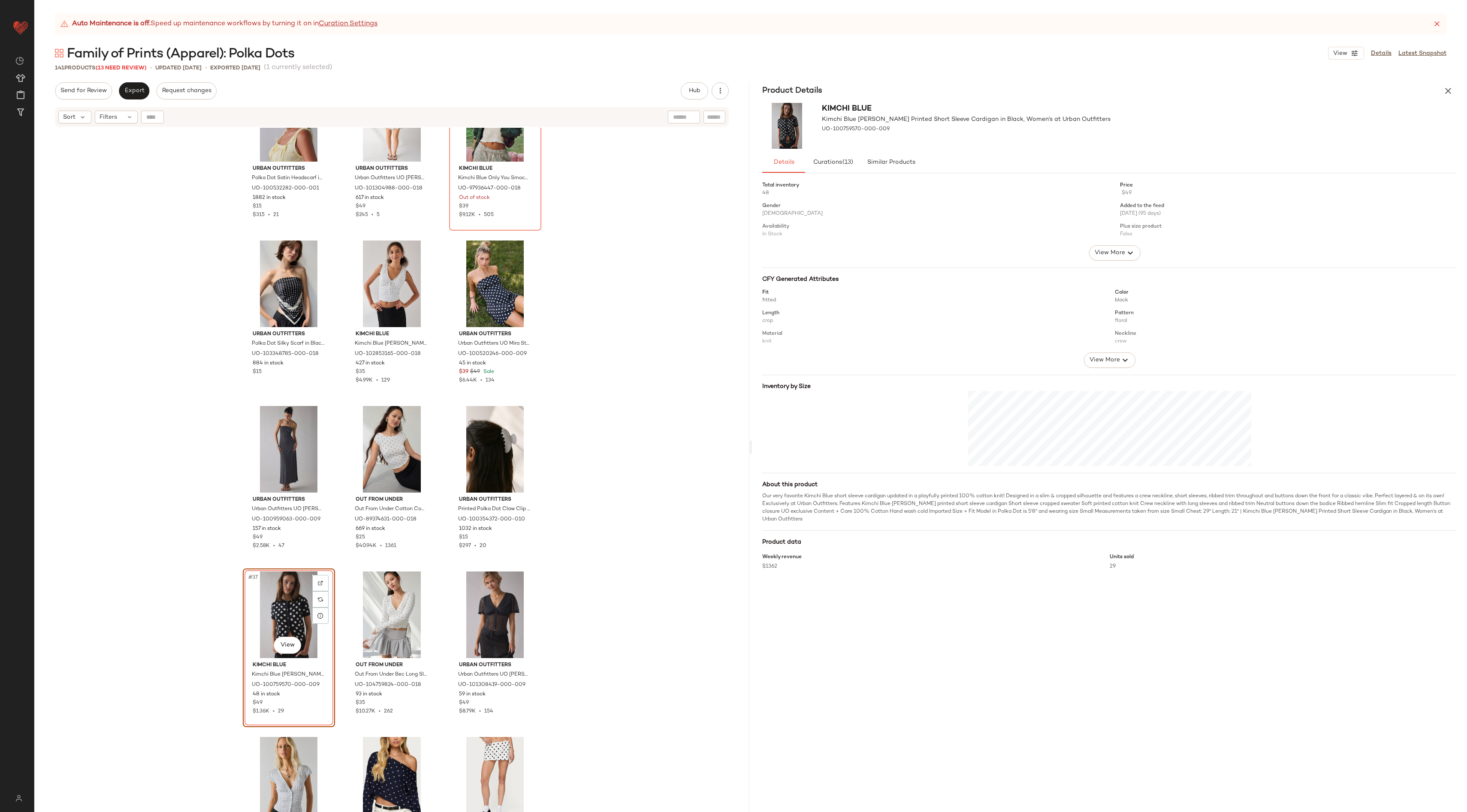
click at [1097, 62] on div "Auto Maintenance is off. Speed up maintenance workflows by turning it on in Cur…" at bounding box center [751, 413] width 1433 height 799
click at [1449, 87] on icon "button" at bounding box center [1448, 90] width 10 height 10
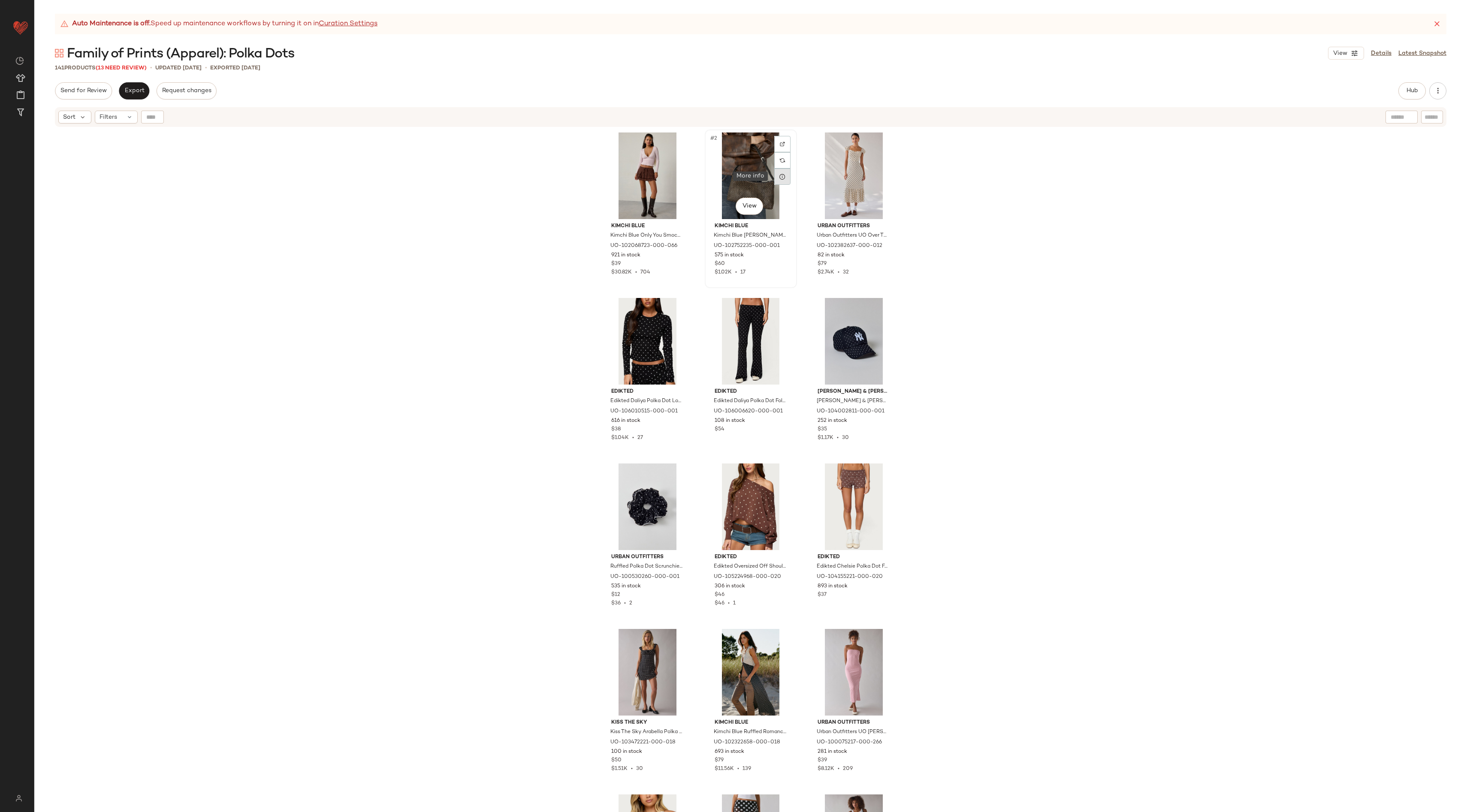
click at [775, 175] on div at bounding box center [782, 176] width 16 height 16
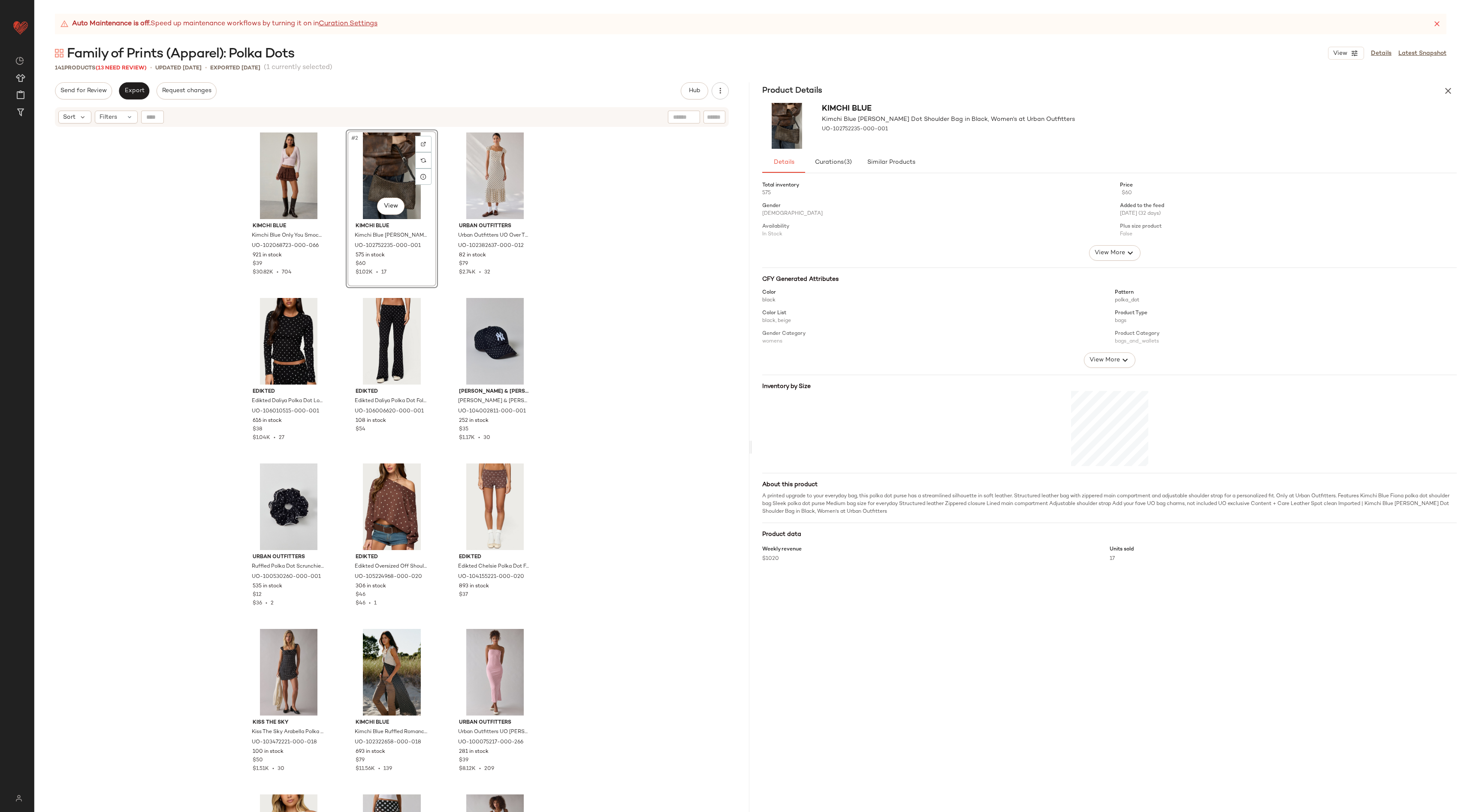
click at [788, 127] on img at bounding box center [787, 126] width 49 height 46
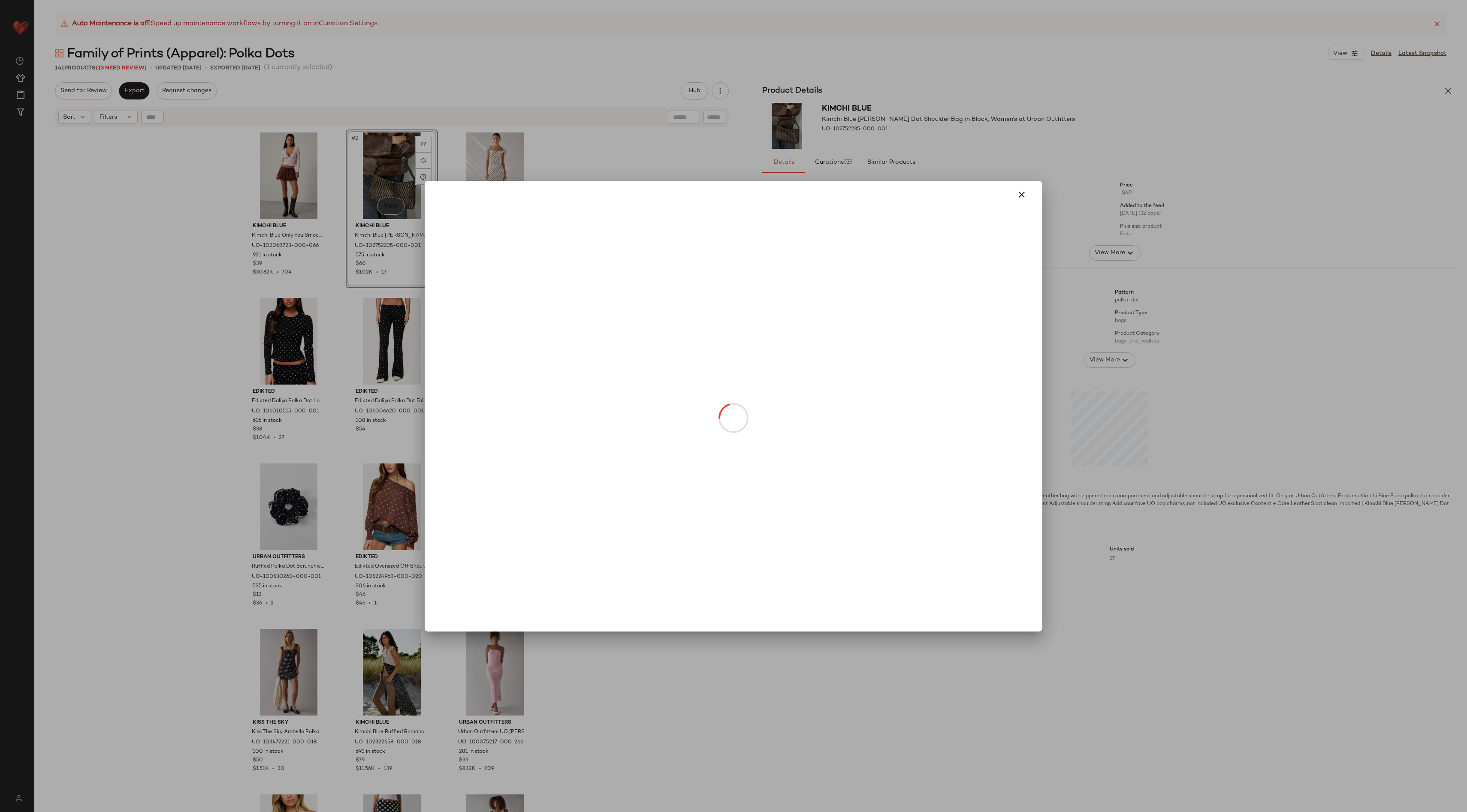
click at [388, 199] on body "Urban Outfitters ** Dashboard All Products Global Clipboards (162) Curations (2…" at bounding box center [734, 406] width 1467 height 812
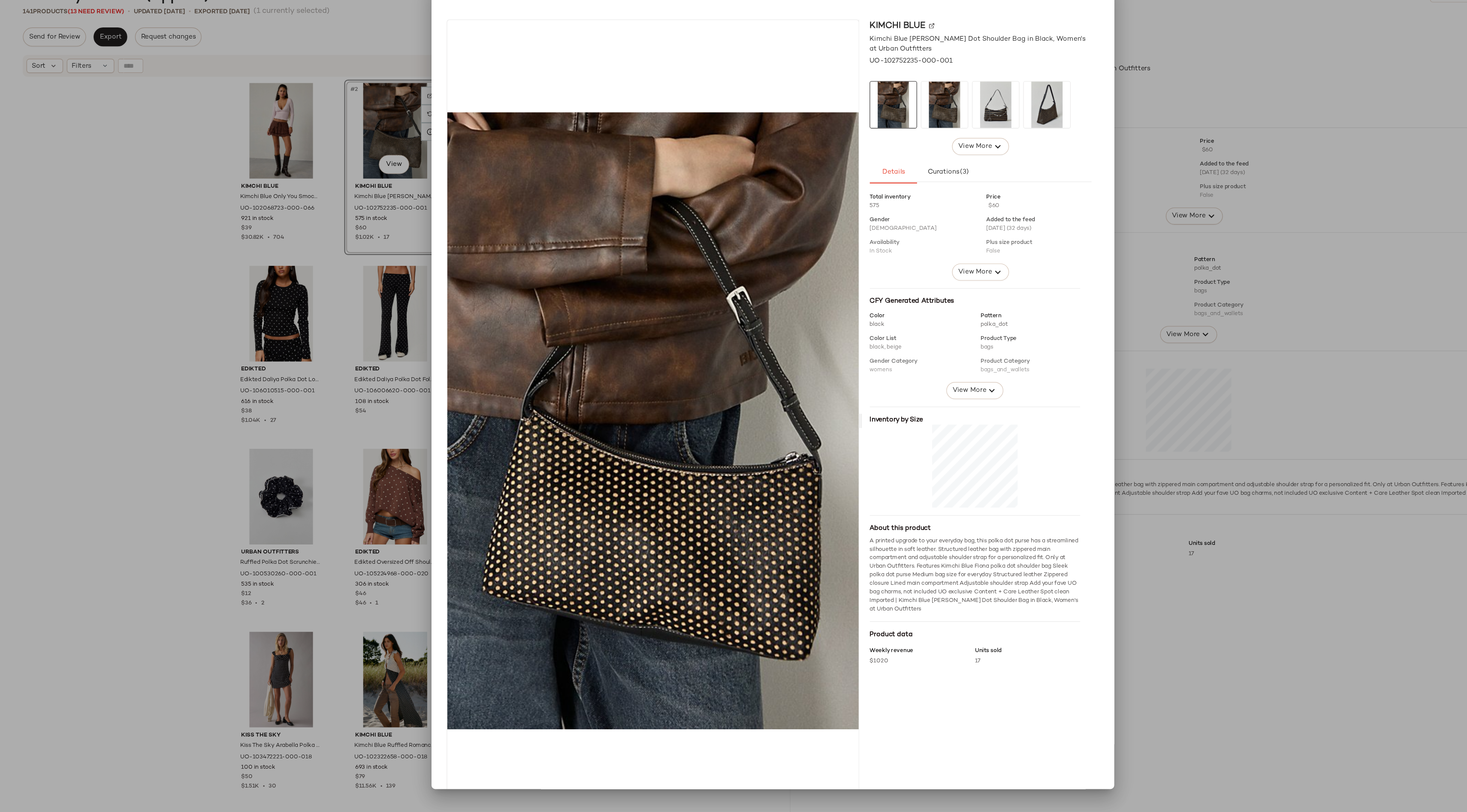
click at [1144, 125] on div at bounding box center [734, 406] width 1467 height 812
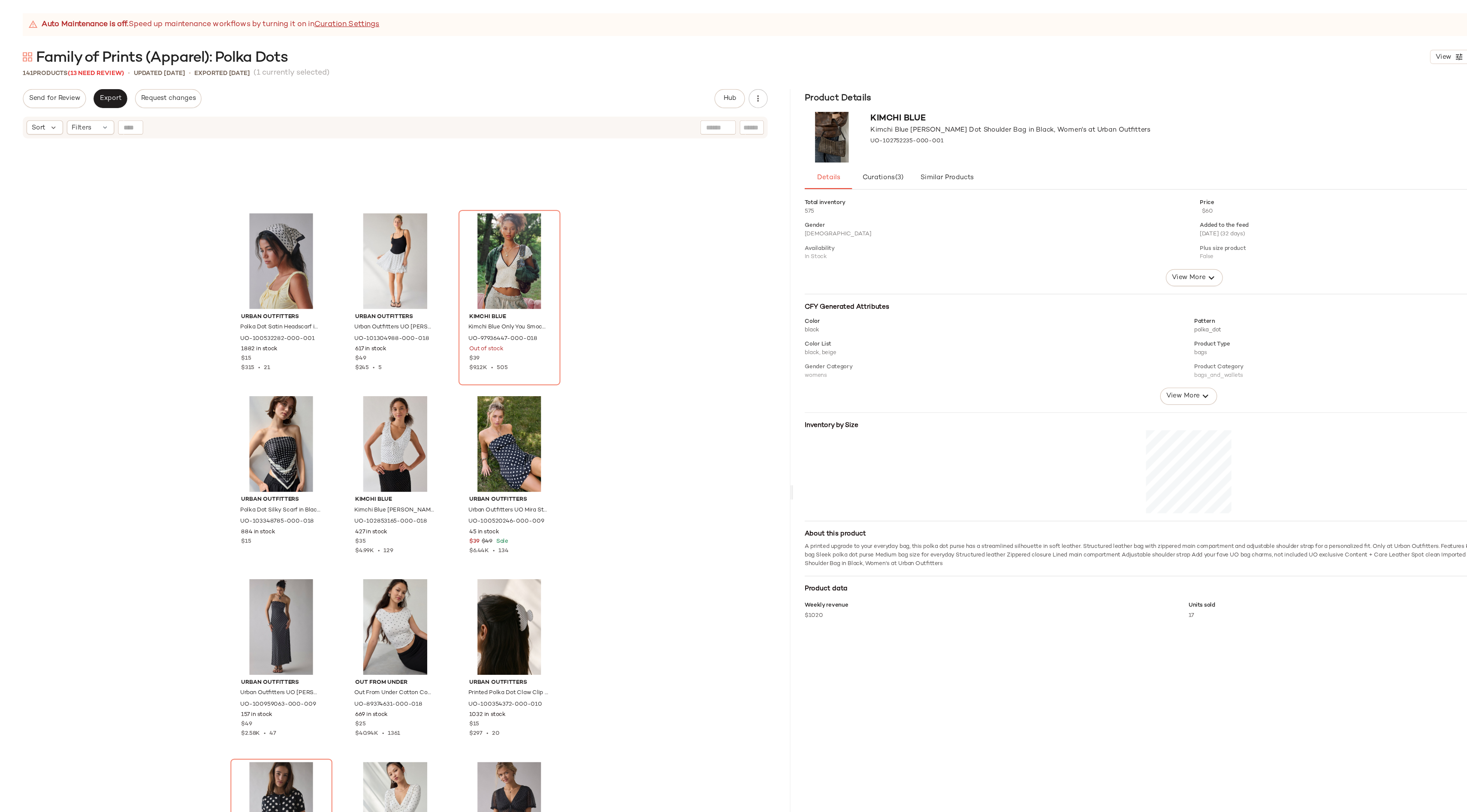
scroll to position [1434, 0]
click at [125, 69] on span "(13 Need Review)" at bounding box center [122, 68] width 51 height 6
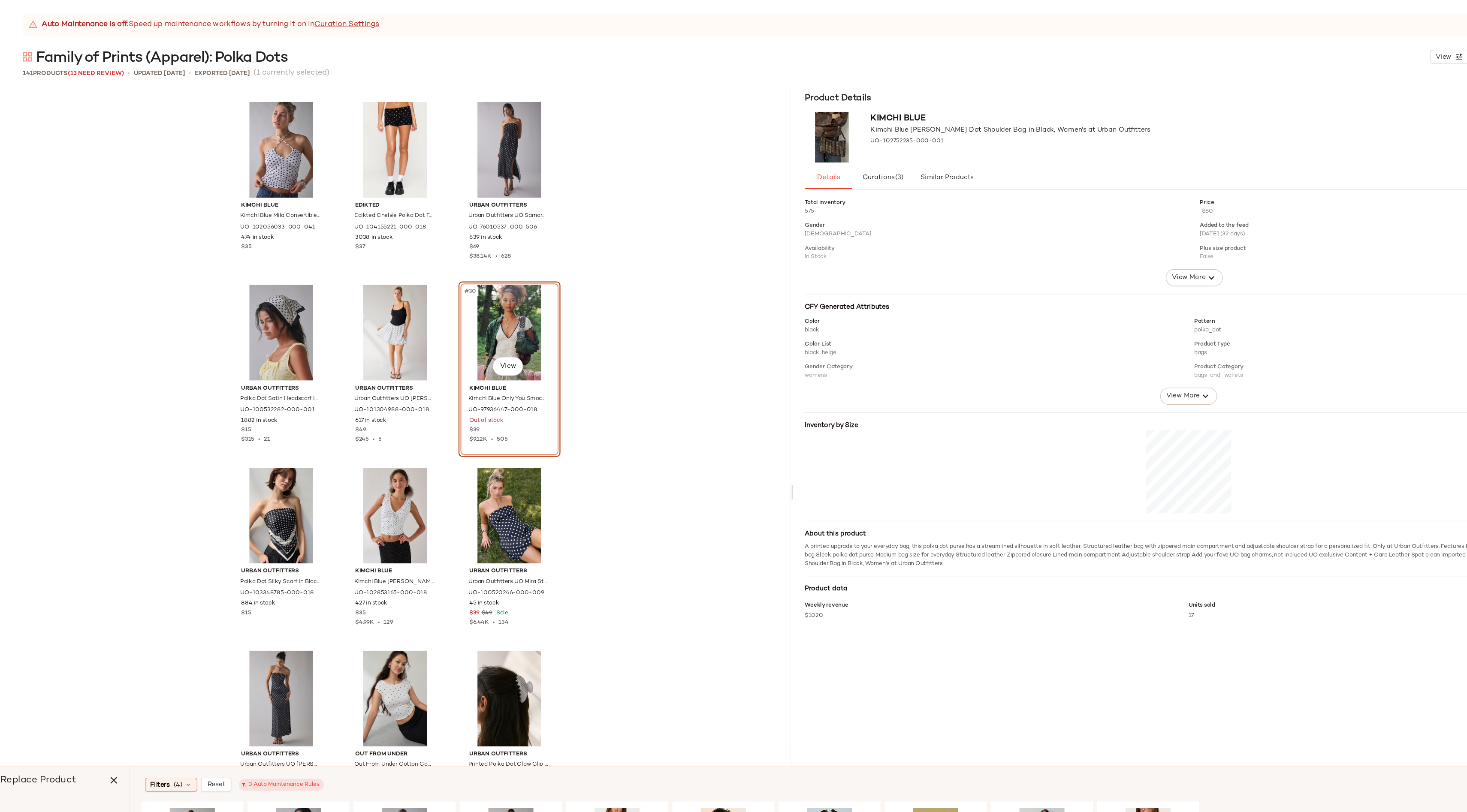
scroll to position [1340, 0]
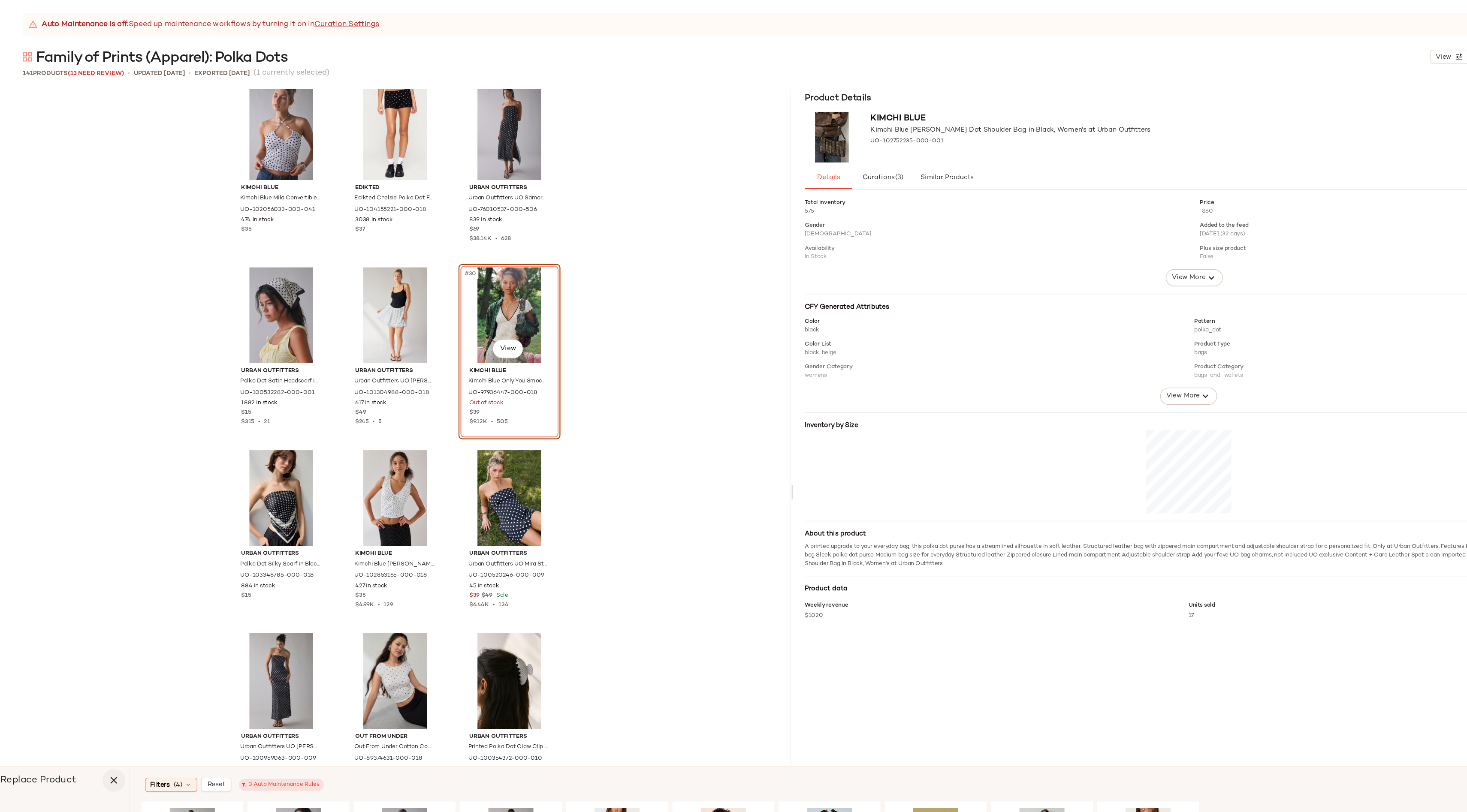
click at [136, 709] on icon "button" at bounding box center [137, 707] width 10 height 10
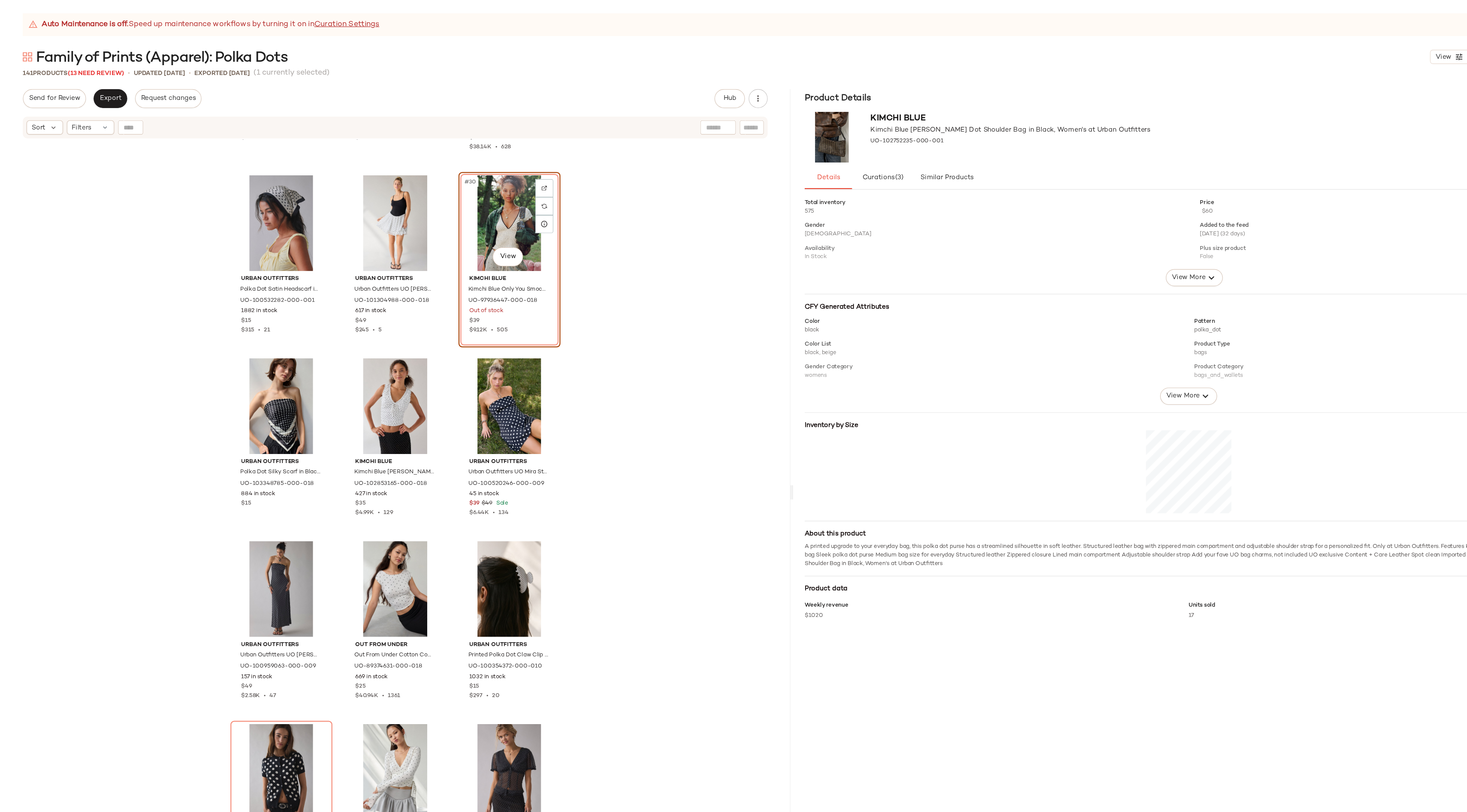
scroll to position [1466, 0]
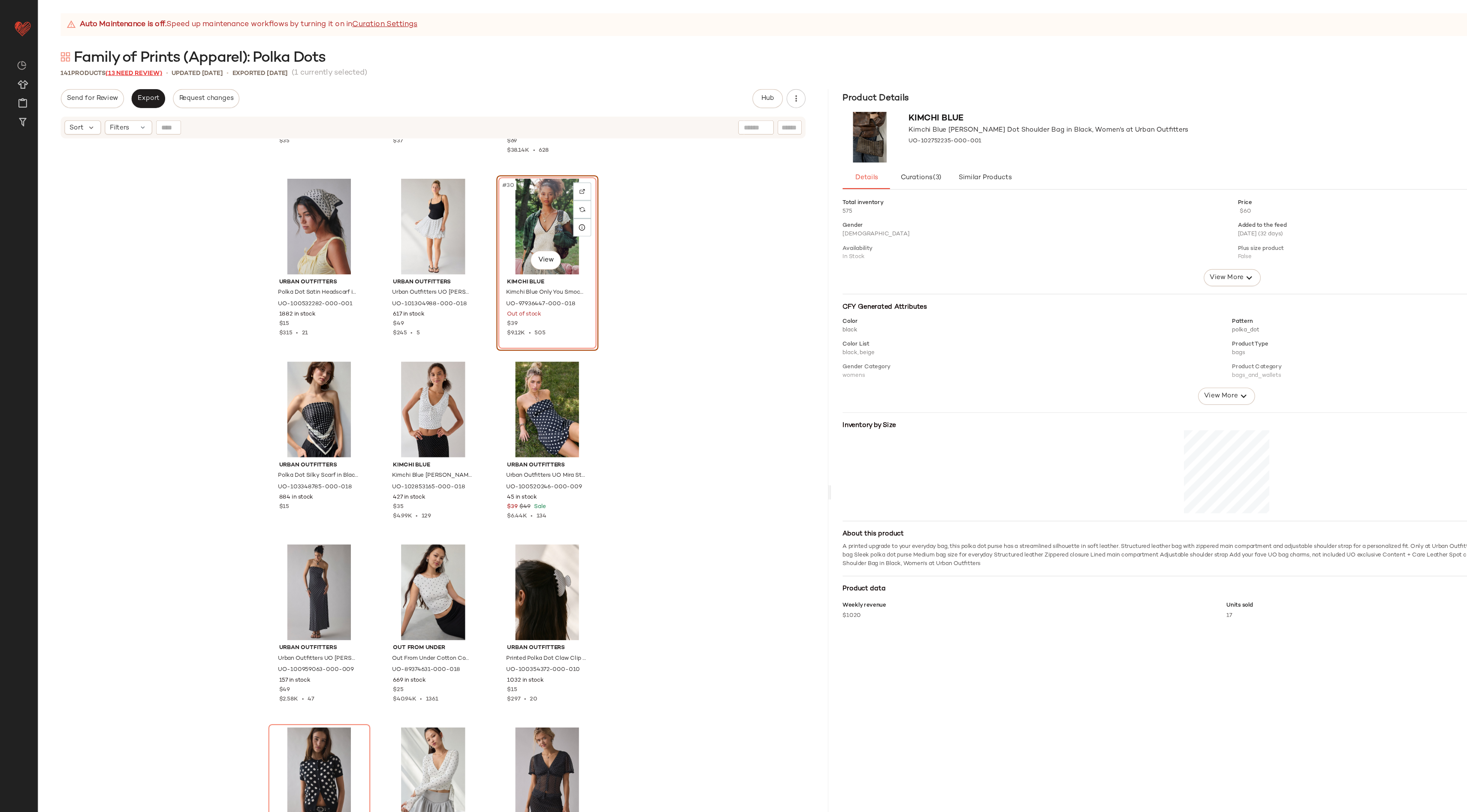
click at [117, 68] on span "(13 Need Review)" at bounding box center [122, 68] width 51 height 6
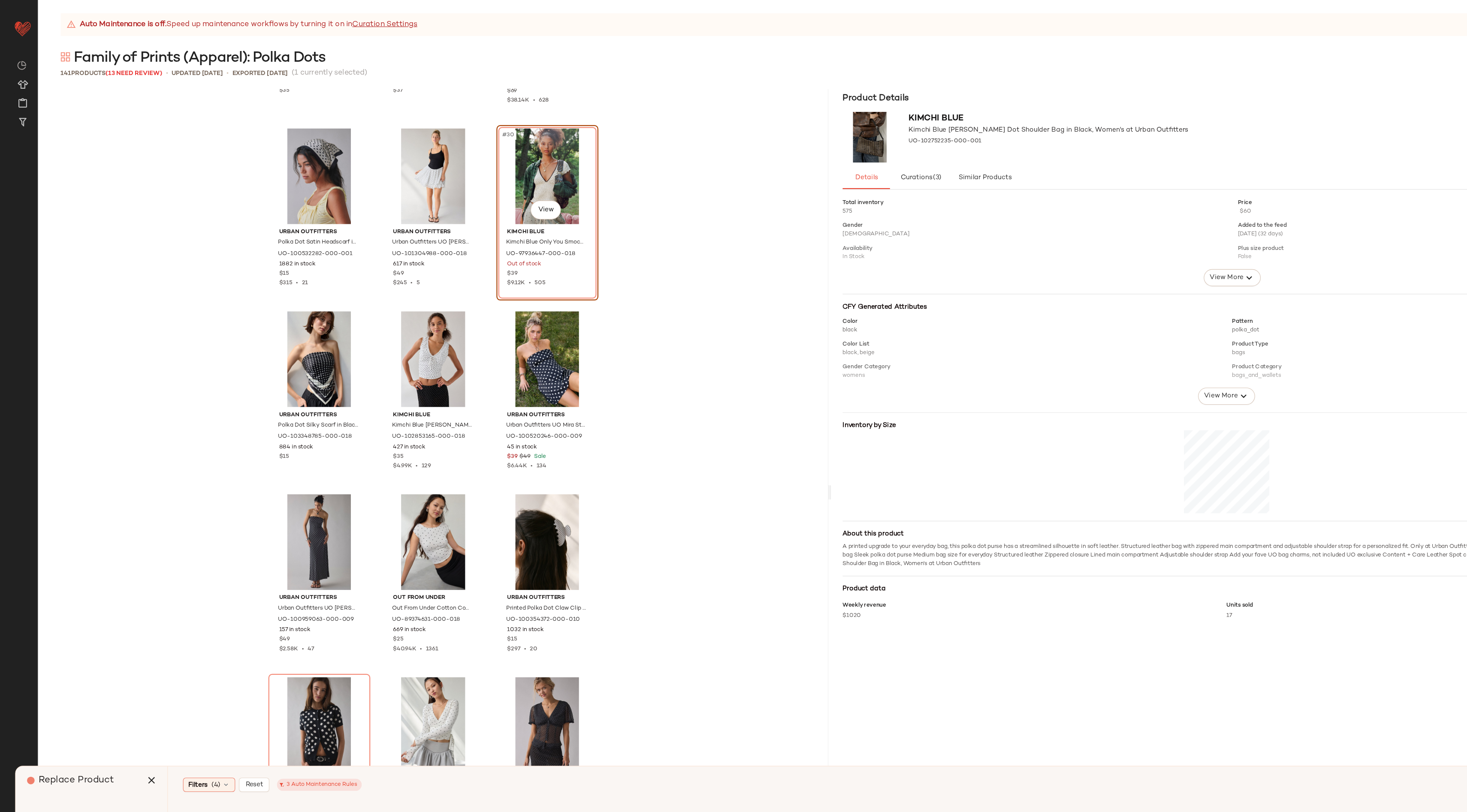
scroll to position [1324, 0]
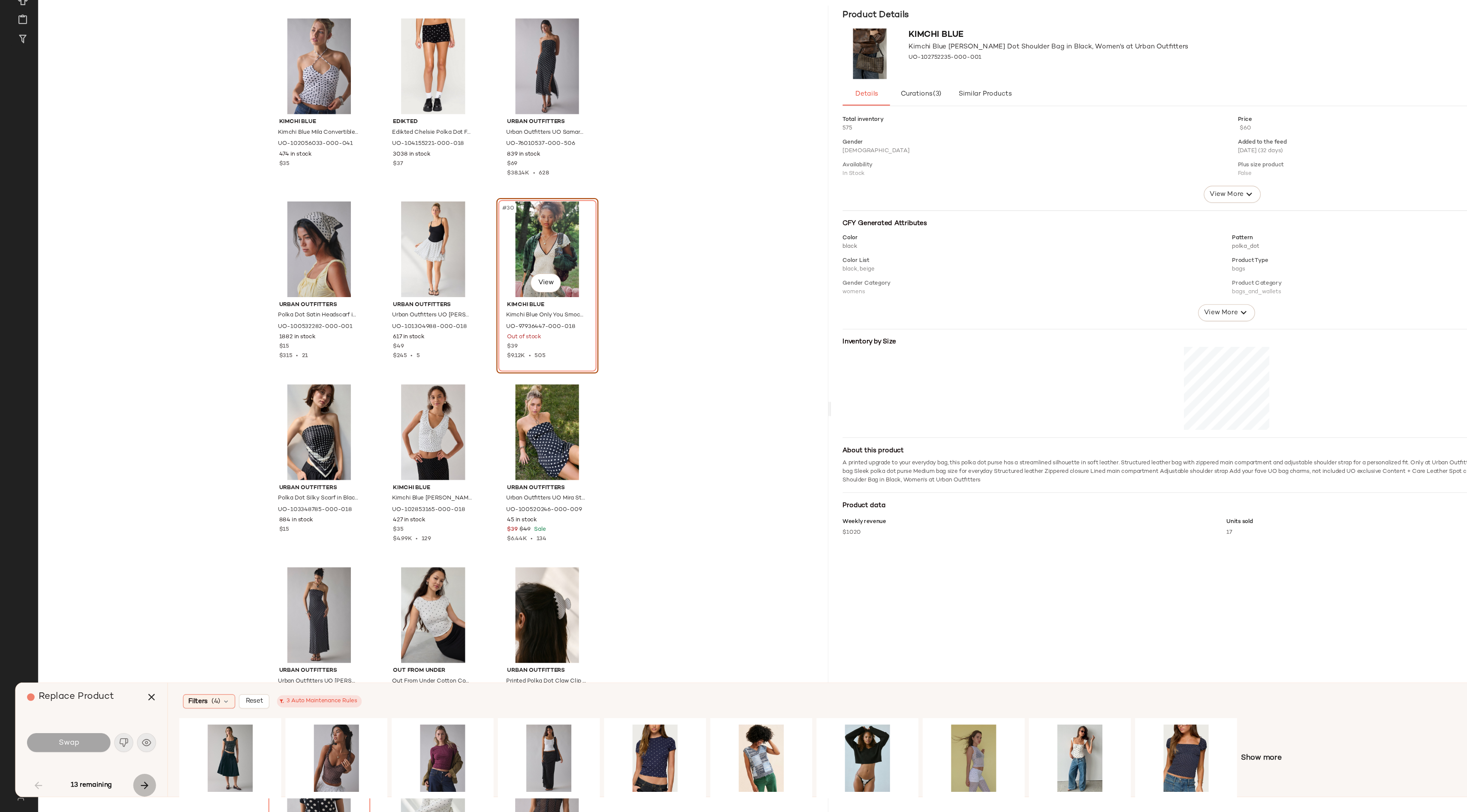
click at [130, 787] on icon "button" at bounding box center [130, 787] width 10 height 10
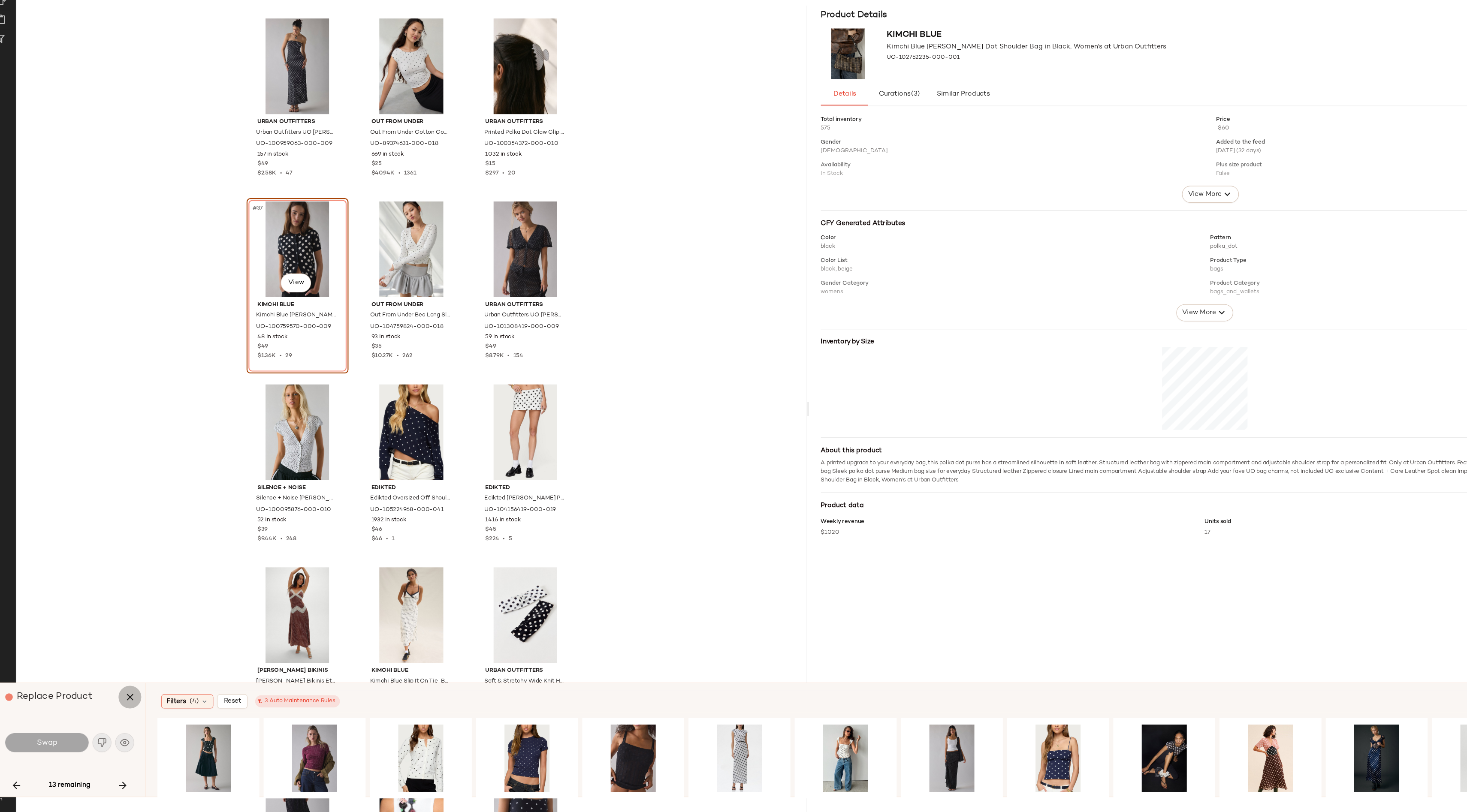
click at [136, 713] on button "button" at bounding box center [137, 708] width 21 height 21
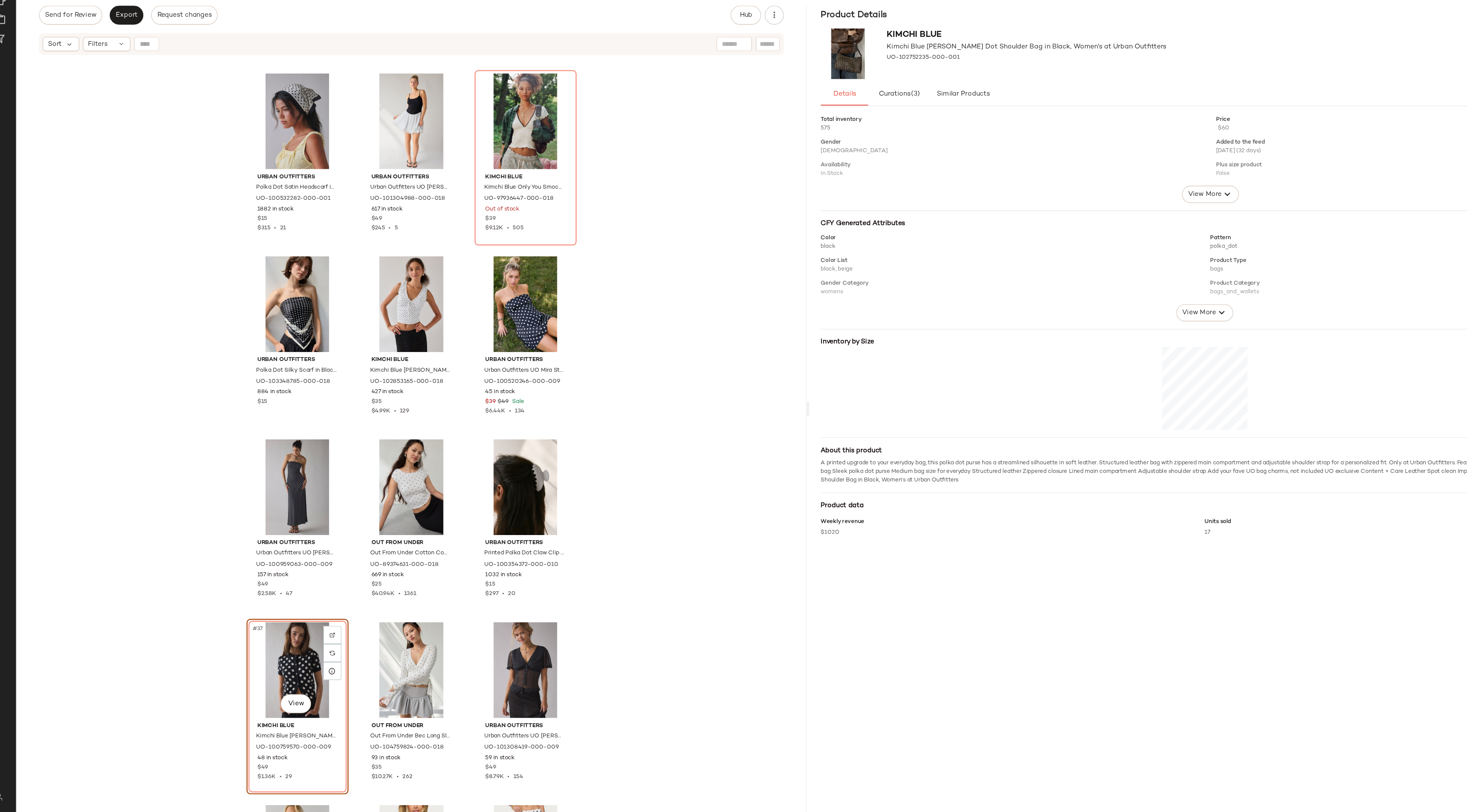
scroll to position [1483, 0]
